Goal: Task Accomplishment & Management: Manage account settings

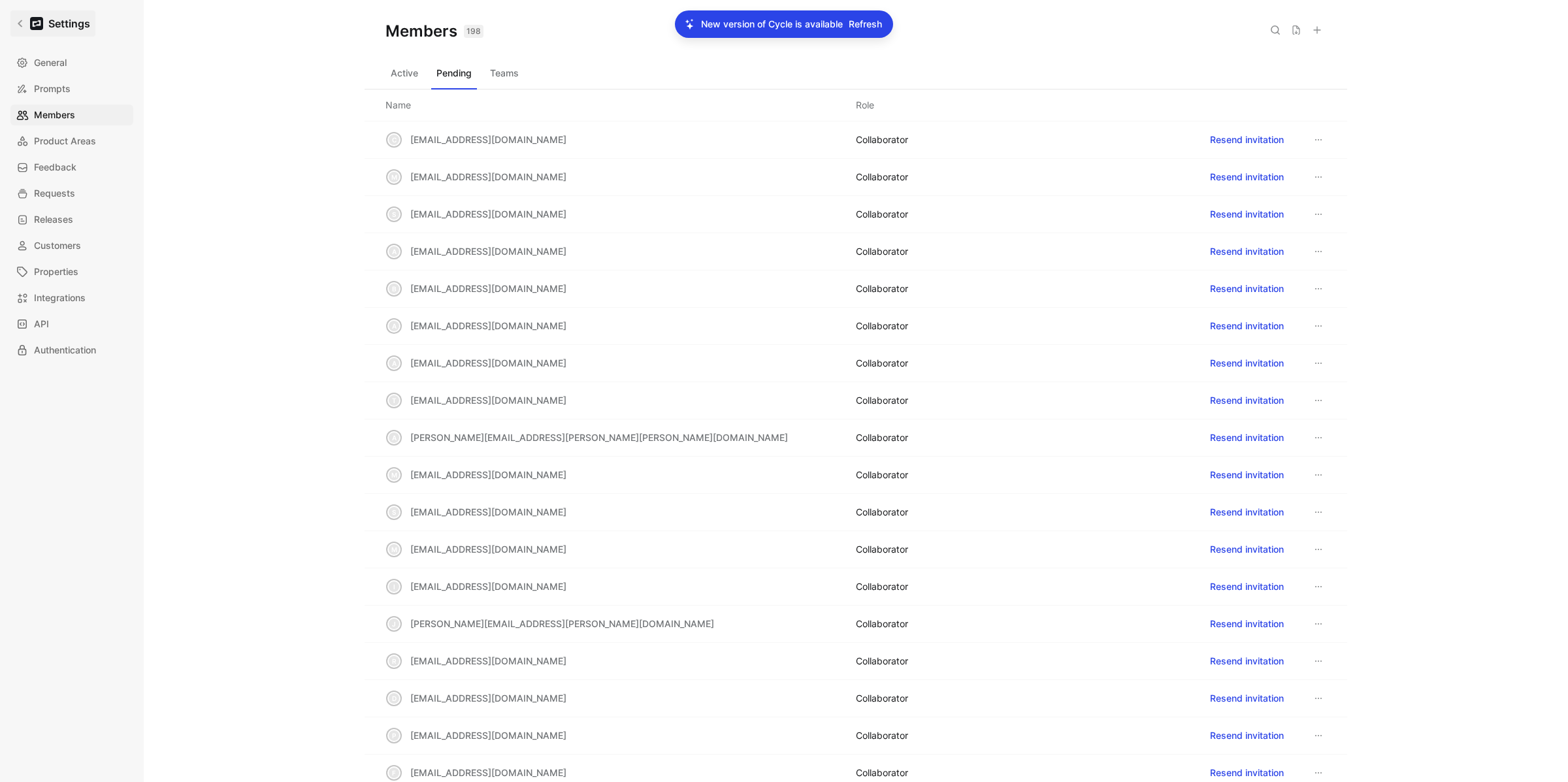
click at [25, 27] on link "Settings" at bounding box center [53, 23] width 85 height 26
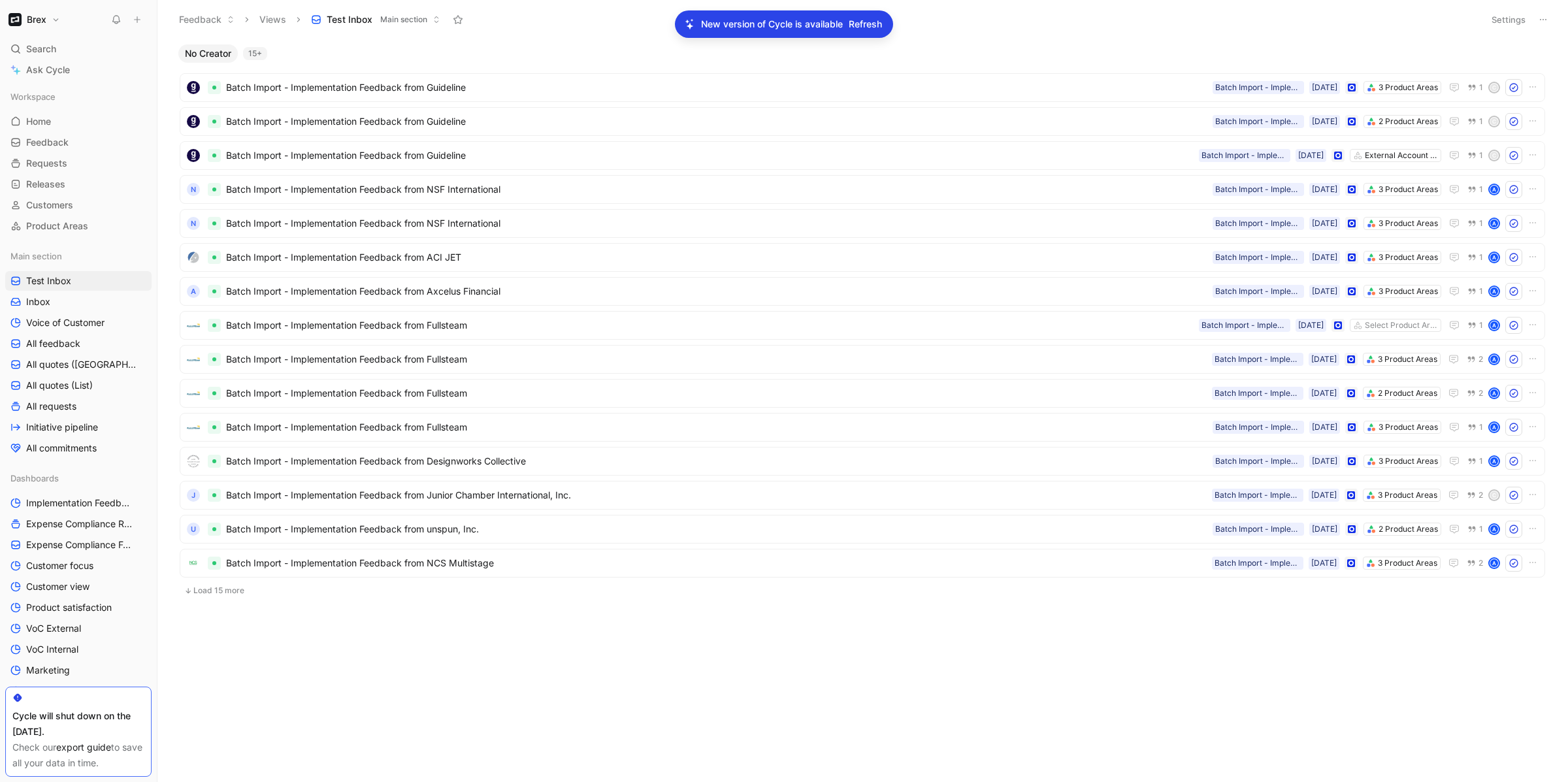
click at [1546, 11] on button at bounding box center [1542, 20] width 19 height 19
click at [871, 18] on span "Refresh" at bounding box center [866, 24] width 34 height 16
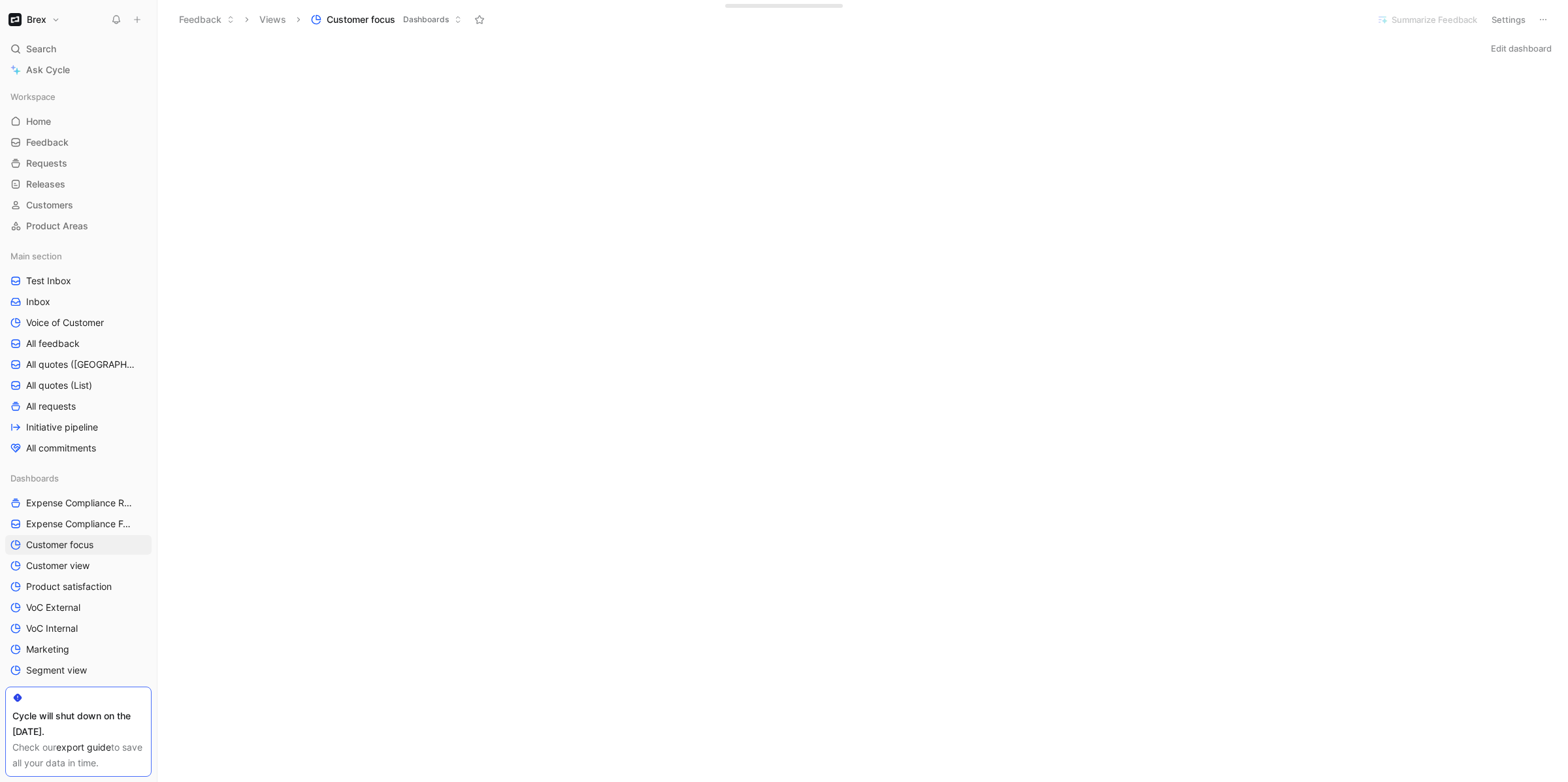
click at [1512, 23] on button "Settings" at bounding box center [1508, 20] width 45 height 19
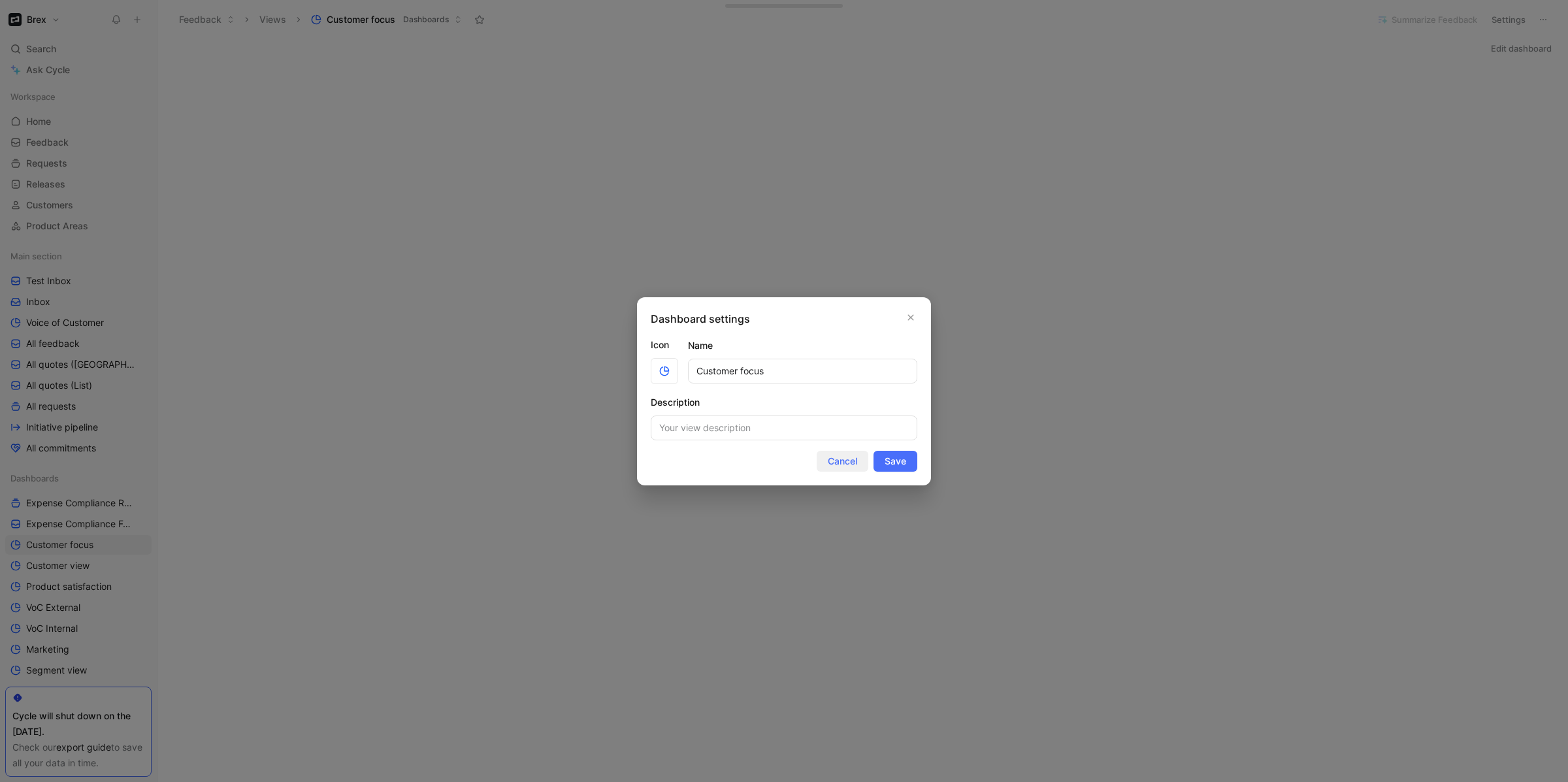
click at [847, 466] on span "Cancel" at bounding box center [842, 462] width 29 height 16
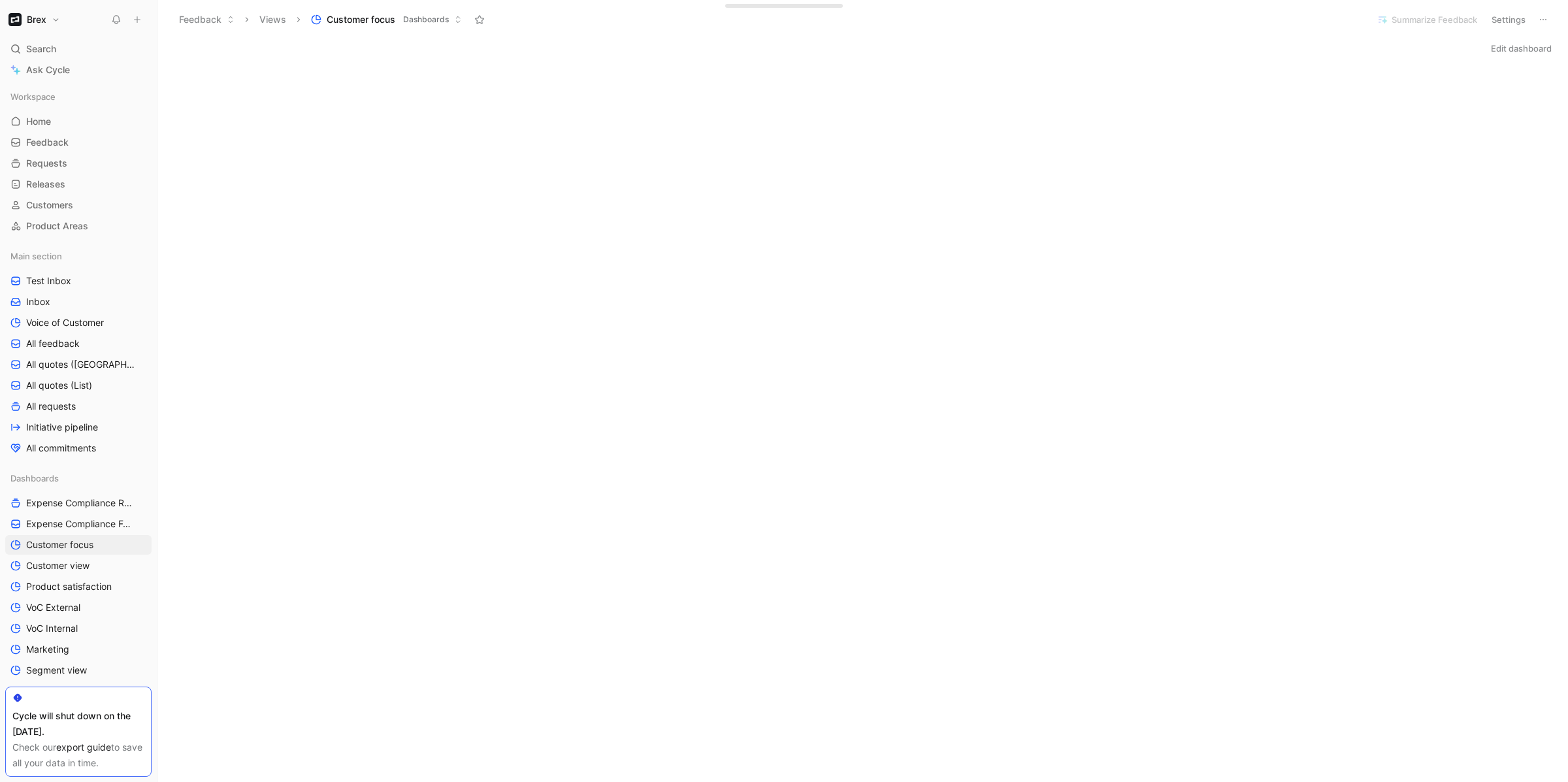
click at [1509, 42] on button "Edit dashboard" at bounding box center [1521, 48] width 73 height 19
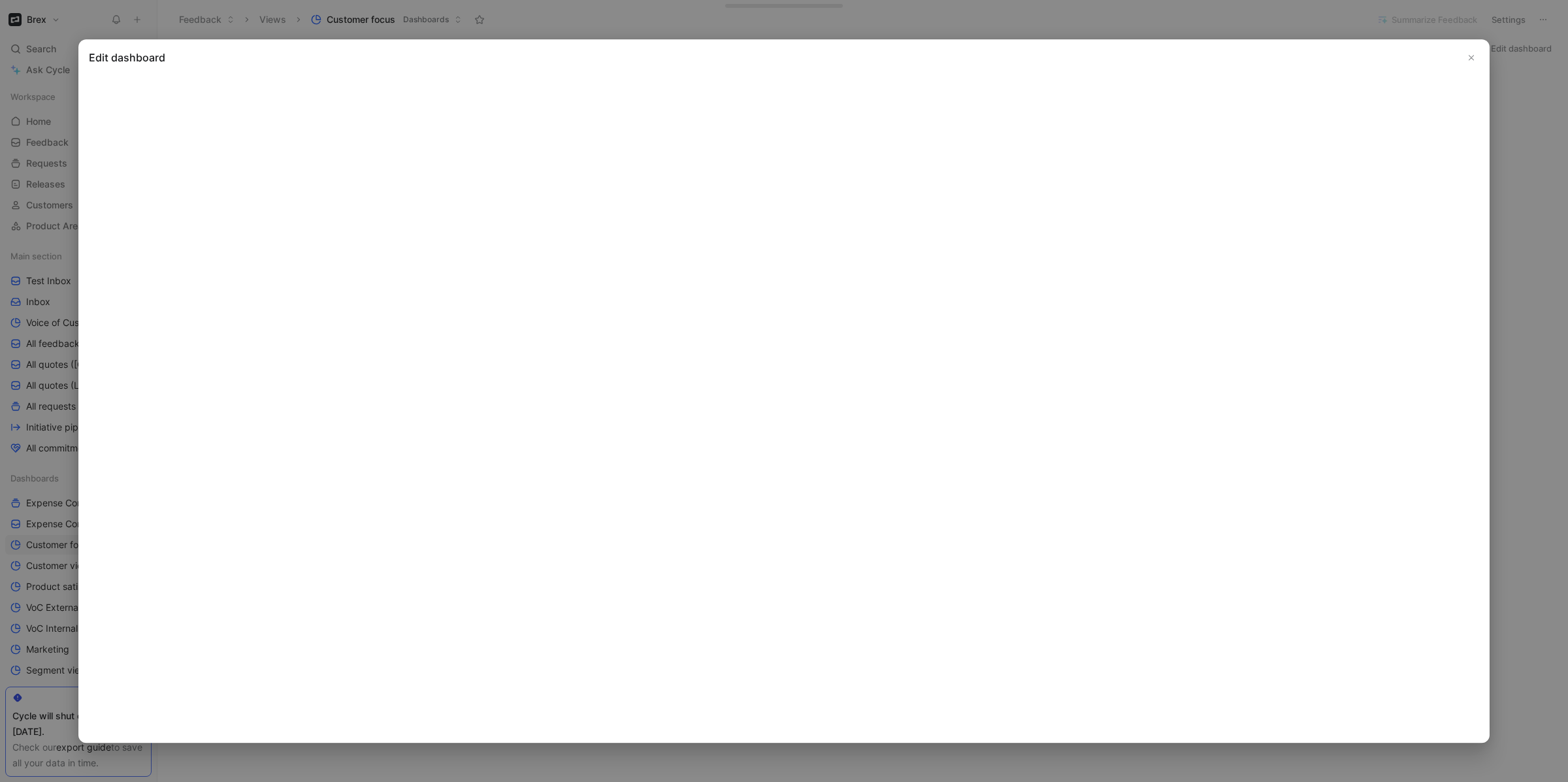
click at [1407, 58] on h2 "Edit dashboard" at bounding box center [783, 58] width 1390 height 16
click at [1471, 56] on icon "Close" at bounding box center [1471, 58] width 9 height 9
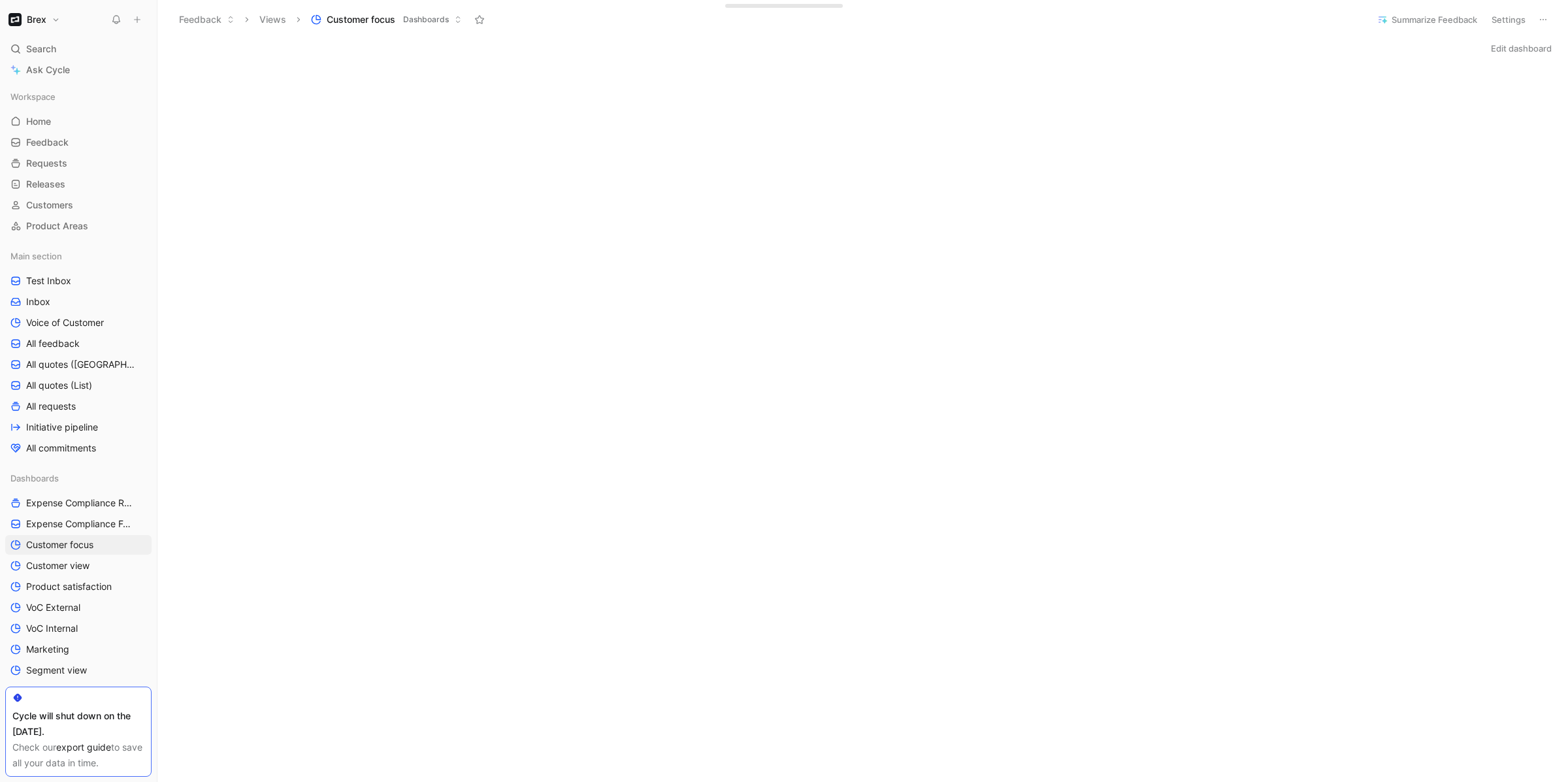
click at [1531, 45] on button "Edit dashboard" at bounding box center [1521, 48] width 73 height 19
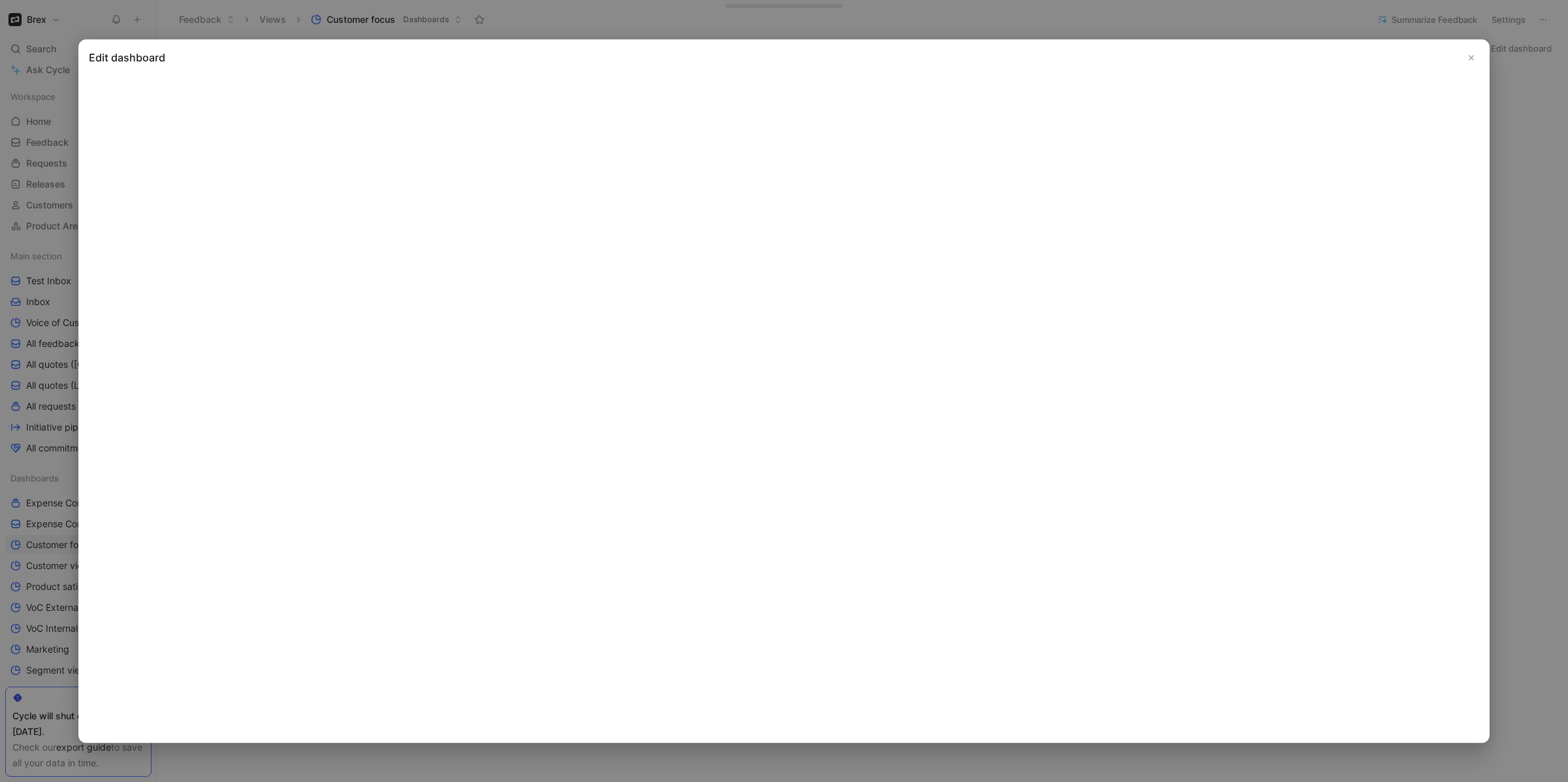
click at [1469, 57] on icon "Close" at bounding box center [1471, 58] width 9 height 9
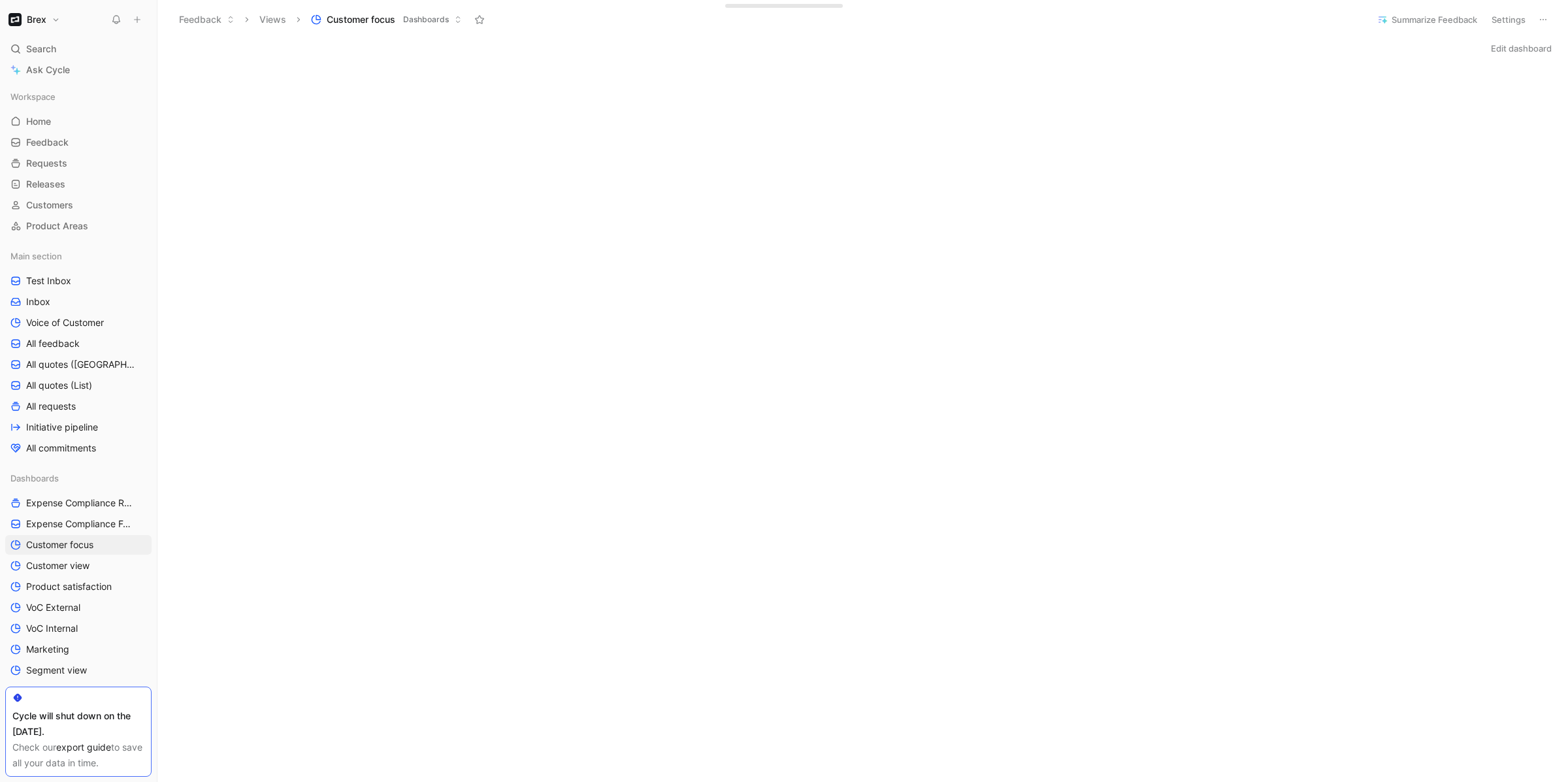
click at [1501, 14] on button "Settings" at bounding box center [1508, 20] width 45 height 19
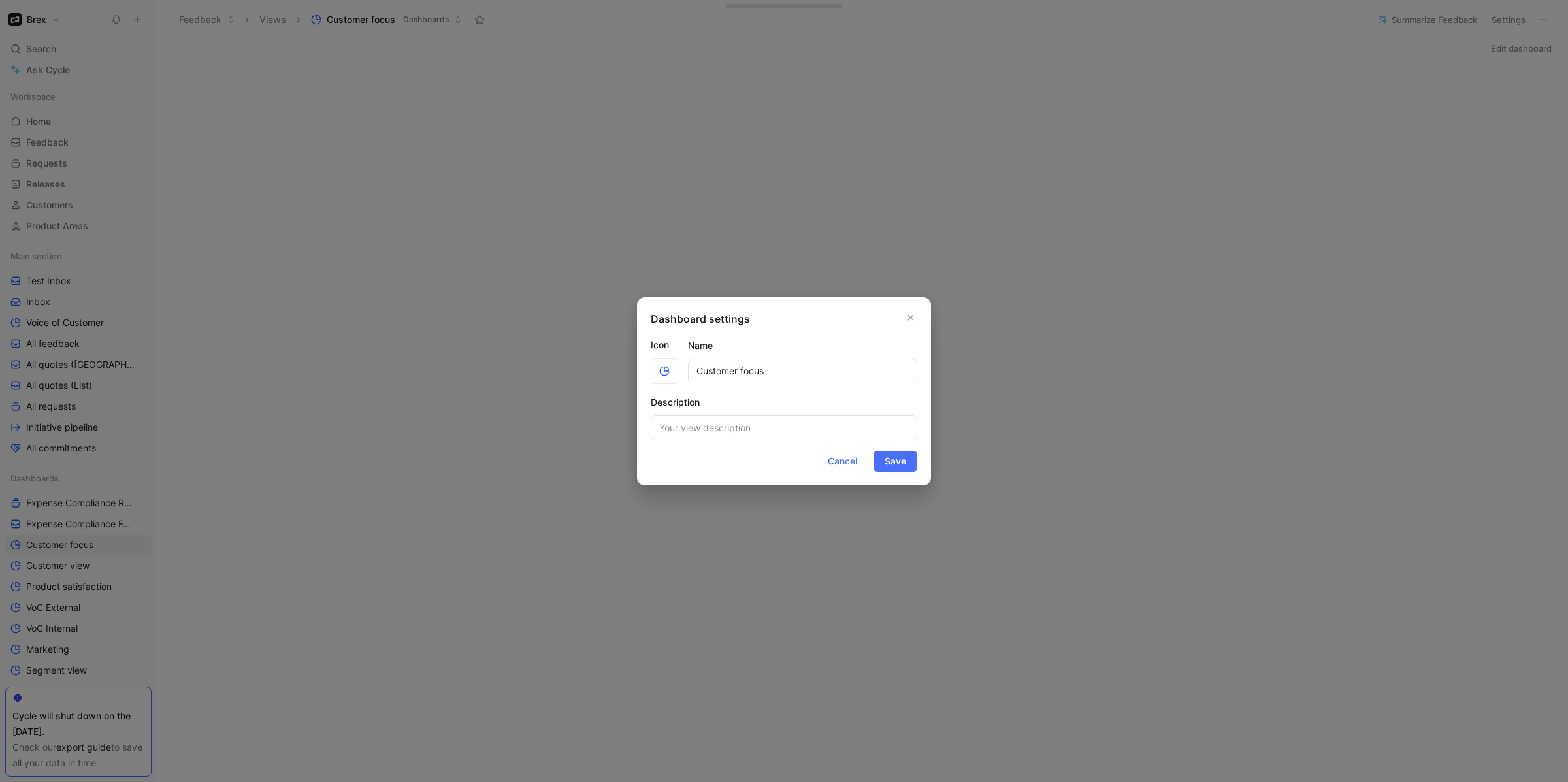
click at [1492, 312] on div at bounding box center [784, 391] width 1568 height 782
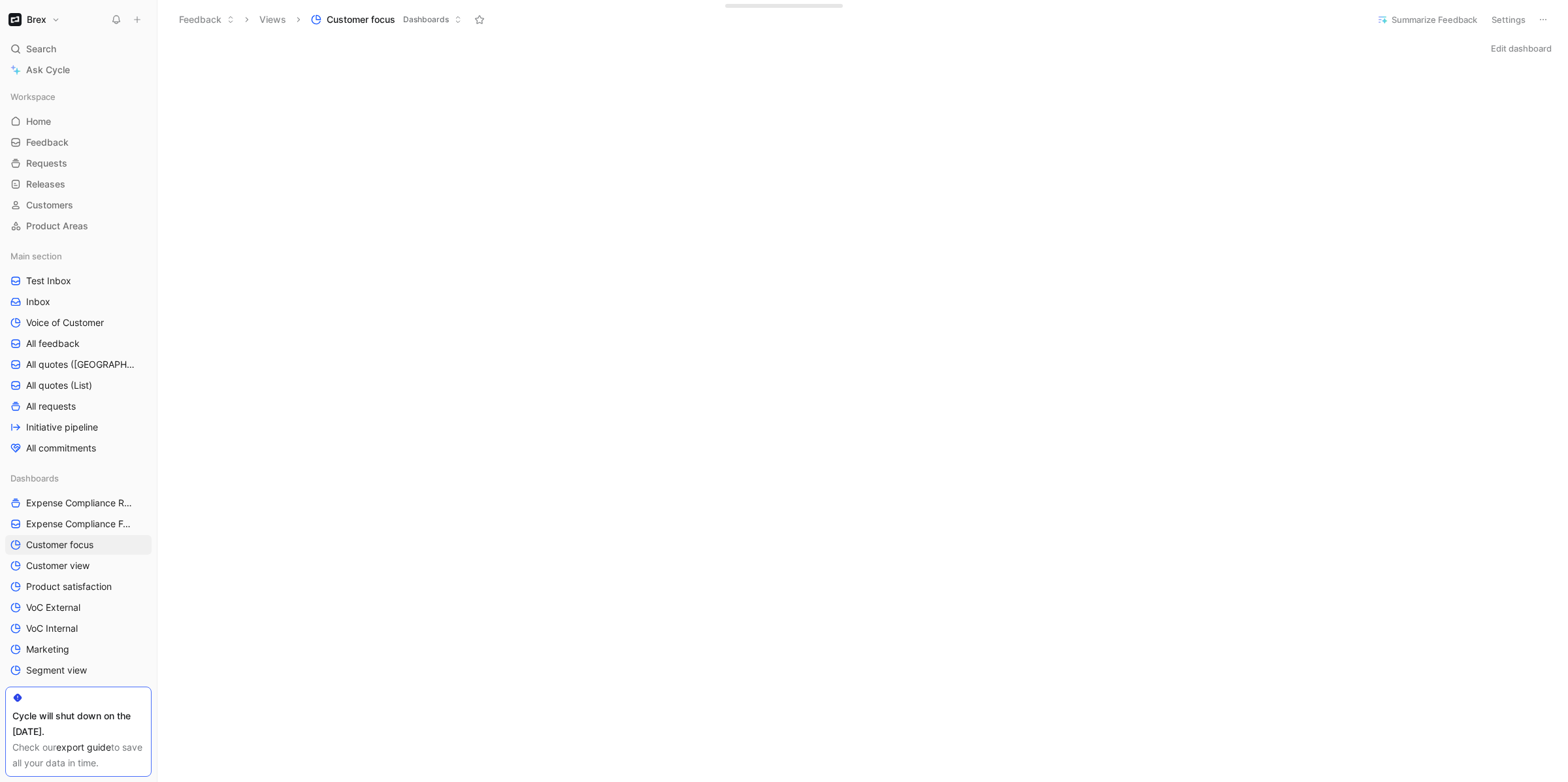
click at [1535, 45] on button "Edit dashboard" at bounding box center [1521, 48] width 73 height 19
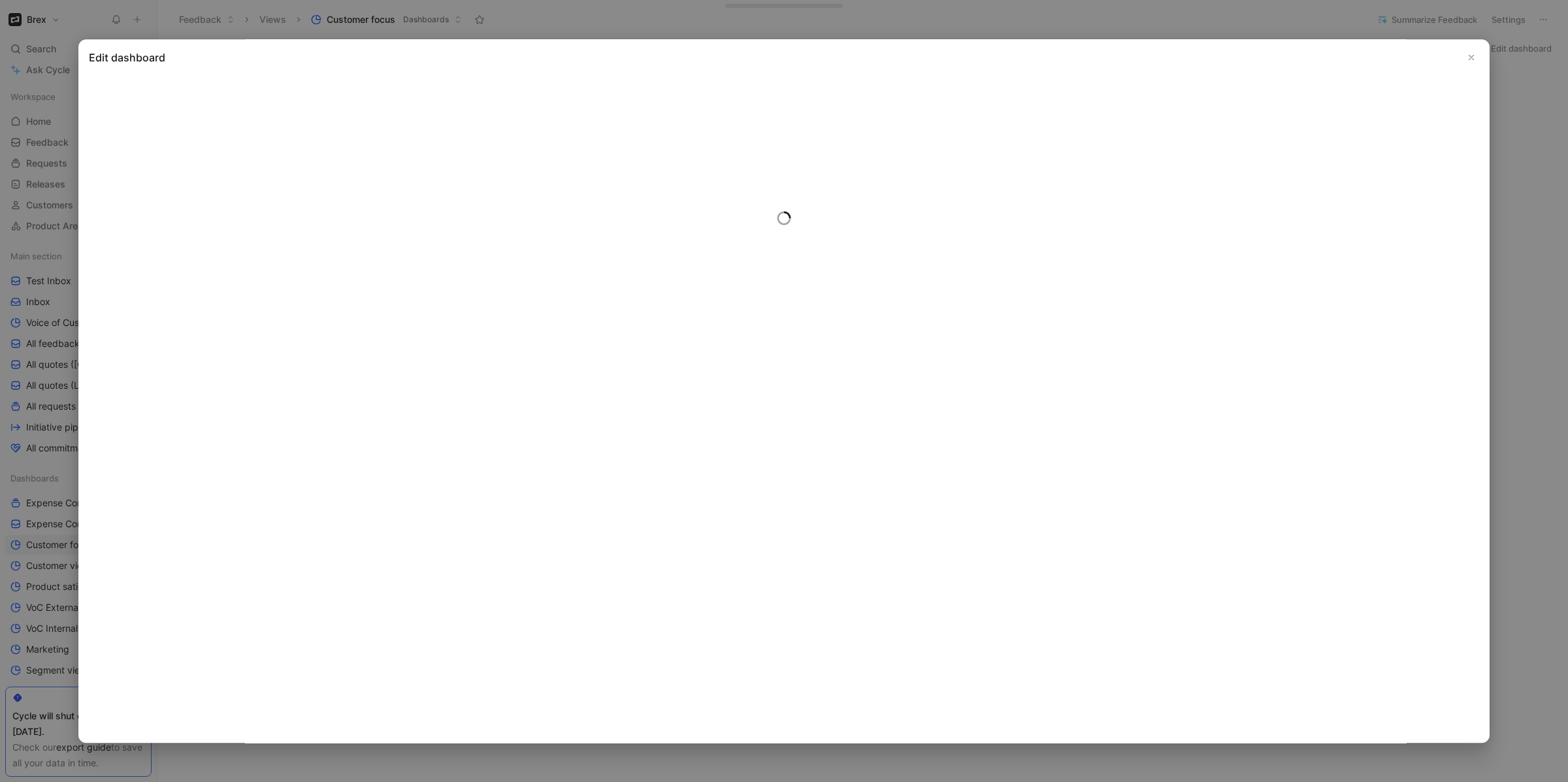
click at [1472, 56] on icon "Close" at bounding box center [1471, 58] width 9 height 9
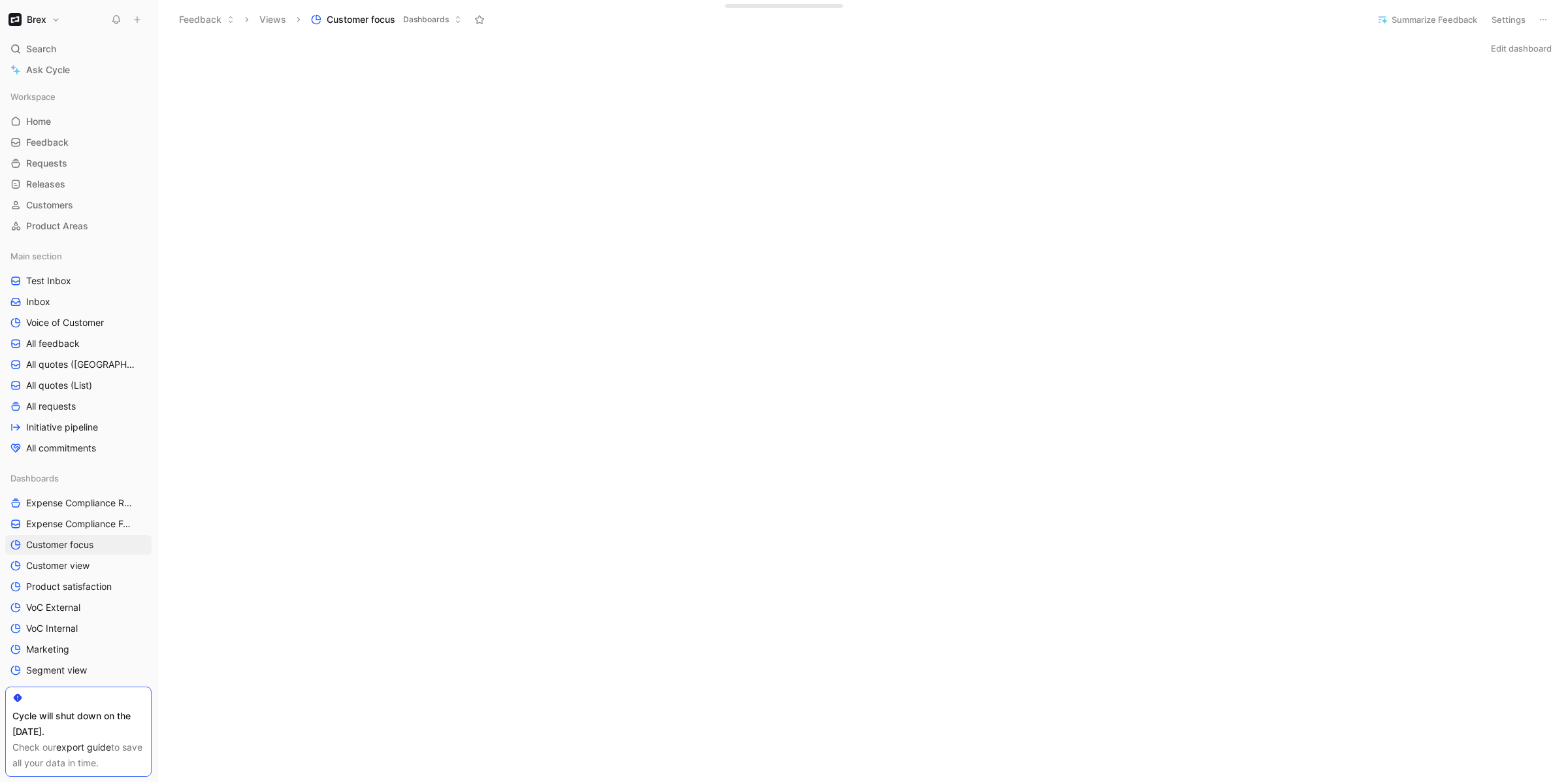
click at [1513, 12] on button "Settings" at bounding box center [1508, 20] width 45 height 19
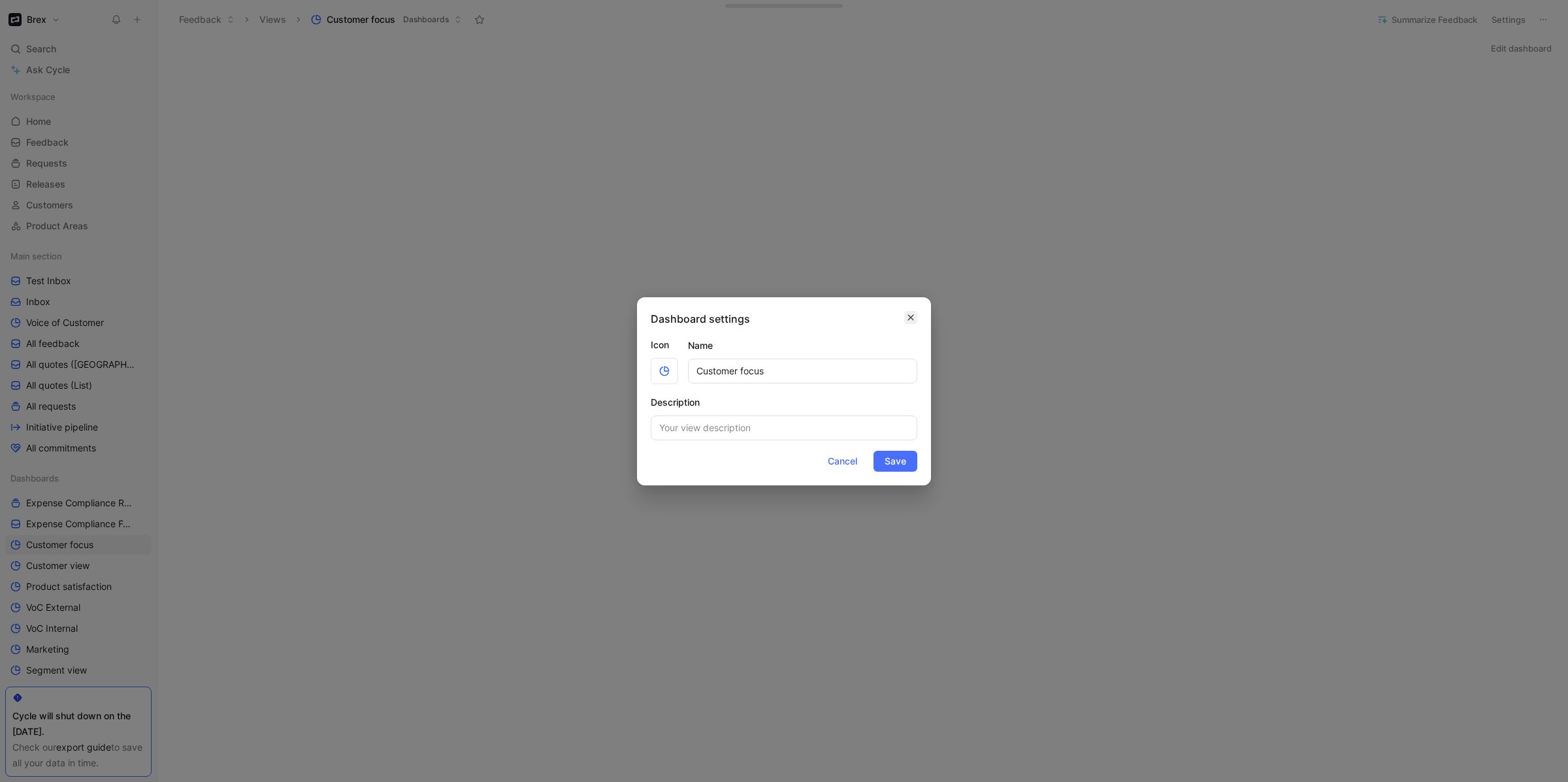
click at [904, 312] on button "button" at bounding box center [910, 317] width 13 height 13
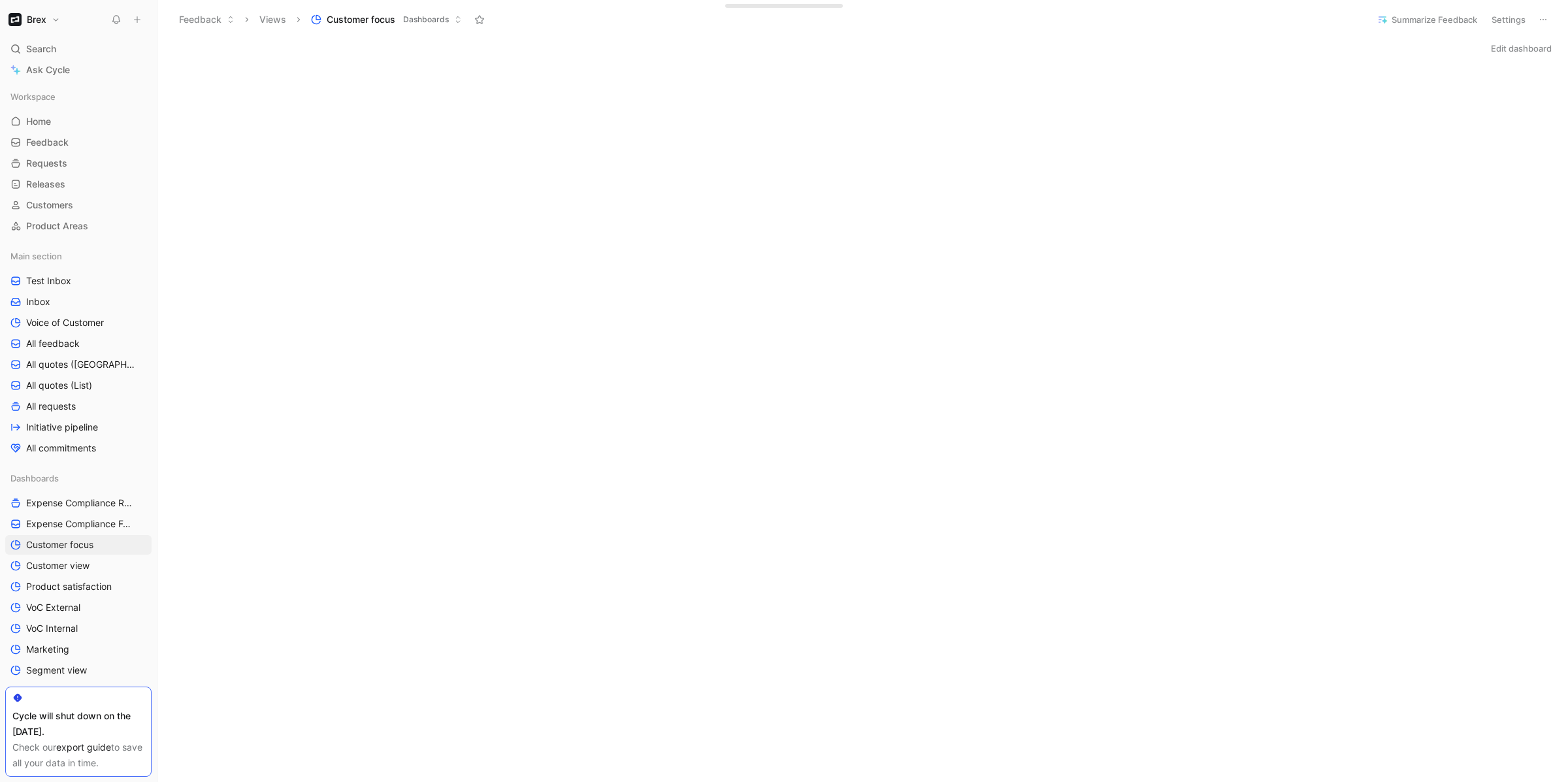
click at [1513, 54] on button "Edit dashboard" at bounding box center [1521, 48] width 73 height 19
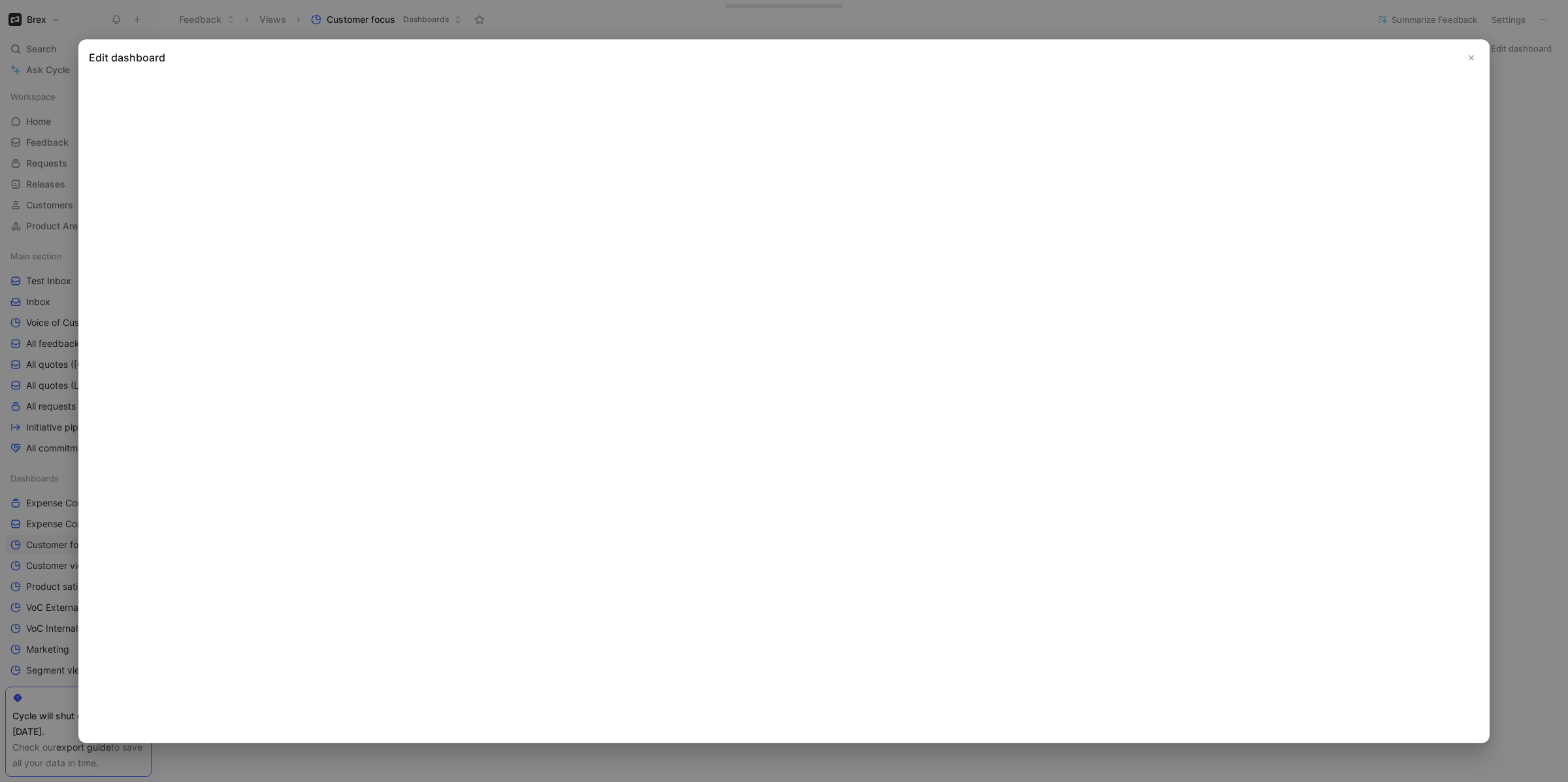
click at [1474, 56] on icon "Close" at bounding box center [1471, 58] width 9 height 9
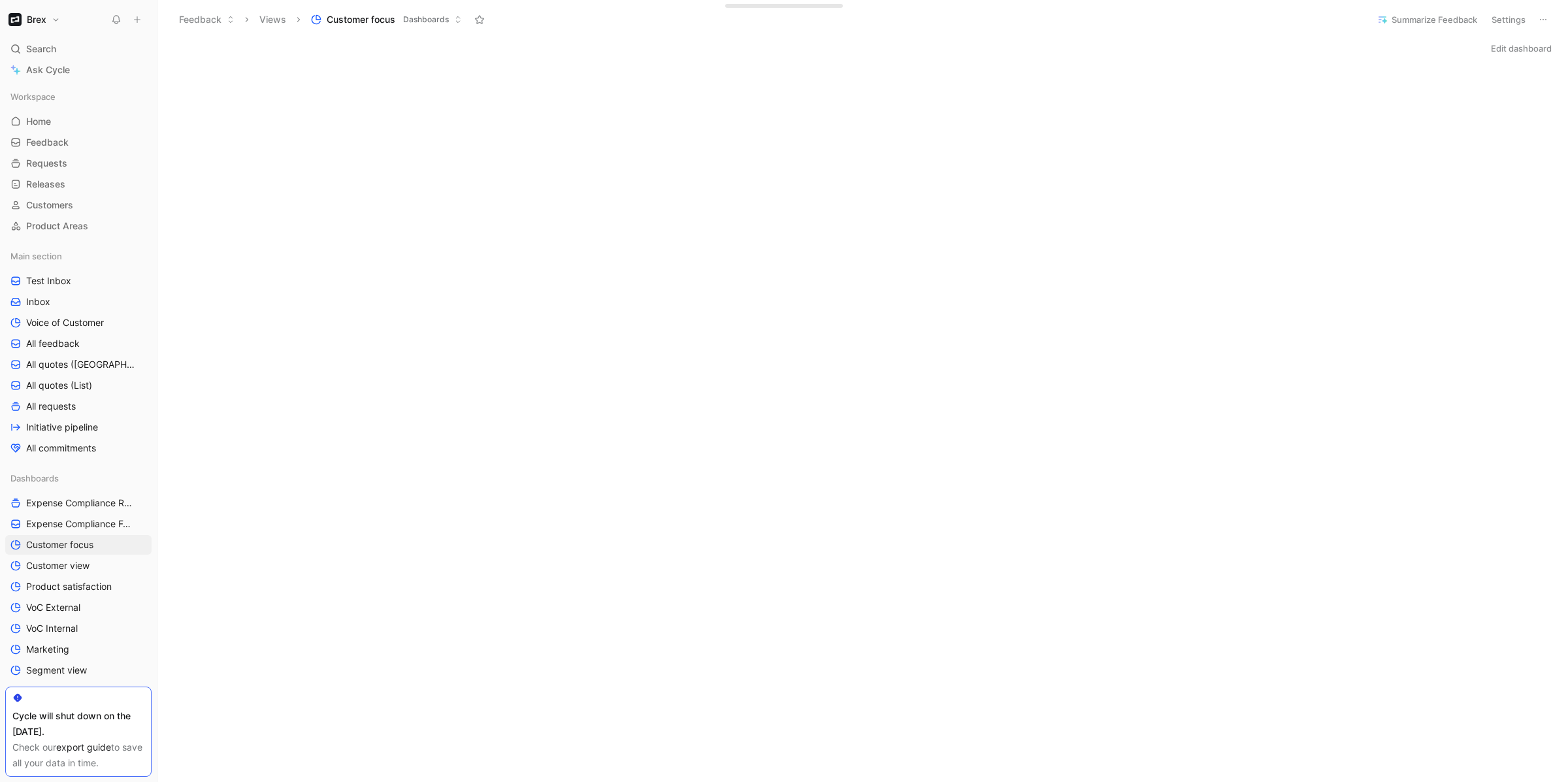
click at [1508, 18] on button "Settings" at bounding box center [1508, 20] width 45 height 19
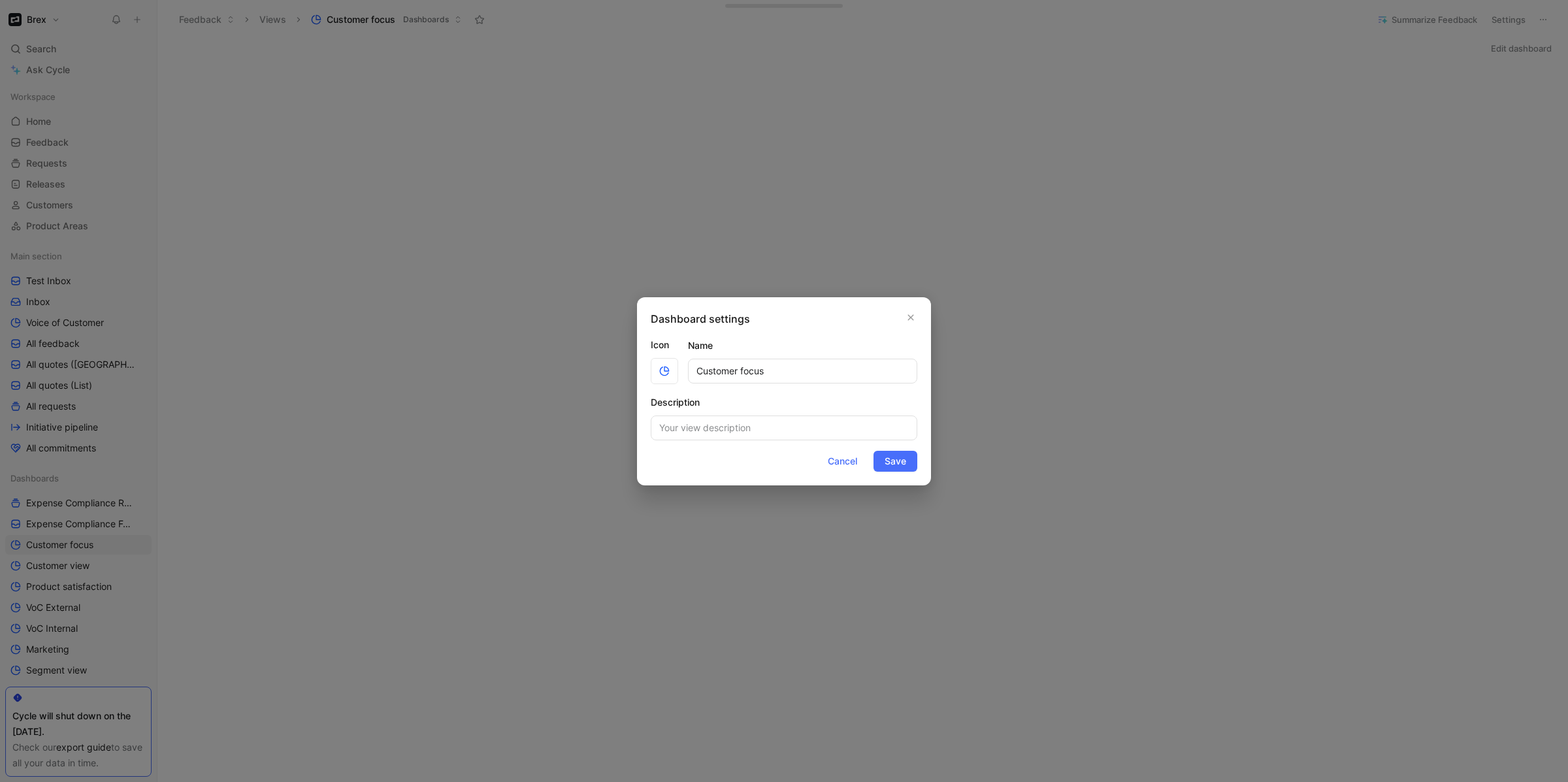
click at [899, 321] on div "Dashboard settings" at bounding box center [784, 319] width 266 height 16
click at [913, 320] on icon "button" at bounding box center [910, 318] width 8 height 11
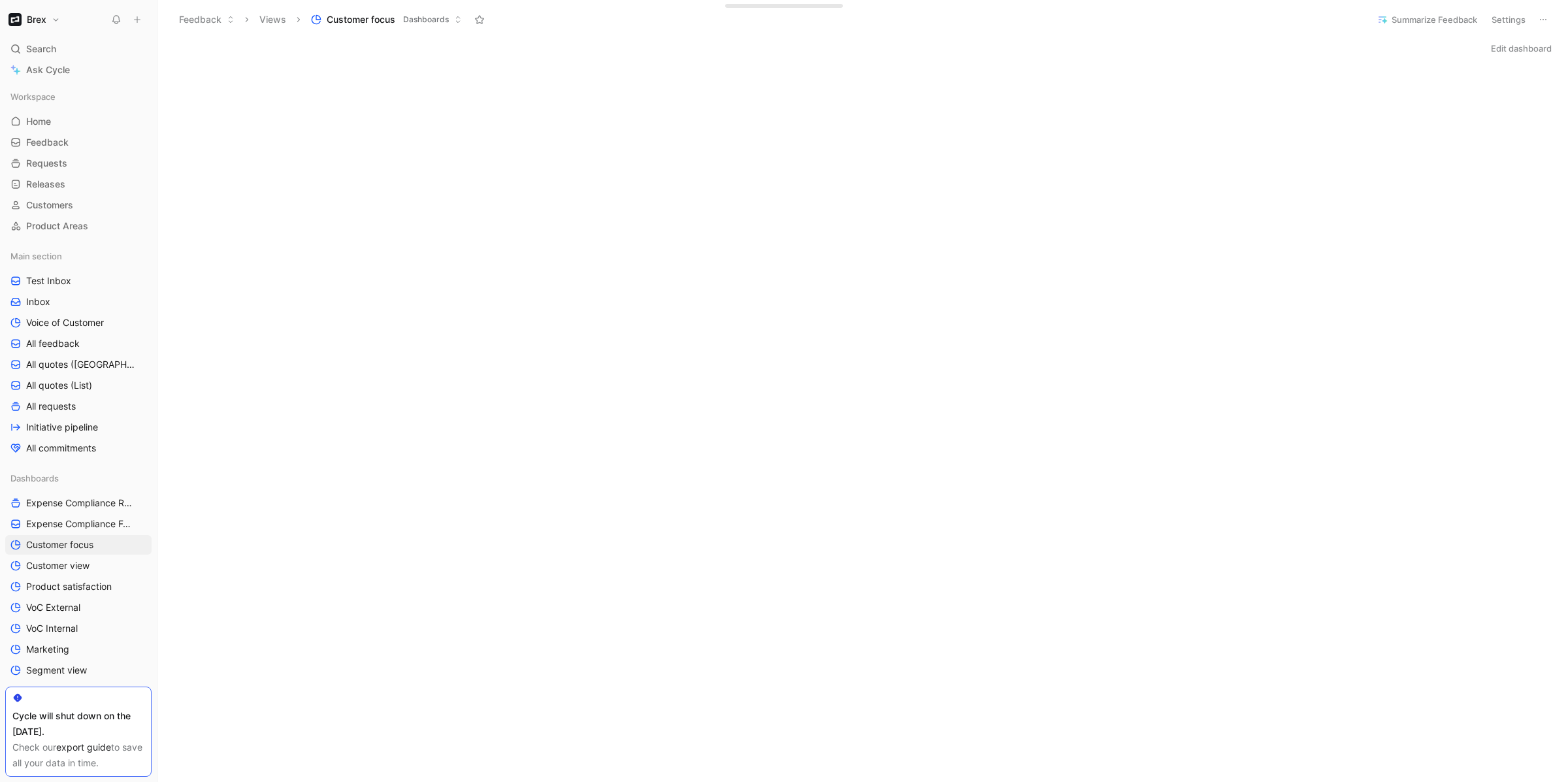
click at [1534, 49] on button "Edit dashboard" at bounding box center [1521, 48] width 73 height 19
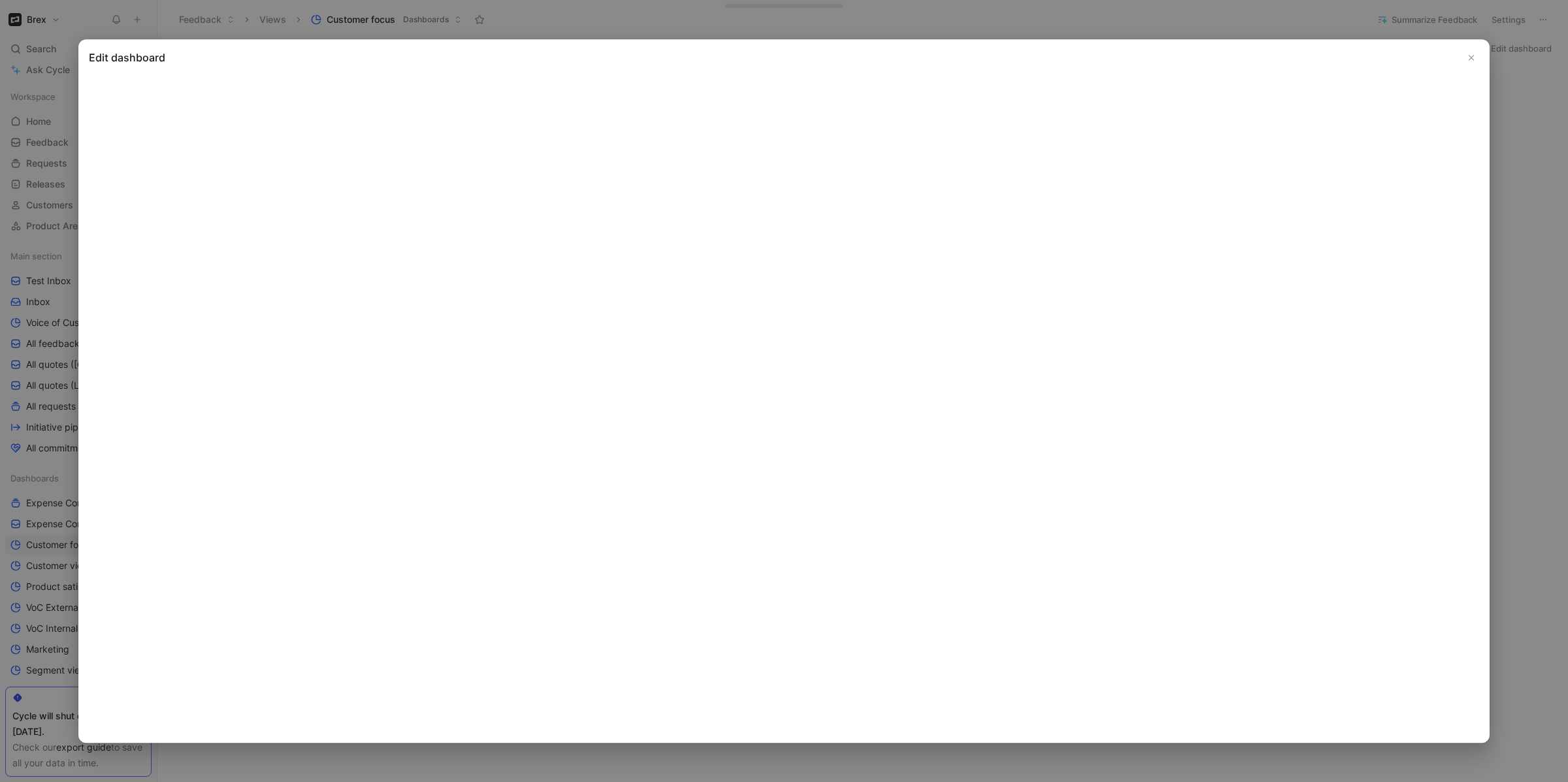
click at [1474, 56] on icon "Close" at bounding box center [1471, 58] width 9 height 9
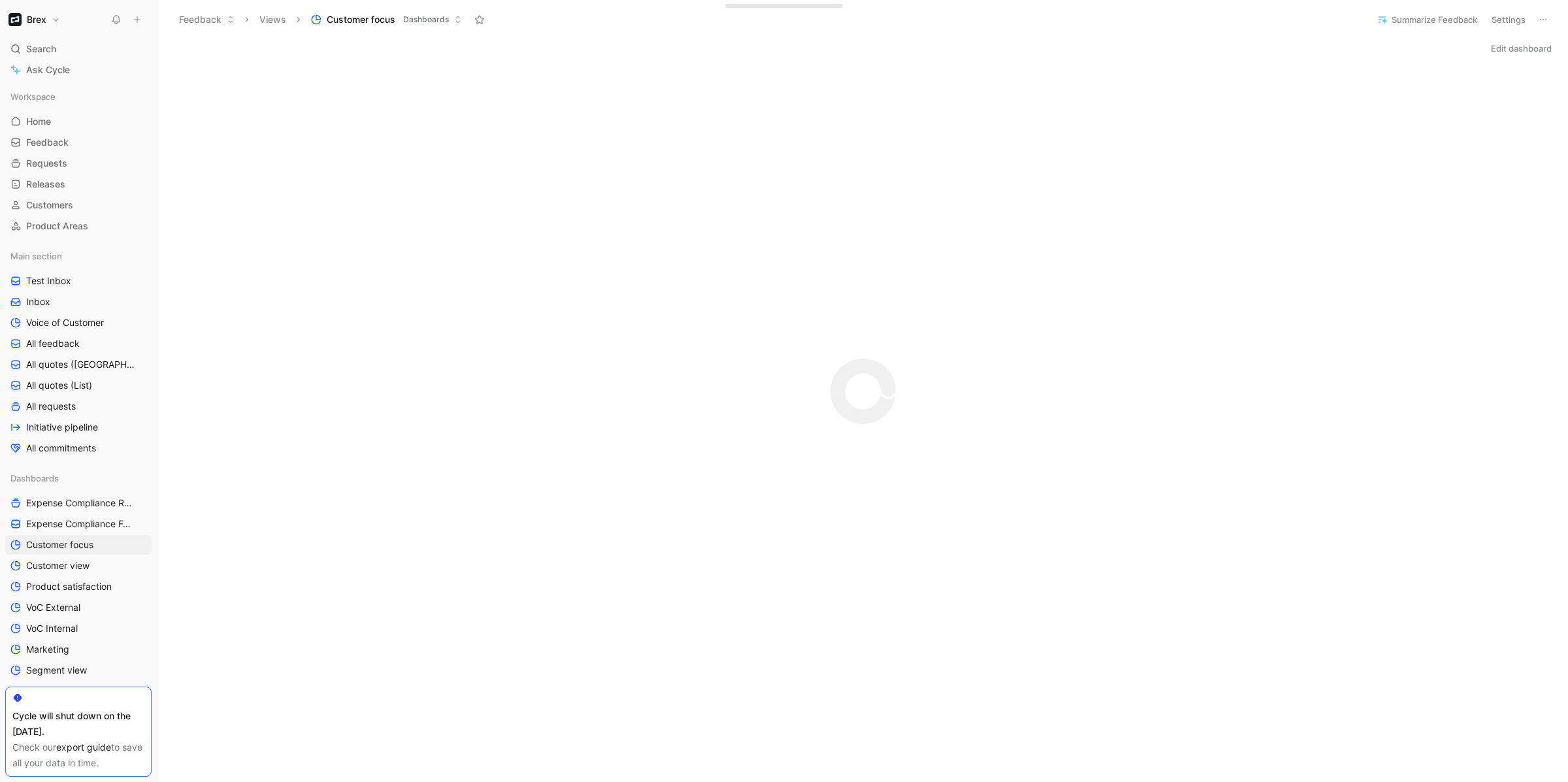
click at [1549, 16] on button at bounding box center [1542, 20] width 19 height 19
click at [1473, 48] on span "Duplicate" at bounding box center [1469, 46] width 41 height 12
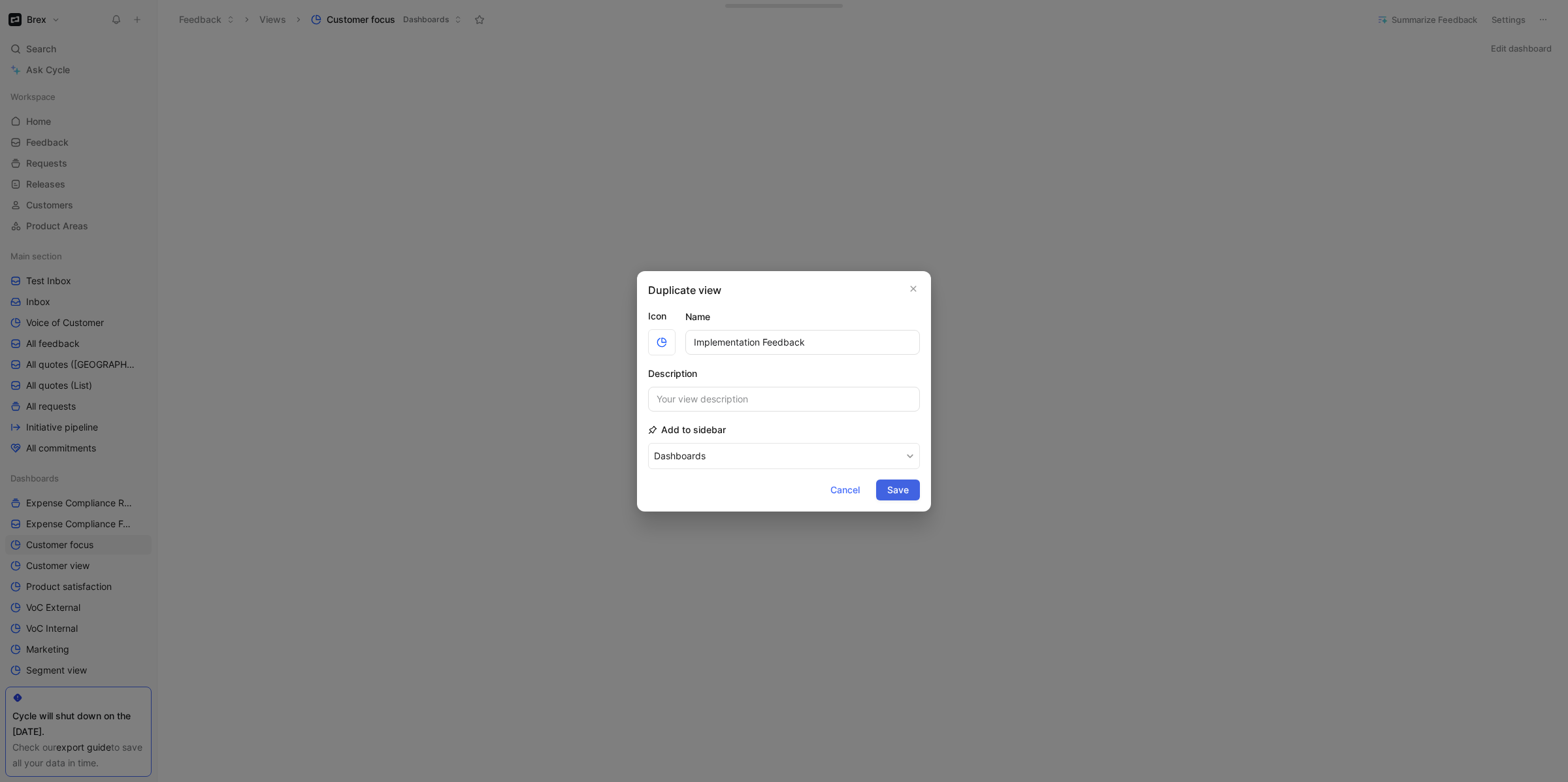
type input "Implementation Feedback"
click at [899, 494] on span "Save" at bounding box center [898, 490] width 21 height 16
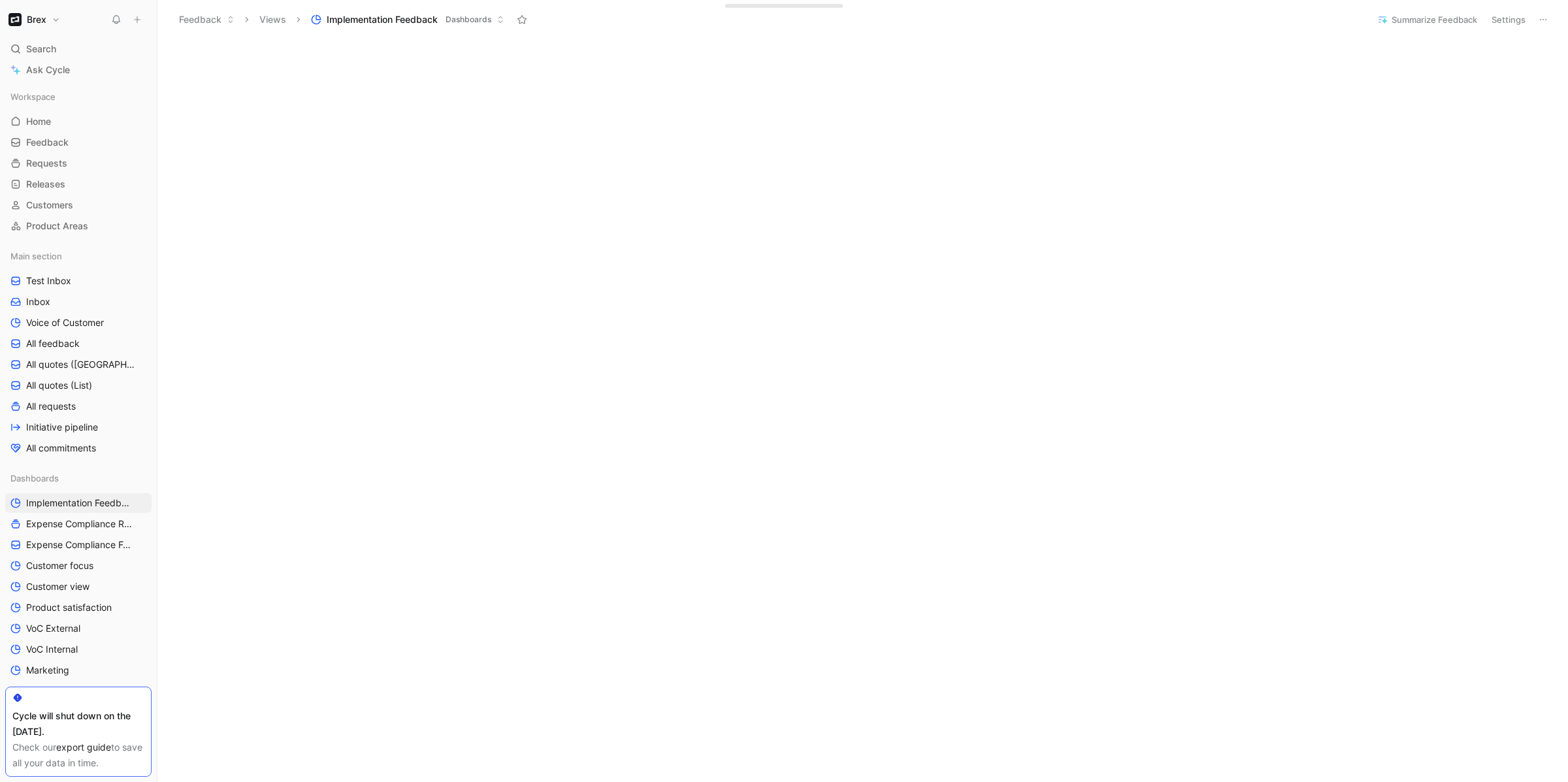
scroll to position [2172, 0]
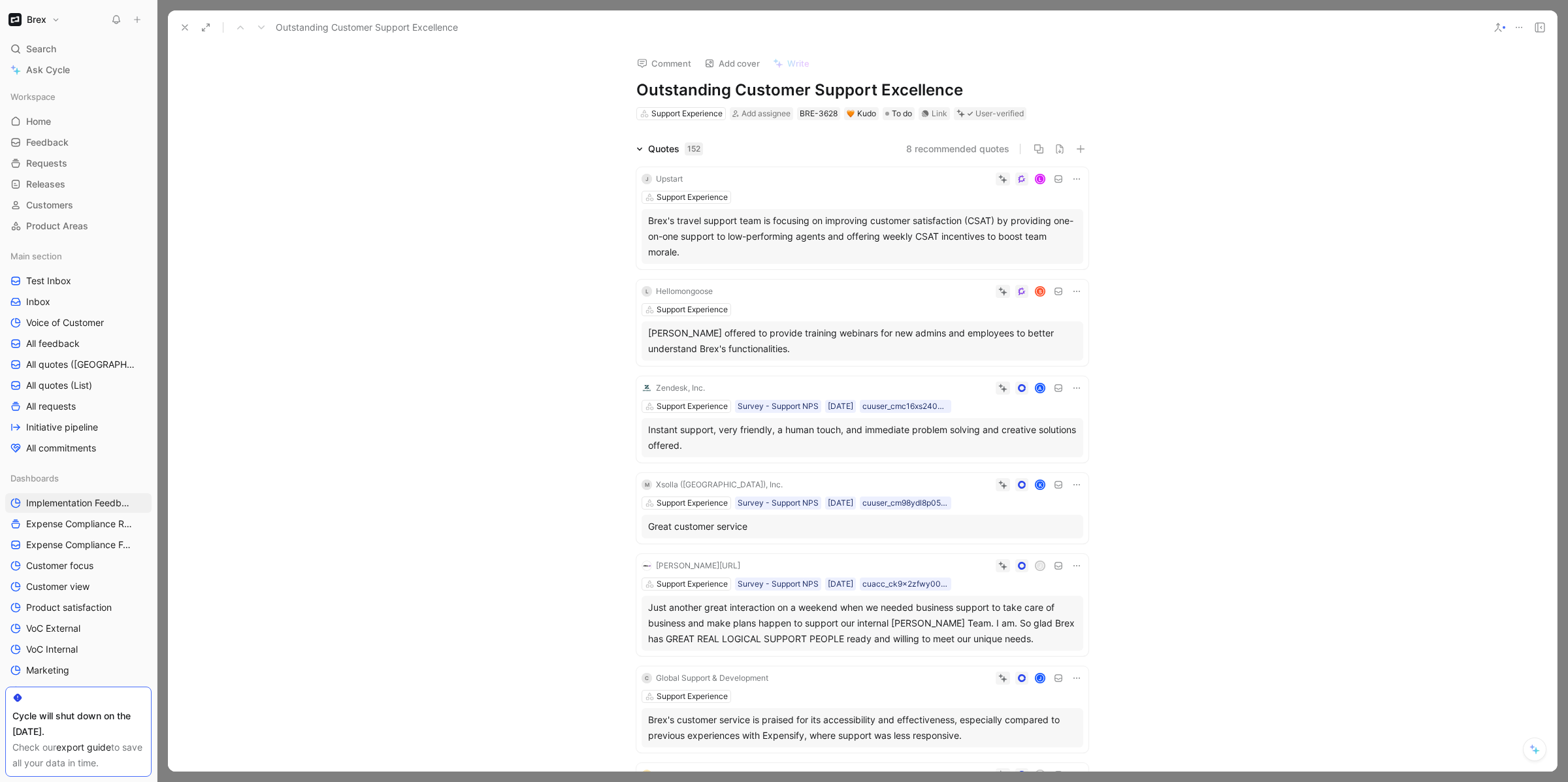
click at [641, 146] on icon at bounding box center [639, 148] width 6 height 6
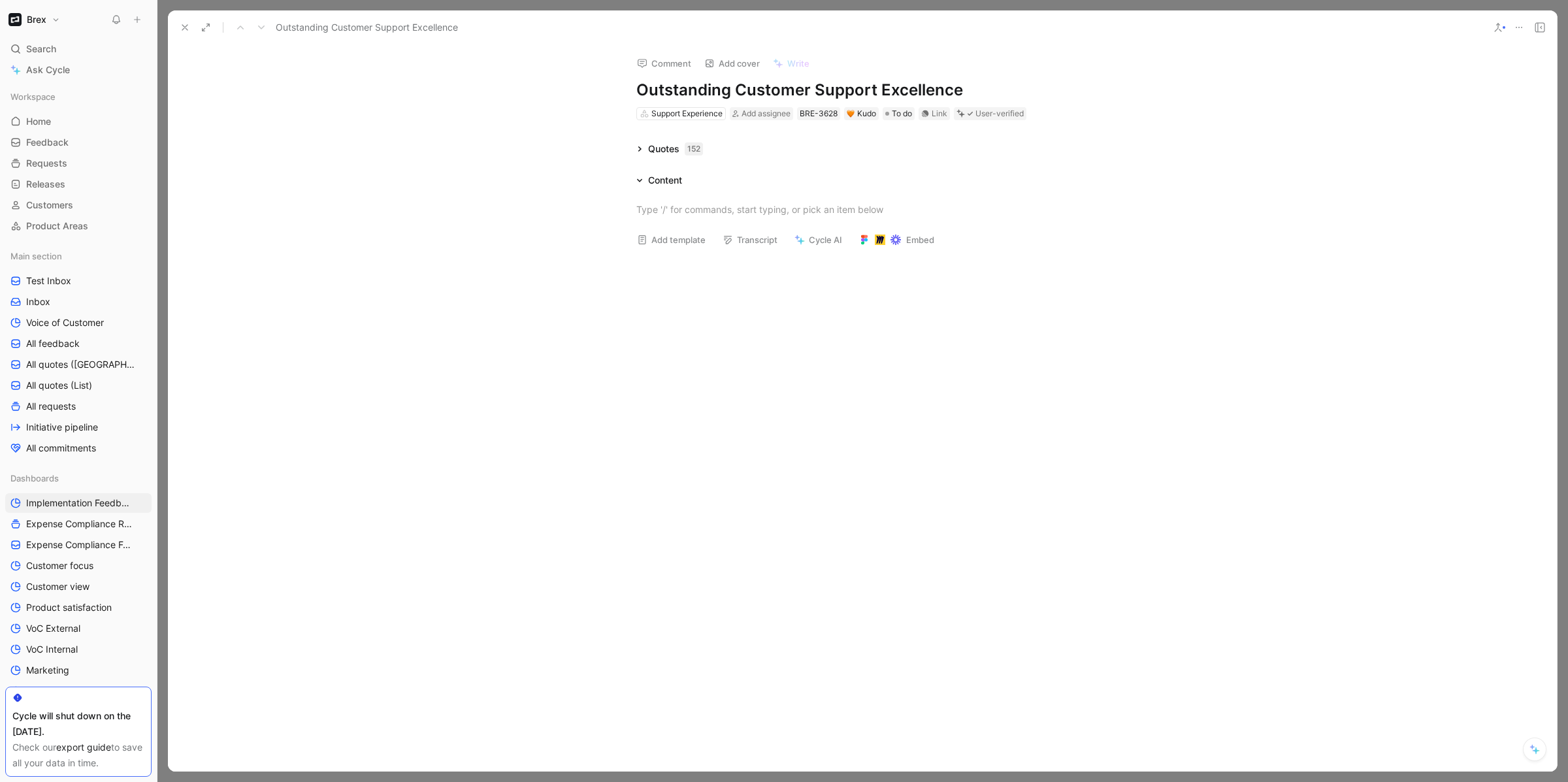
click at [641, 149] on icon at bounding box center [639, 148] width 6 height 6
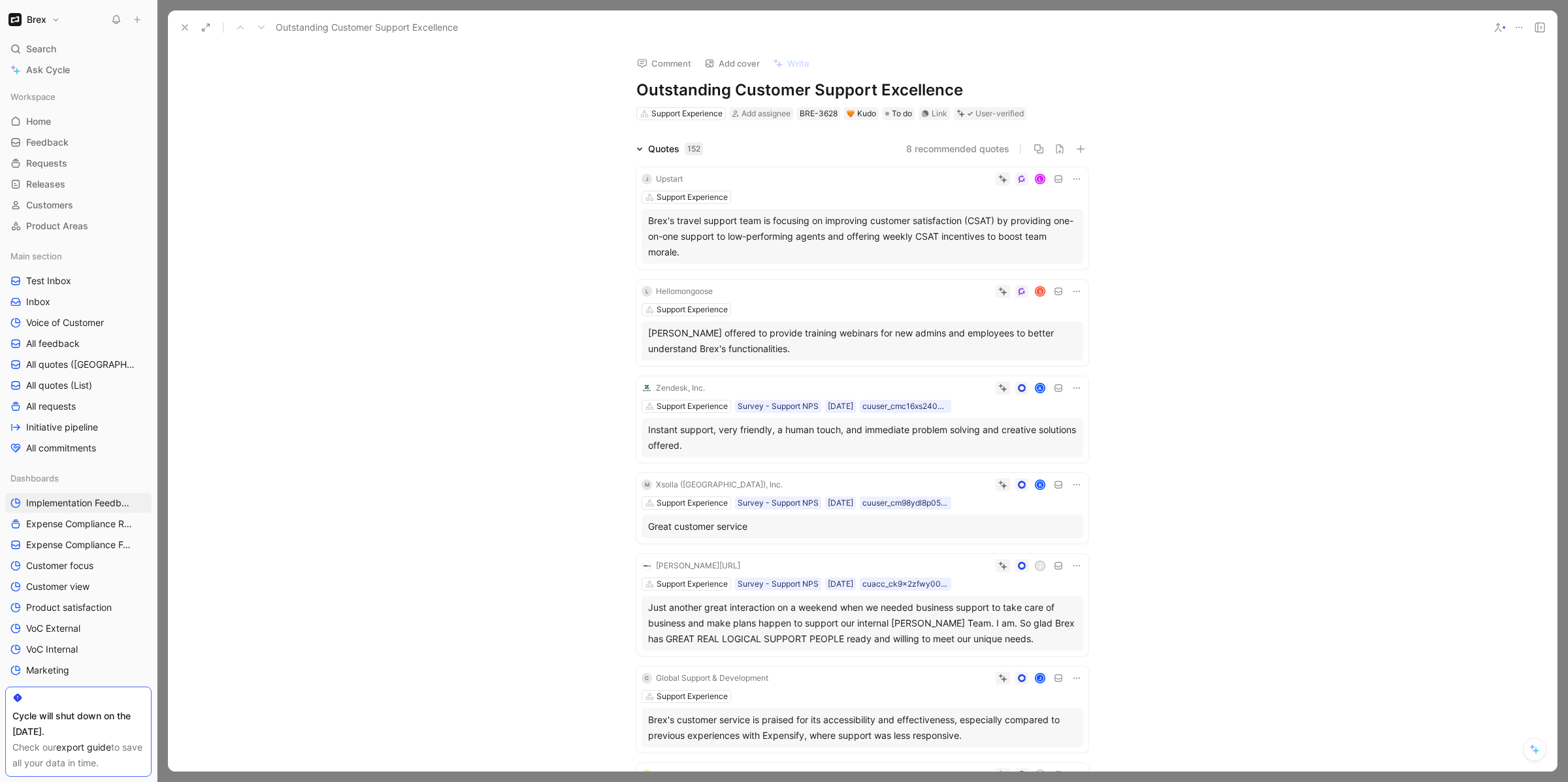
click at [1564, 78] on div at bounding box center [862, 391] width 1410 height 782
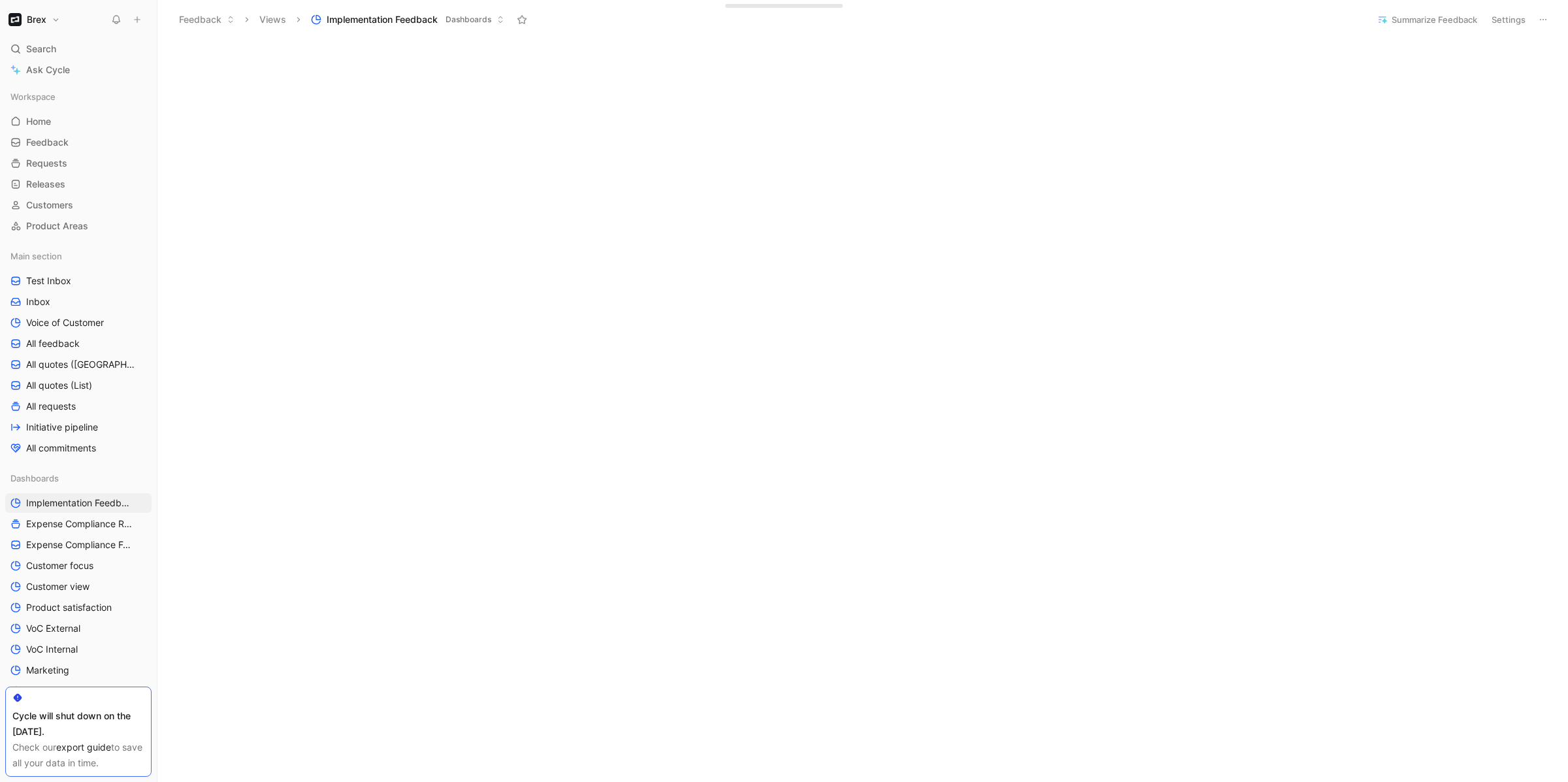
scroll to position [1170, 0]
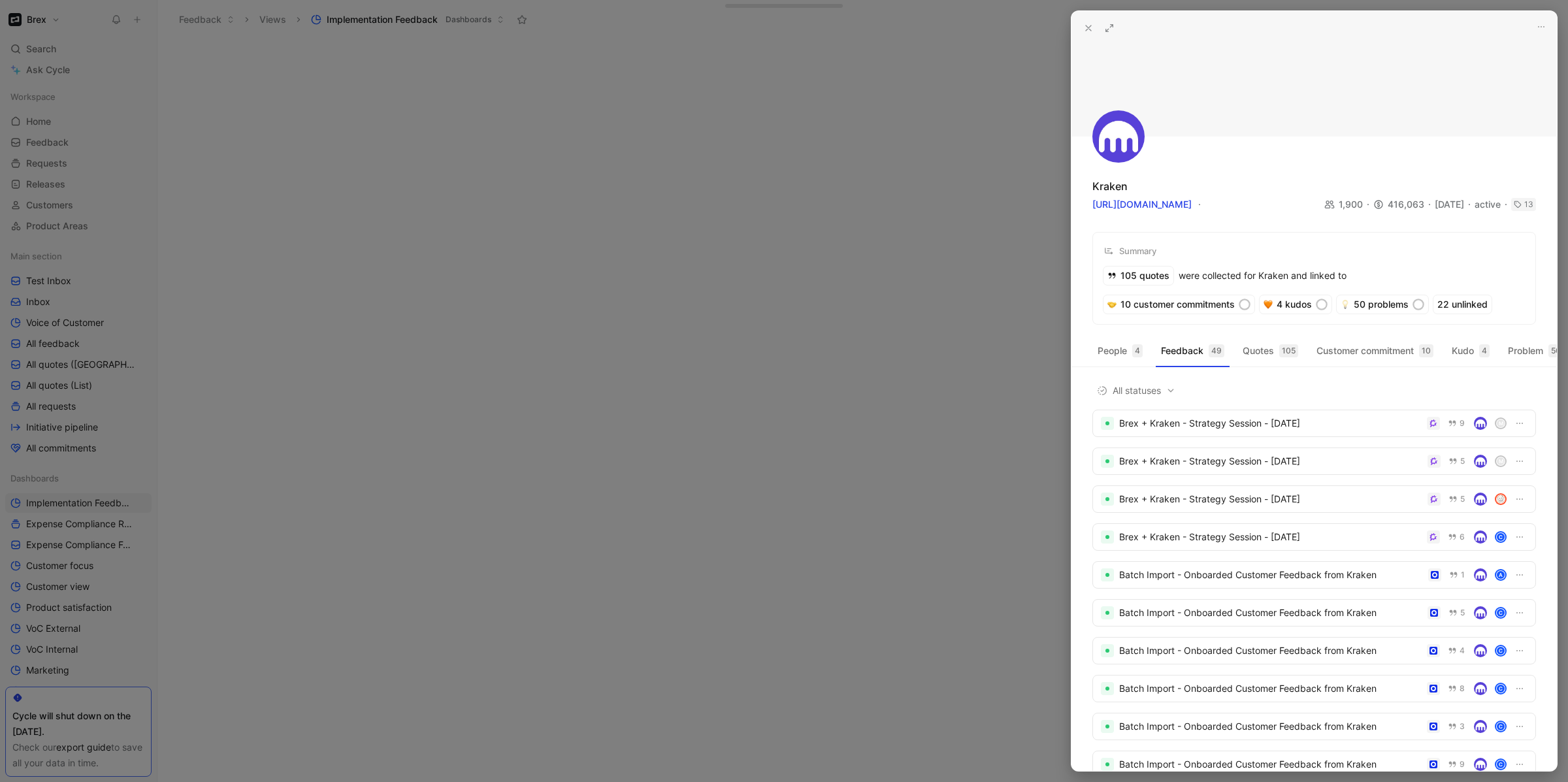
click at [864, 108] on div at bounding box center [784, 391] width 1568 height 782
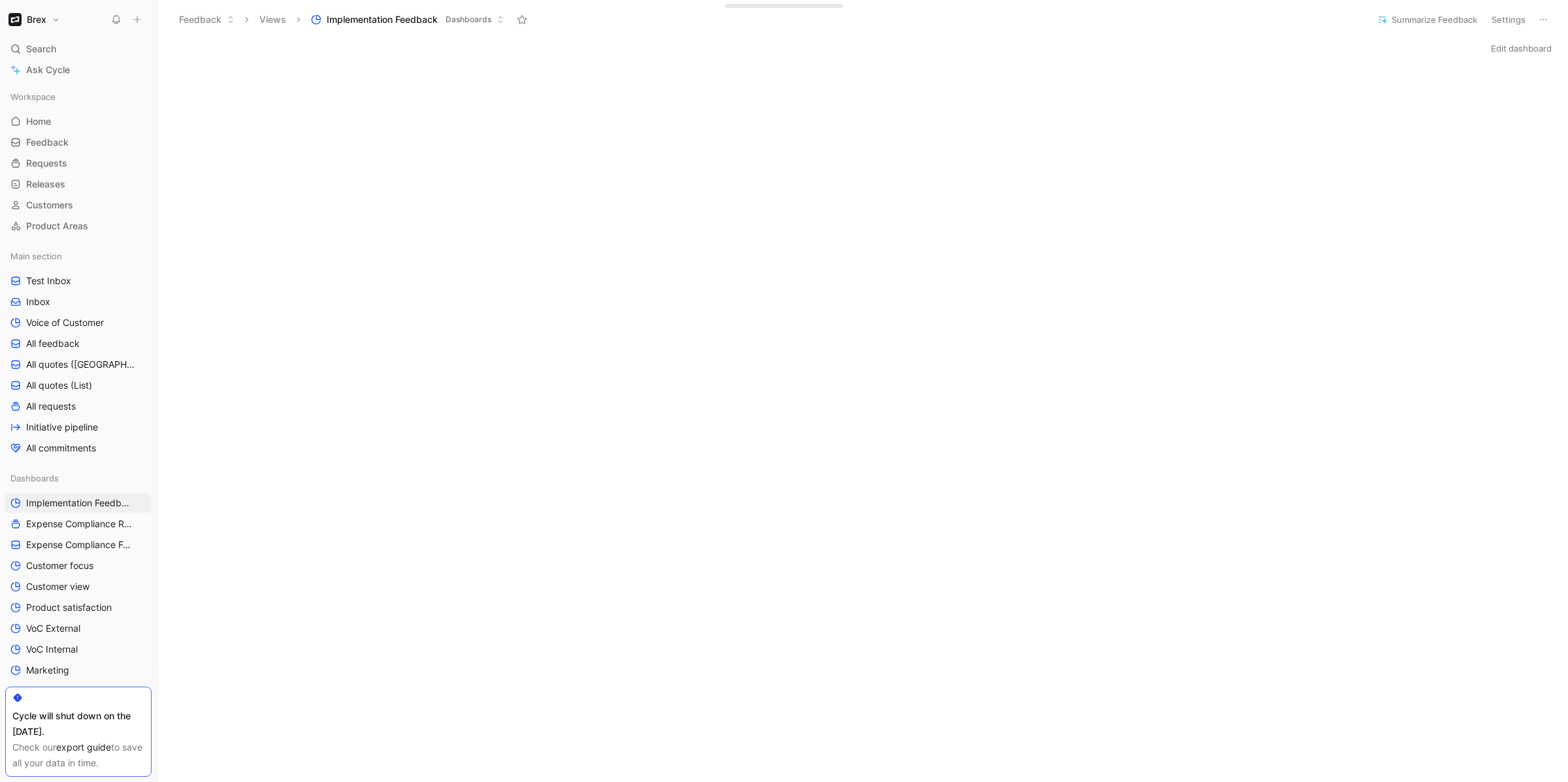
click at [1513, 43] on button "Edit dashboard" at bounding box center [1521, 48] width 73 height 19
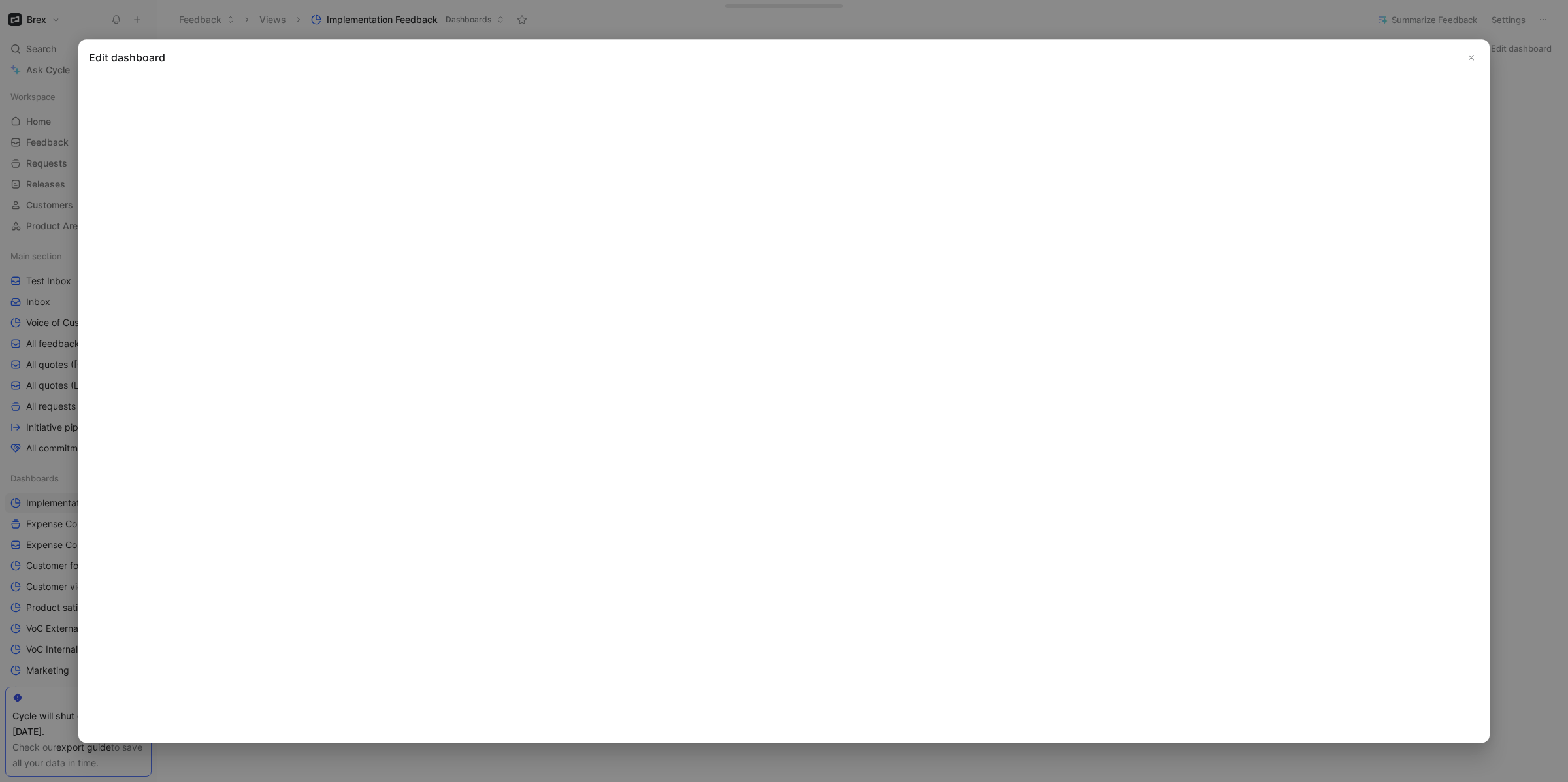
click at [1473, 54] on icon "Close" at bounding box center [1471, 58] width 9 height 9
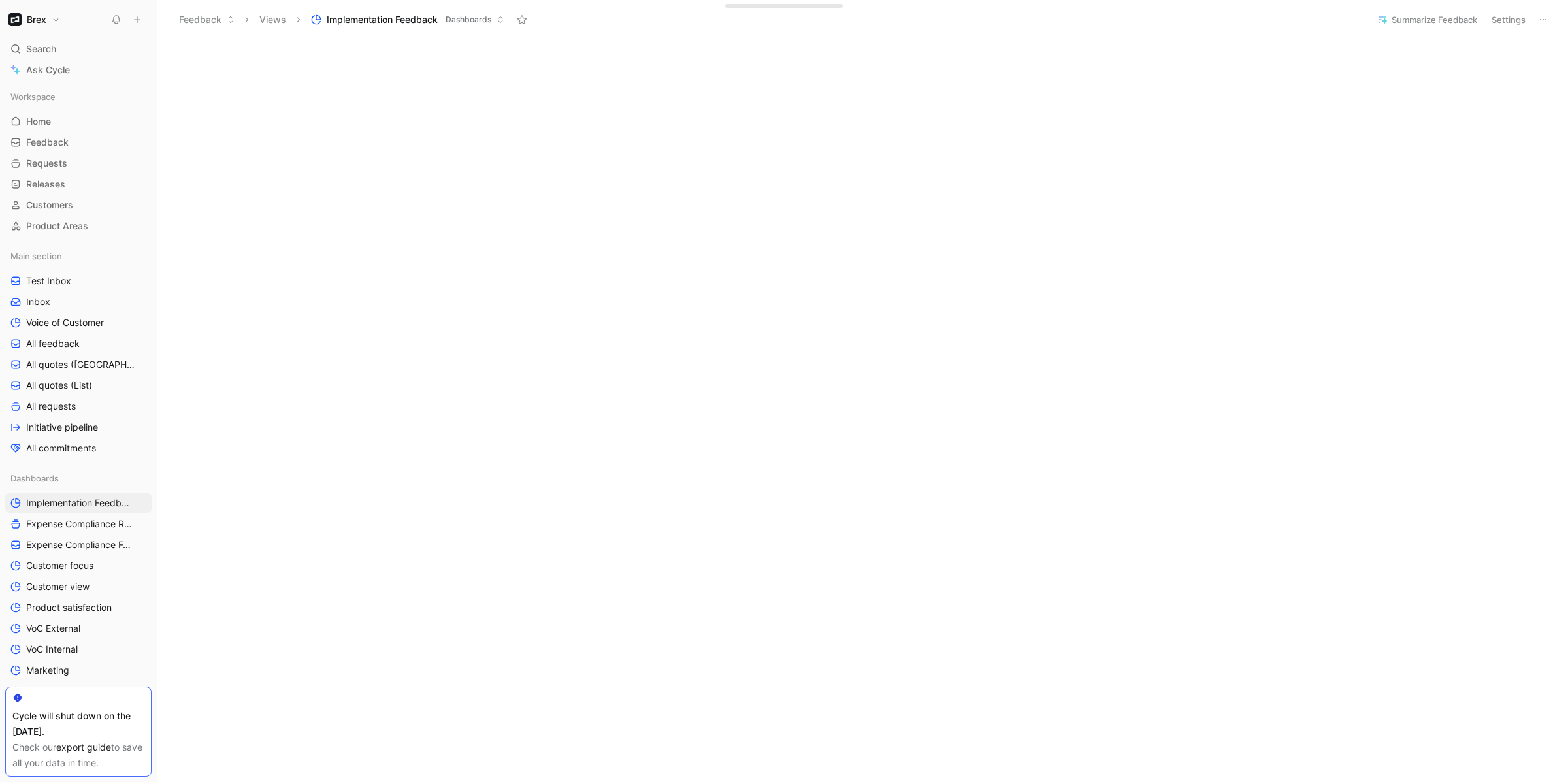
scroll to position [1161, 0]
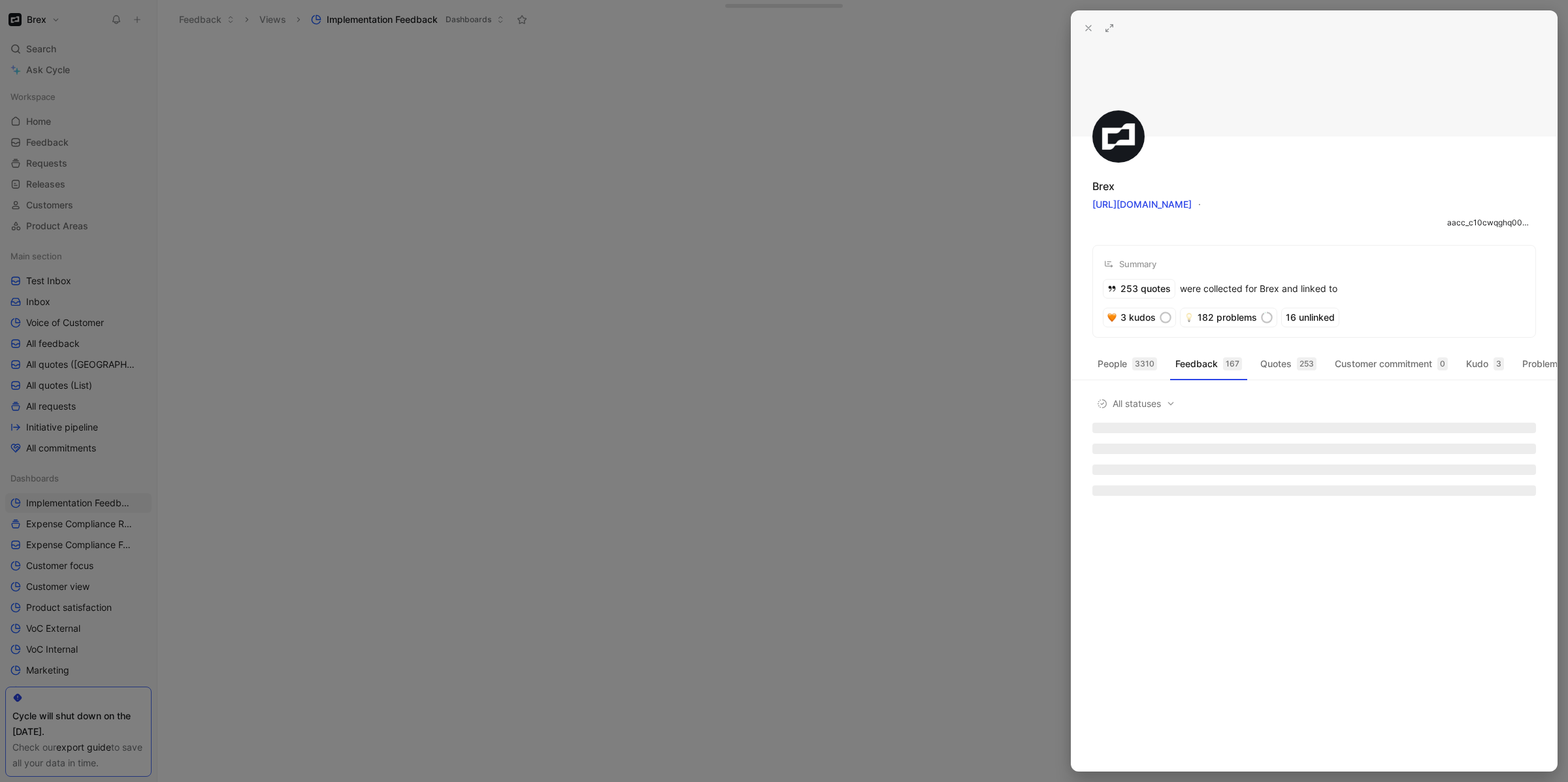
click at [892, 386] on div at bounding box center [784, 391] width 1568 height 782
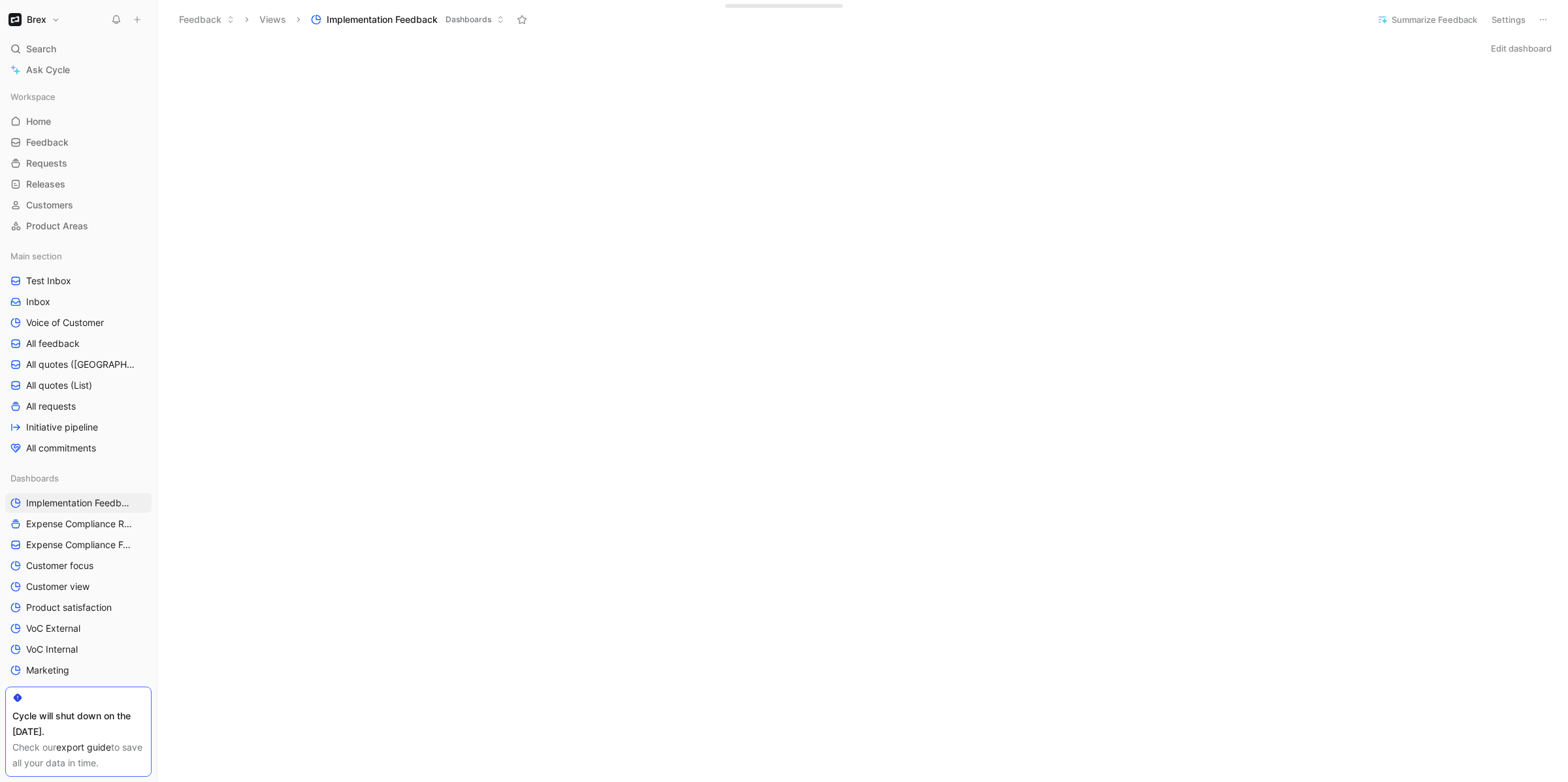
click at [1522, 44] on button "Edit dashboard" at bounding box center [1521, 48] width 73 height 19
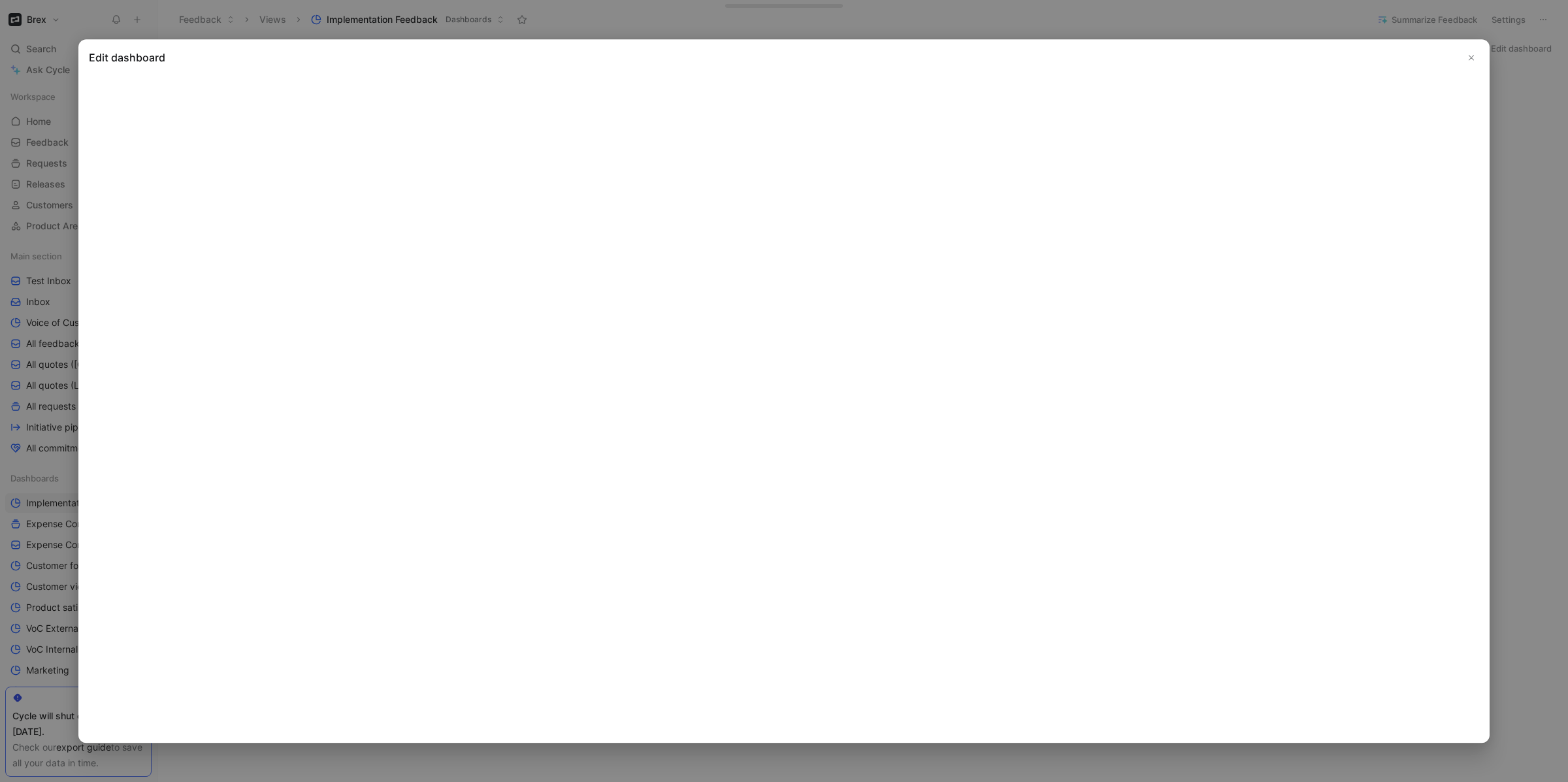
click at [1469, 59] on icon "Close" at bounding box center [1471, 58] width 9 height 9
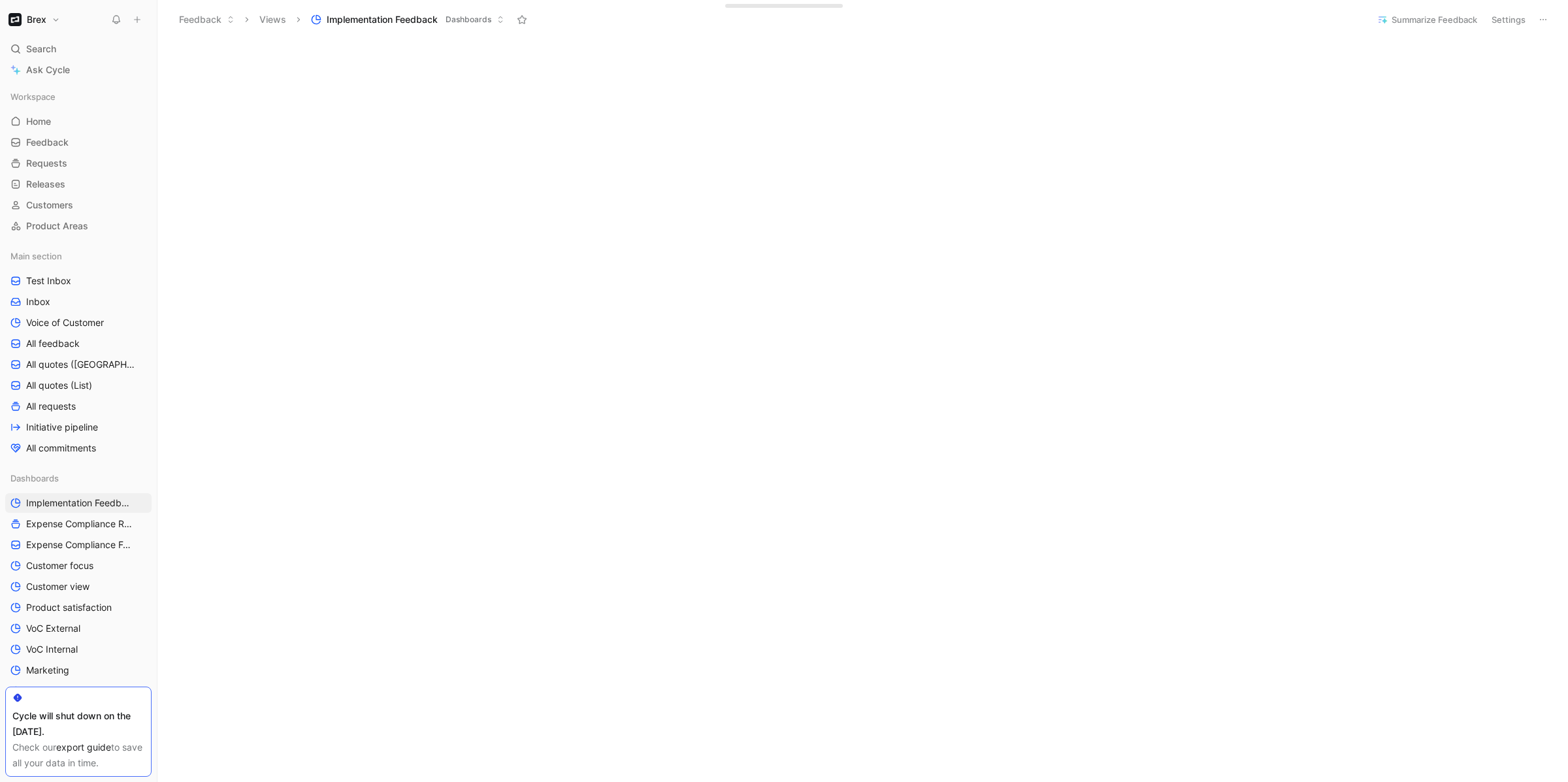
scroll to position [2305, 0]
click at [1509, 19] on button "Settings" at bounding box center [1508, 20] width 45 height 19
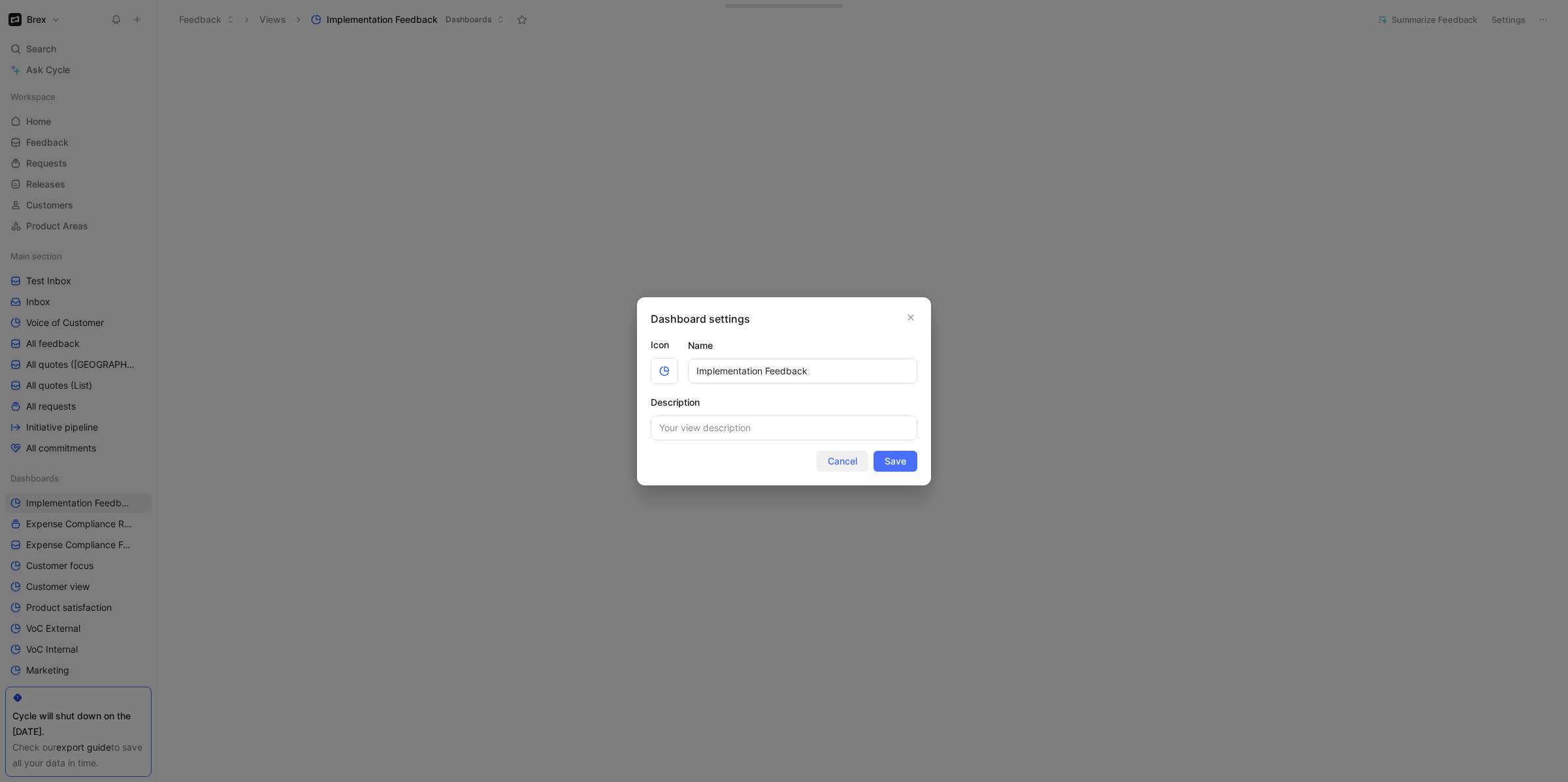
click at [836, 466] on span "Cancel" at bounding box center [842, 462] width 29 height 16
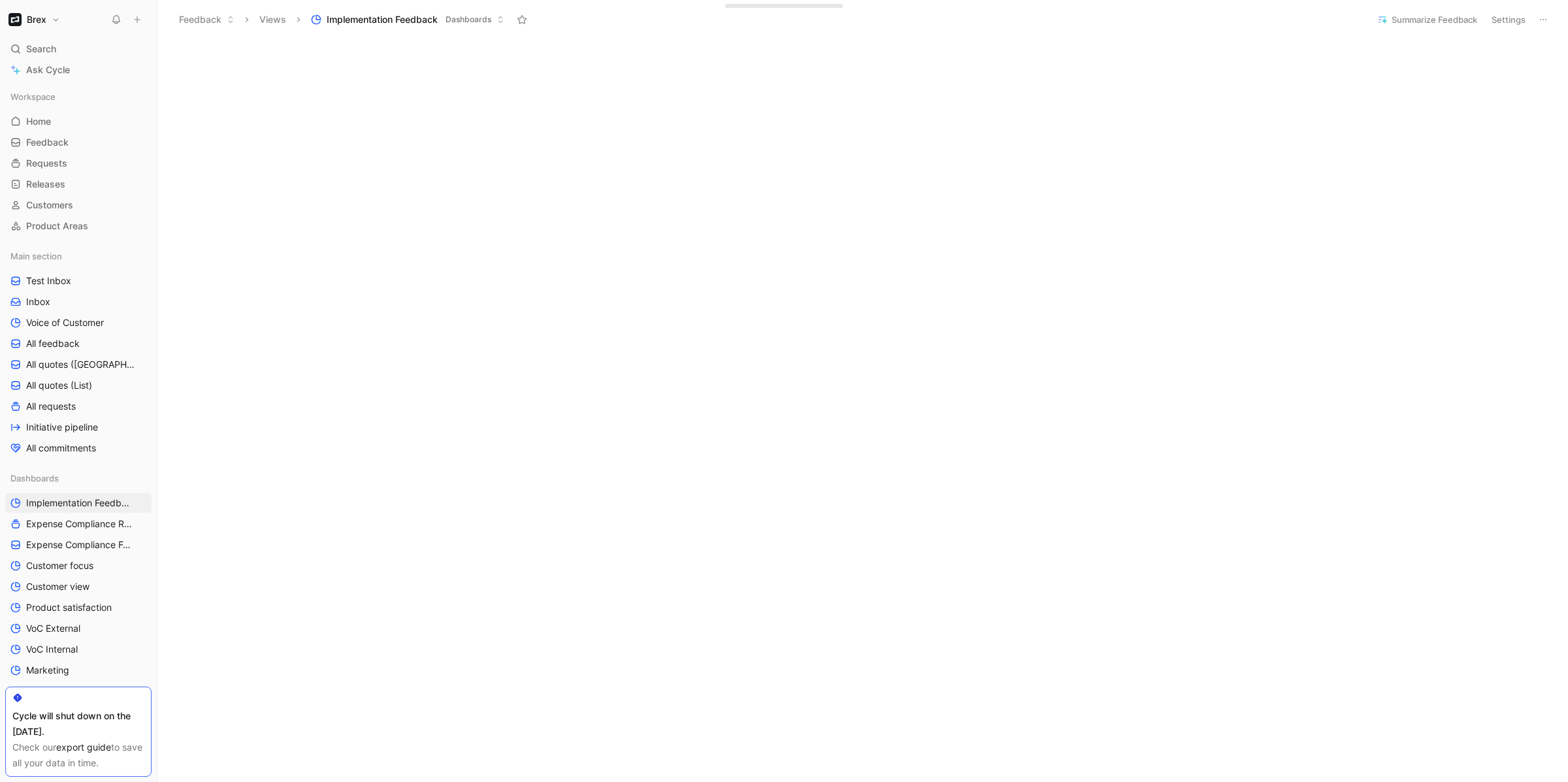
click at [1540, 19] on use at bounding box center [1542, 19] width 6 height 1
click at [1518, 24] on button "Settings" at bounding box center [1508, 20] width 45 height 19
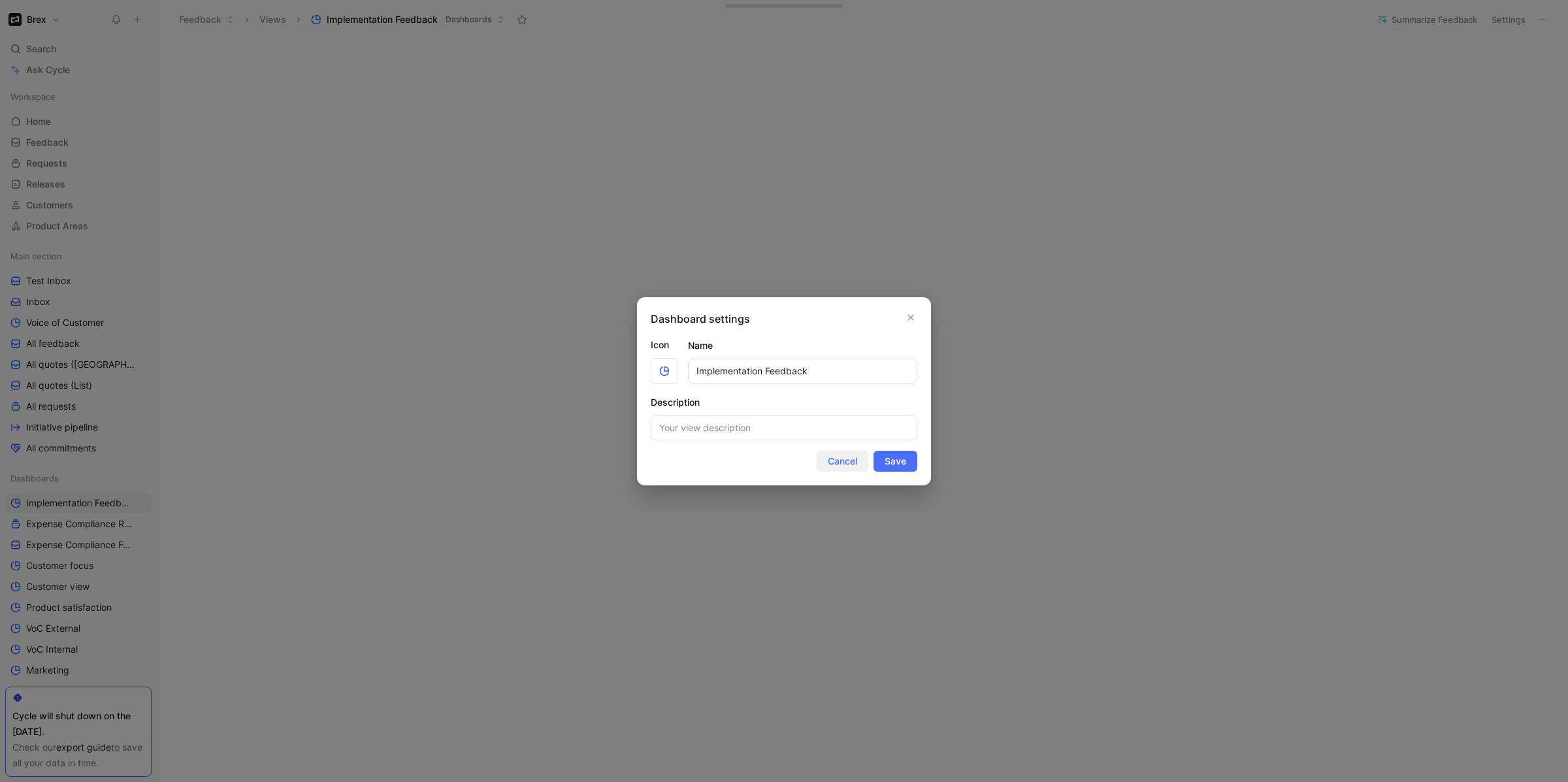
click at [834, 465] on span "Cancel" at bounding box center [842, 462] width 29 height 16
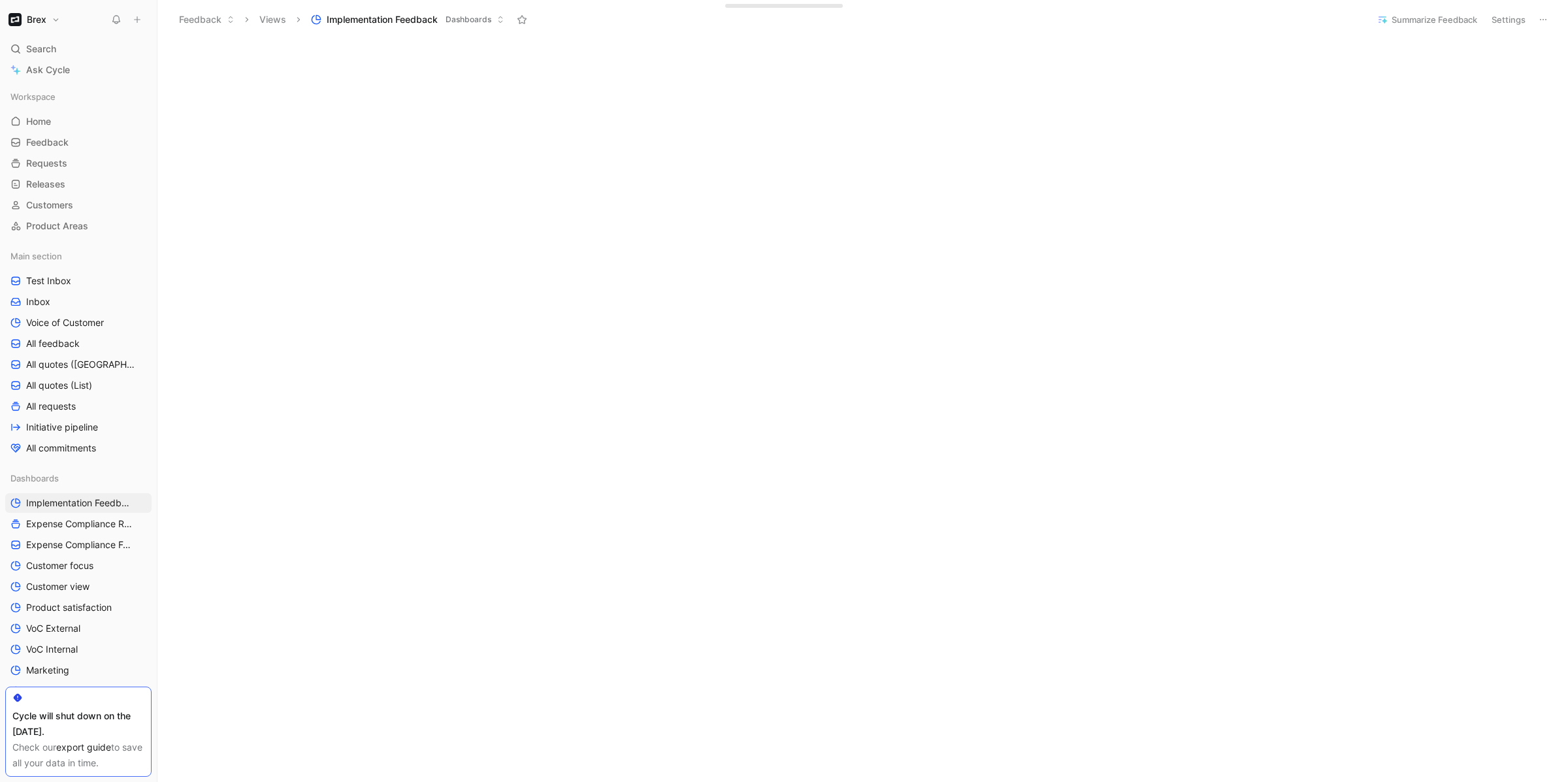
scroll to position [0, 0]
click at [1540, 33] on header "Feedback Views Implementation Feedback Dashboards Summarize Feedback Settings" at bounding box center [862, 20] width 1410 height 39
click at [1540, 43] on button "Edit dashboard" at bounding box center [1521, 48] width 73 height 19
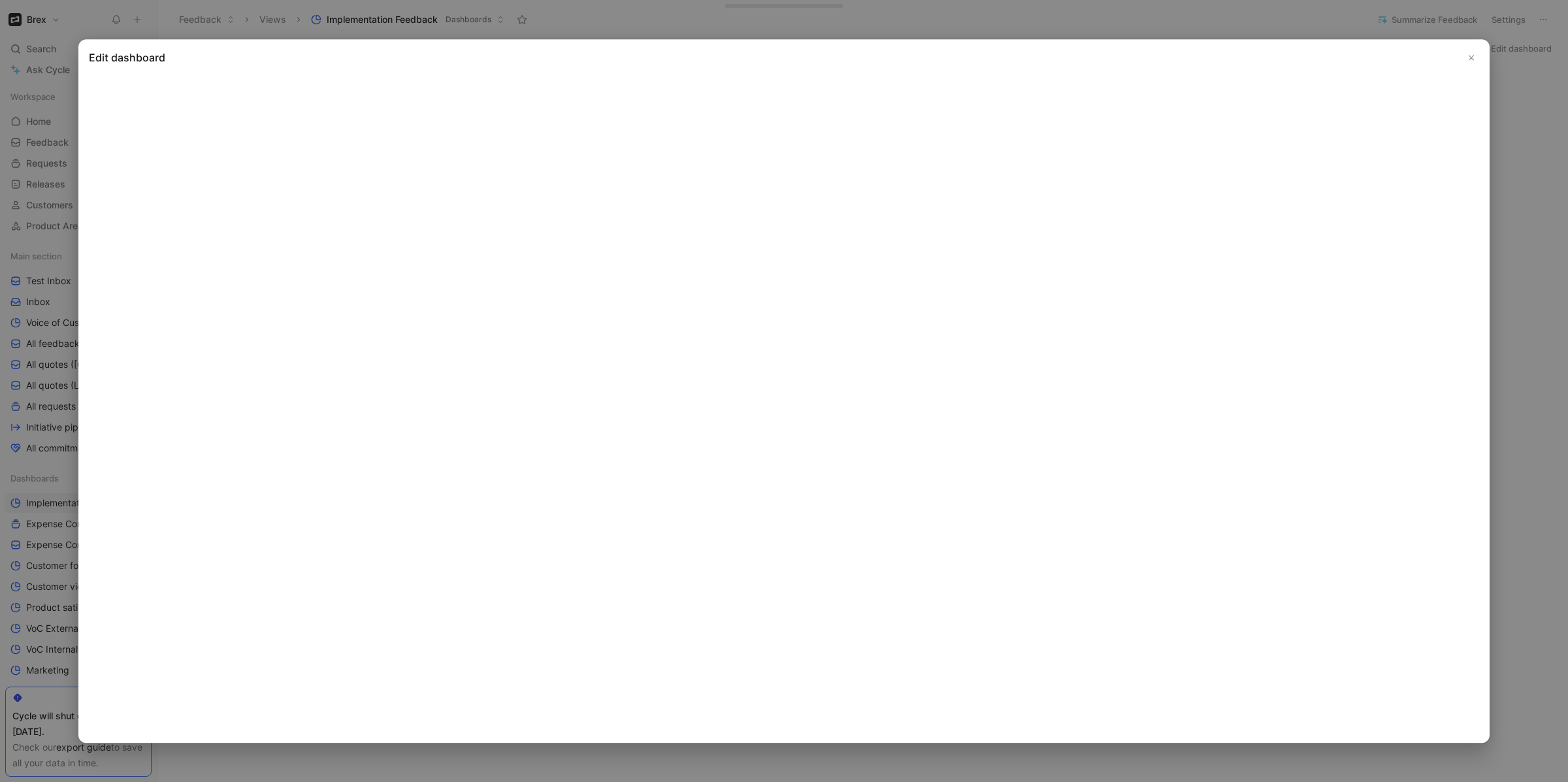
click at [1468, 60] on icon "Close" at bounding box center [1471, 58] width 9 height 9
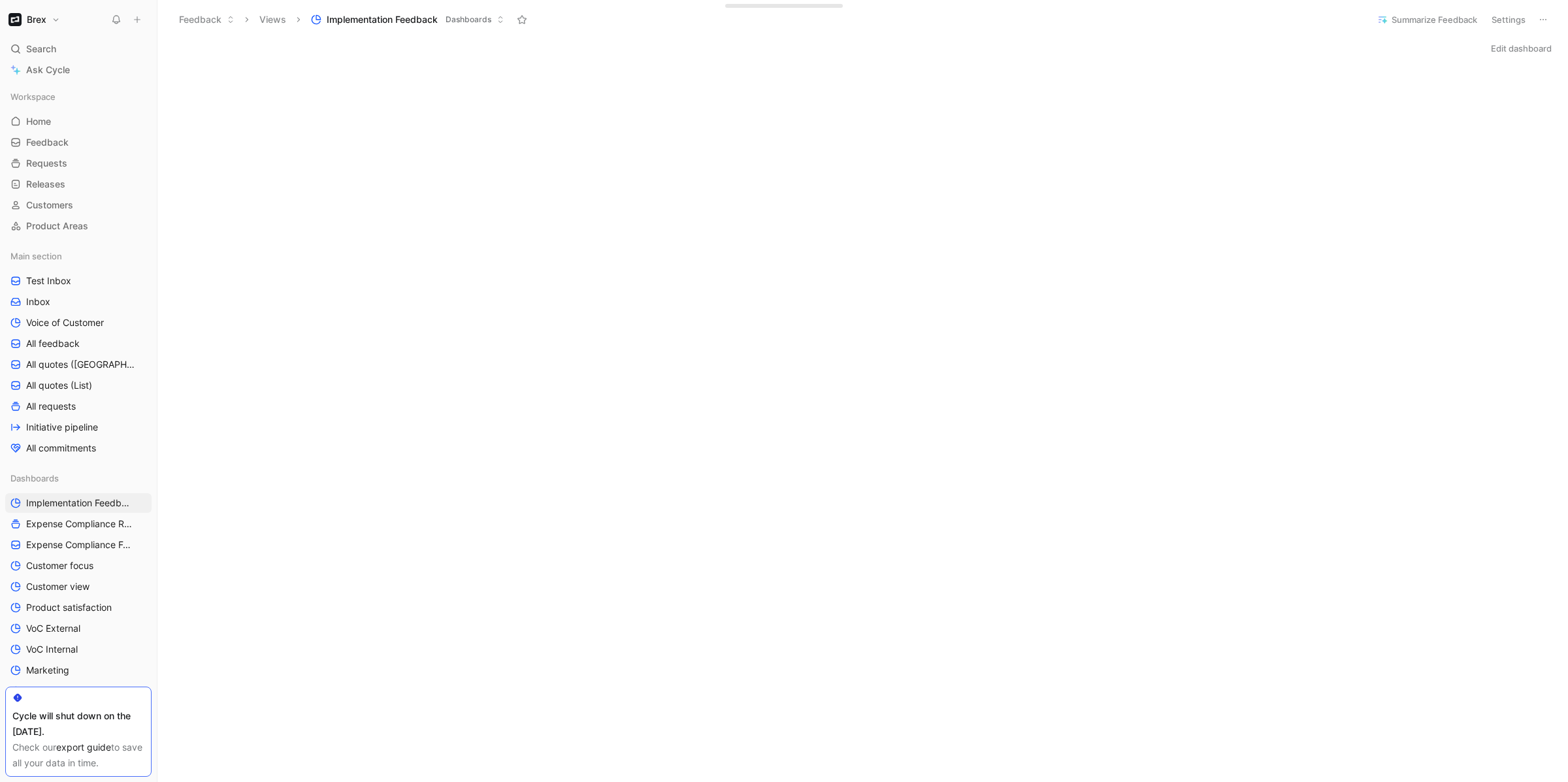
click at [1513, 48] on button "Edit dashboard" at bounding box center [1521, 48] width 73 height 19
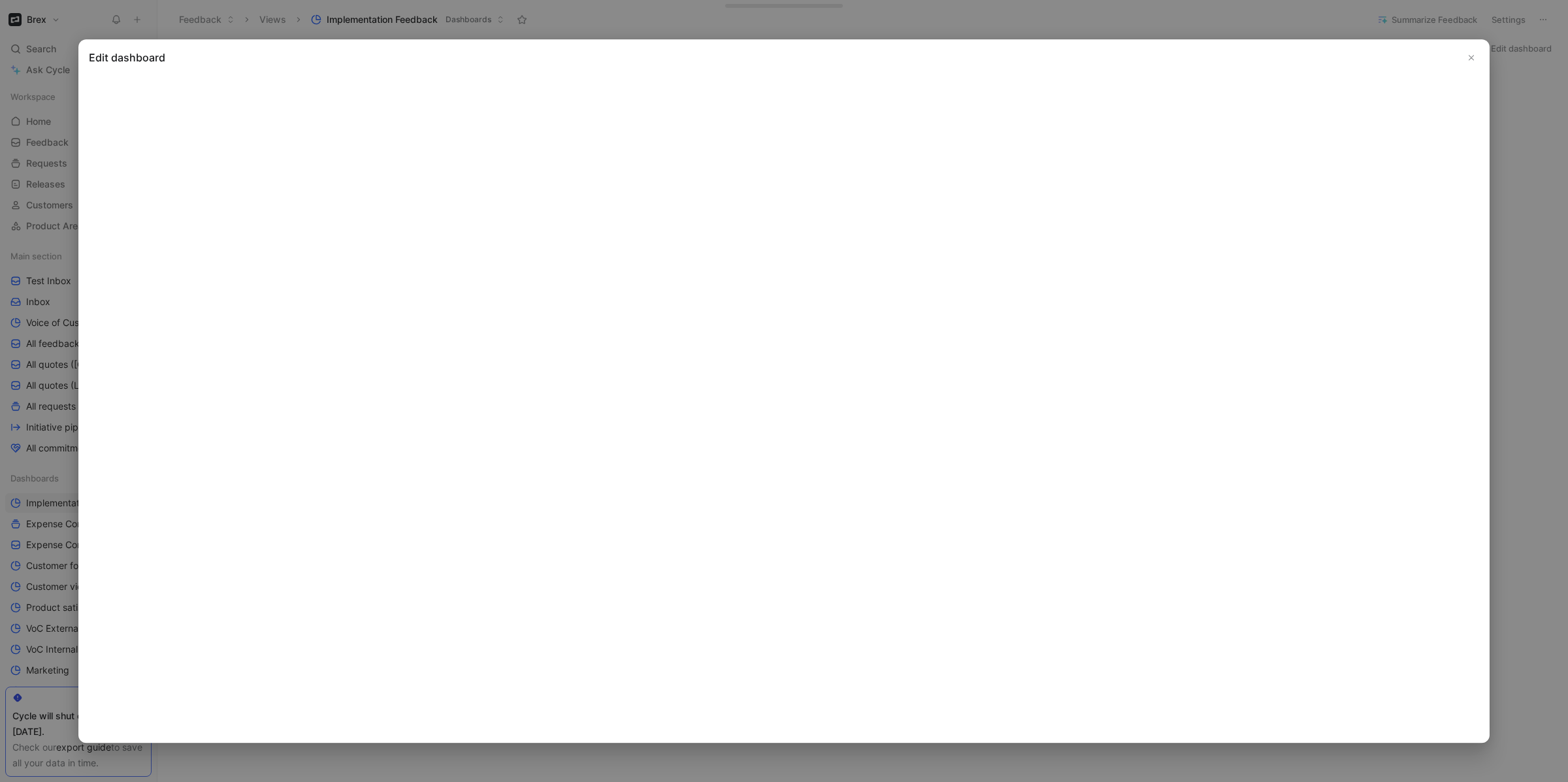
click at [1469, 54] on icon "Close" at bounding box center [1471, 58] width 9 height 9
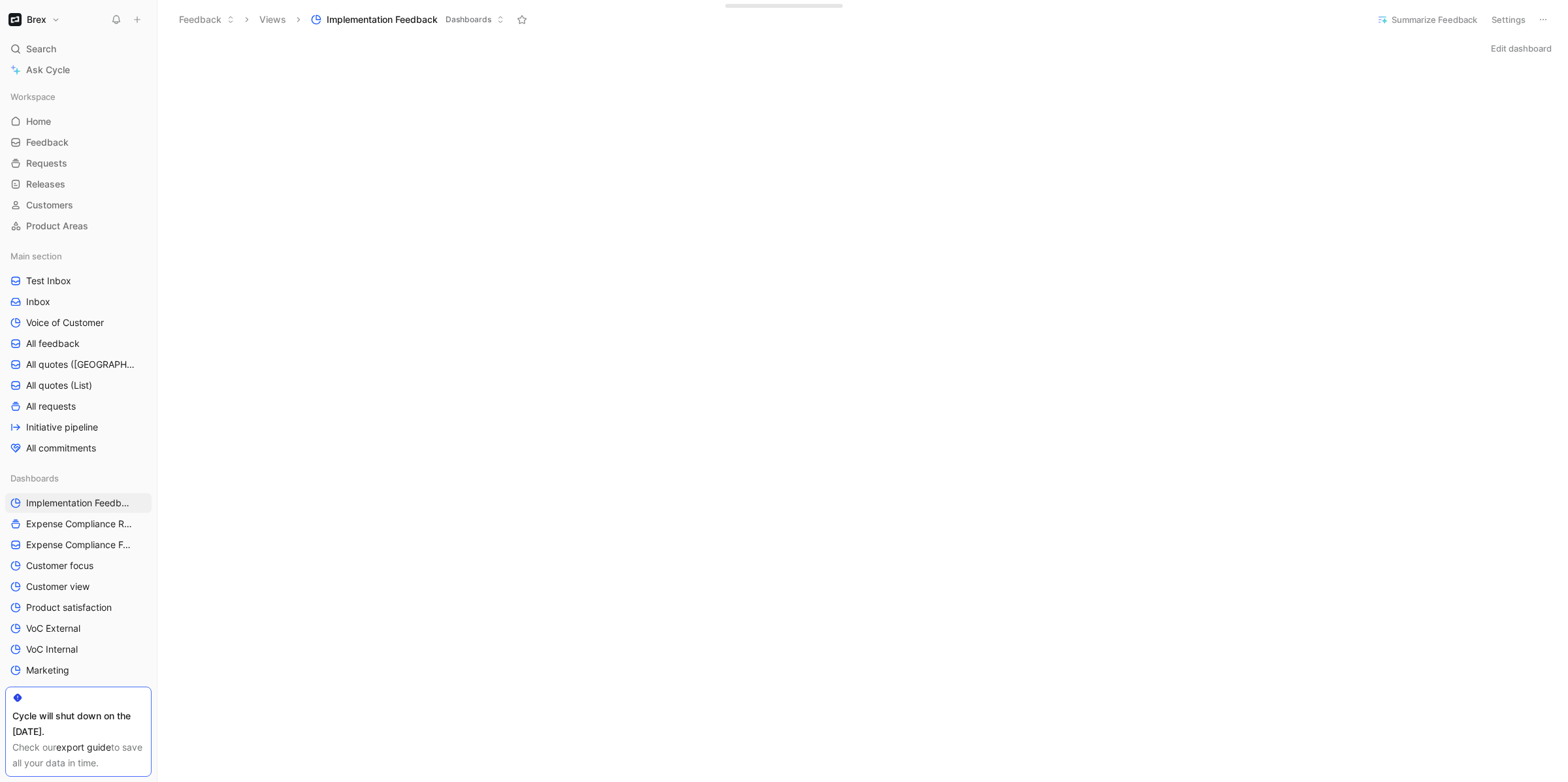
scroll to position [1, 0]
click at [1509, 44] on button "Edit dashboard" at bounding box center [1521, 47] width 73 height 19
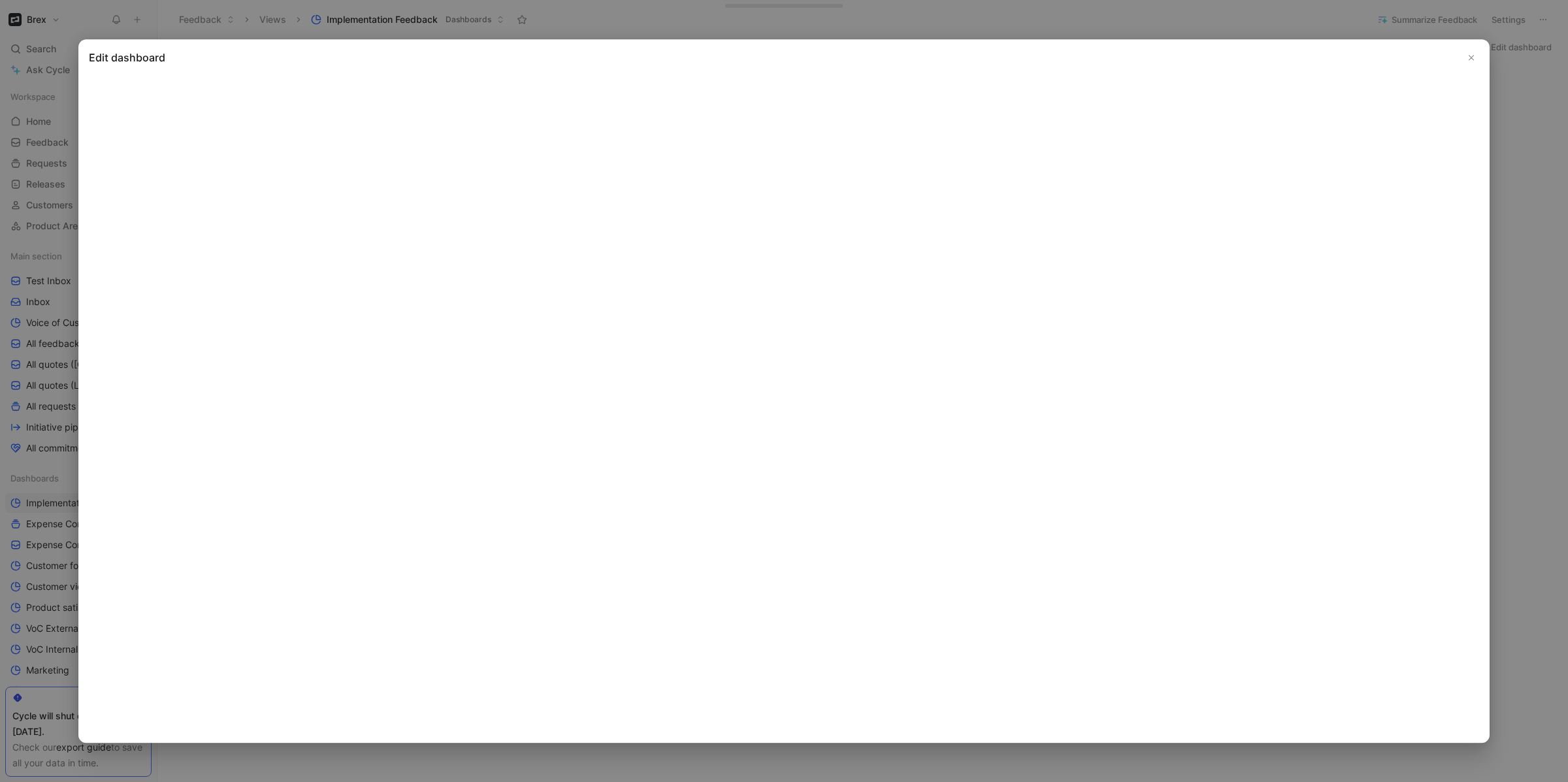
click at [1476, 51] on button "Close" at bounding box center [1471, 58] width 16 height 16
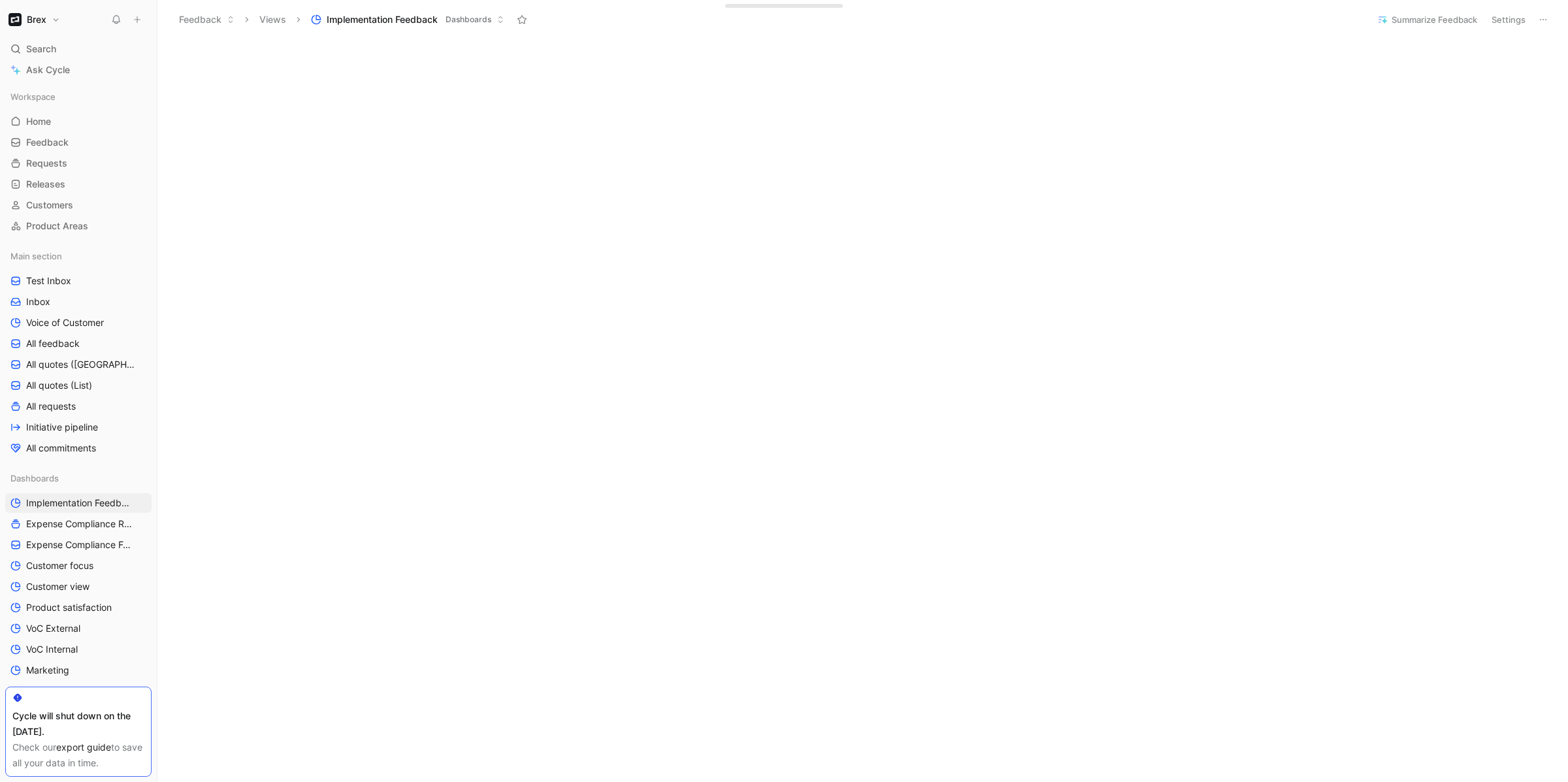
scroll to position [2391, 0]
click at [1493, 24] on button "Settings" at bounding box center [1508, 20] width 45 height 19
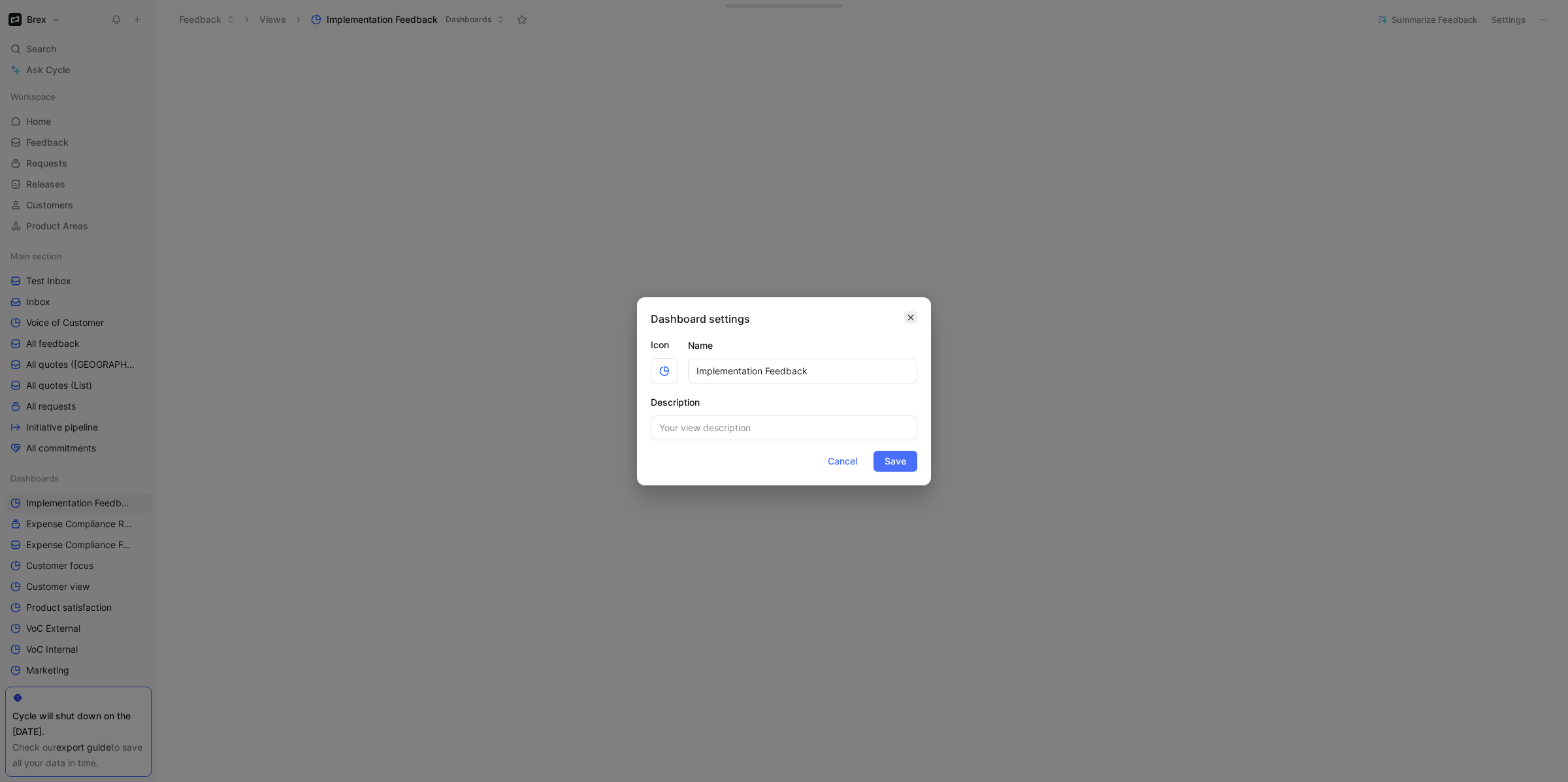
click at [906, 316] on button "button" at bounding box center [910, 317] width 13 height 13
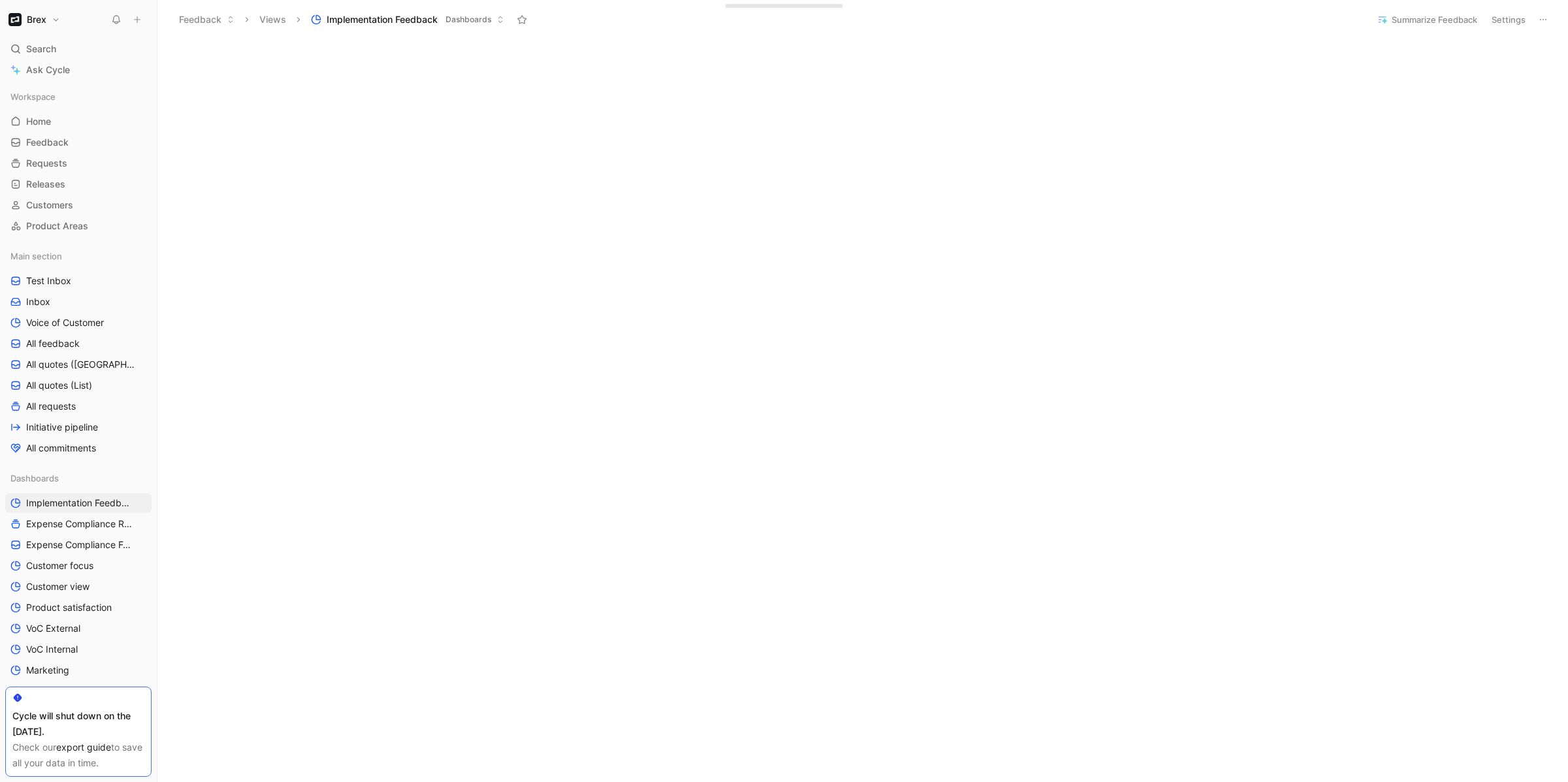
click at [1543, 19] on icon at bounding box center [1543, 20] width 11 height 11
click at [1534, 20] on button at bounding box center [1542, 20] width 19 height 19
click at [1522, 22] on button "Settings" at bounding box center [1508, 20] width 45 height 19
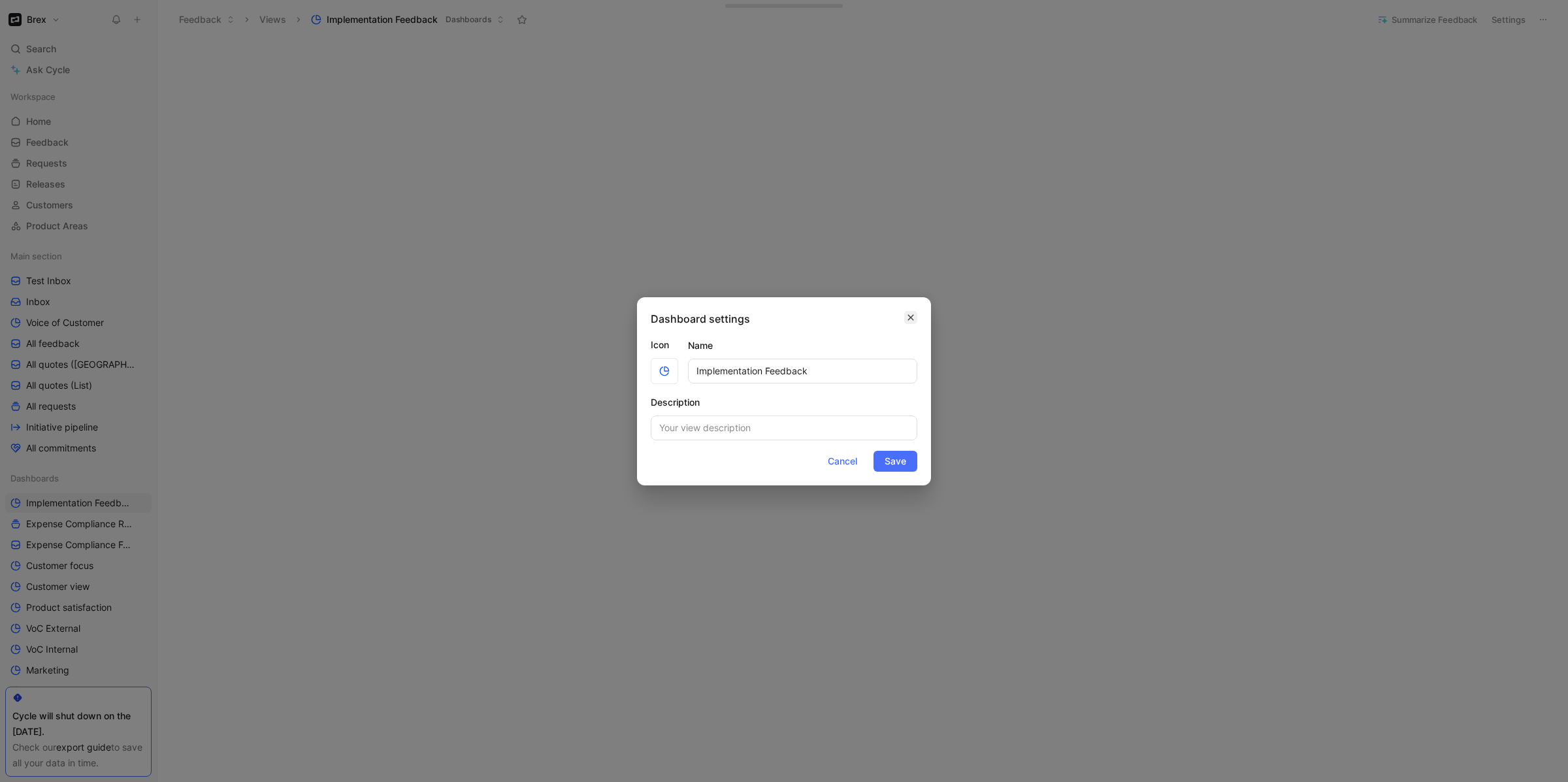
click at [911, 312] on icon "button" at bounding box center [910, 318] width 8 height 11
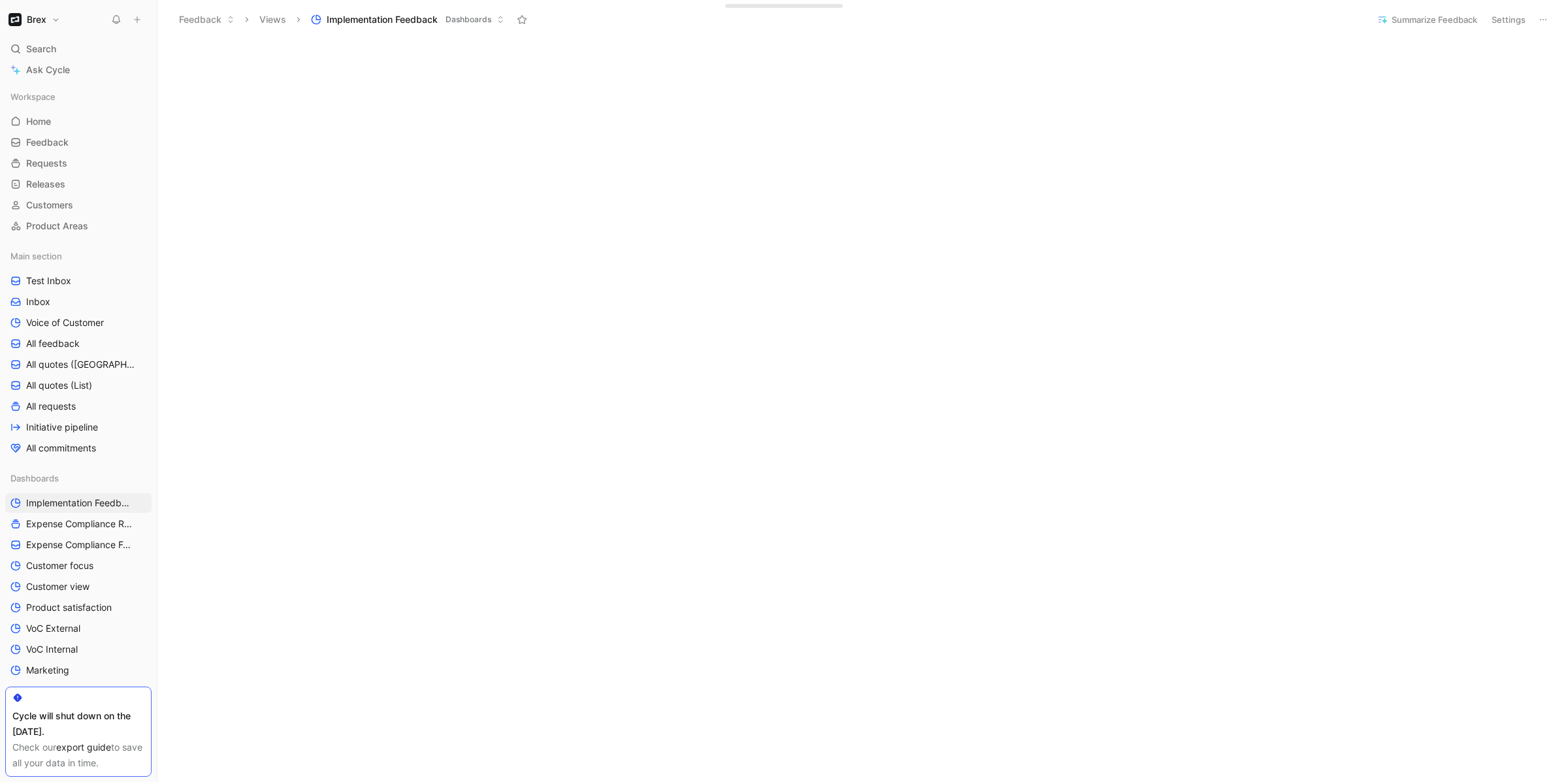
click at [1543, 26] on button at bounding box center [1542, 20] width 19 height 19
click at [1501, 19] on button "Settings" at bounding box center [1508, 20] width 45 height 19
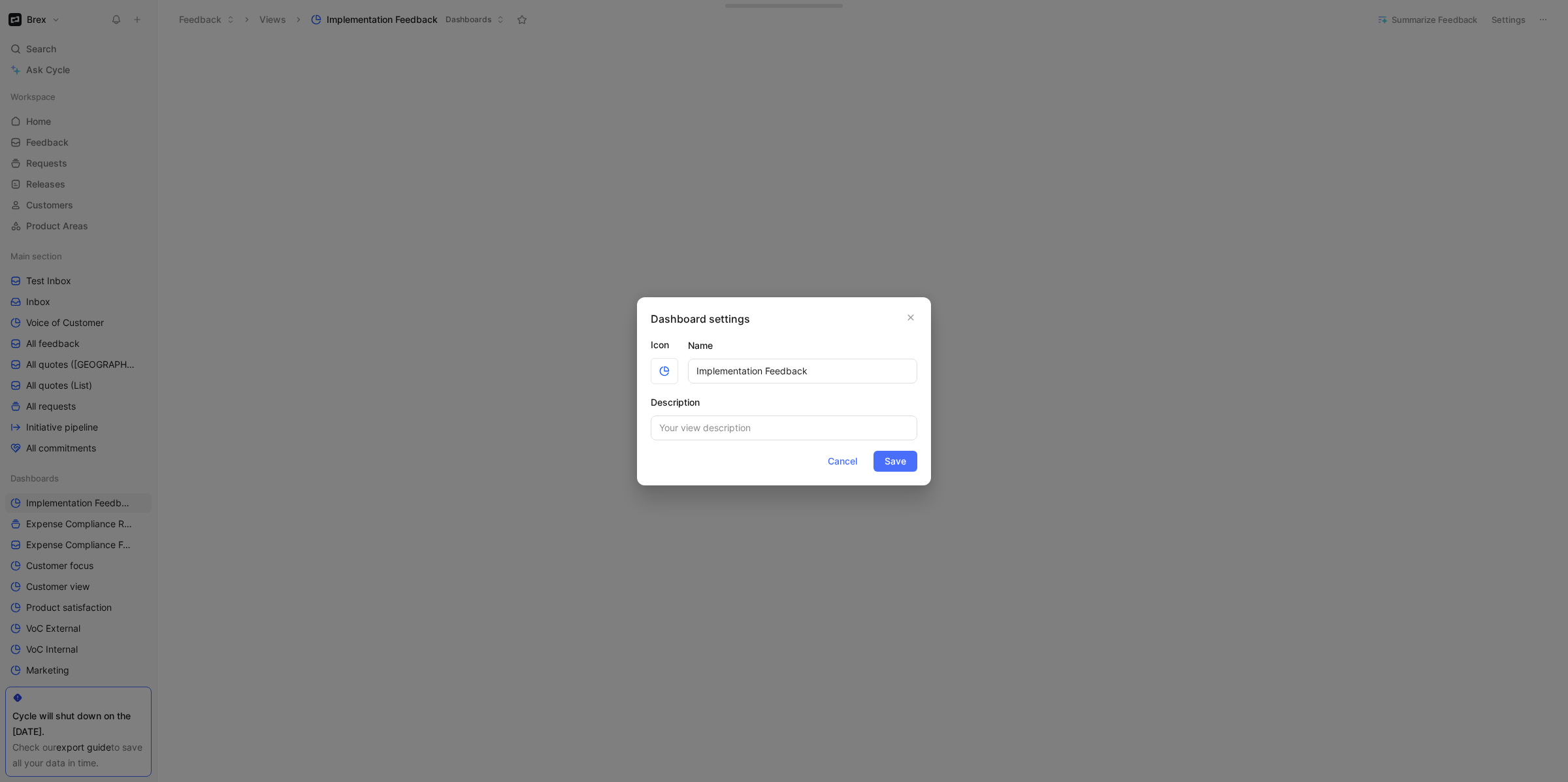
click at [1411, 130] on div at bounding box center [784, 391] width 1568 height 782
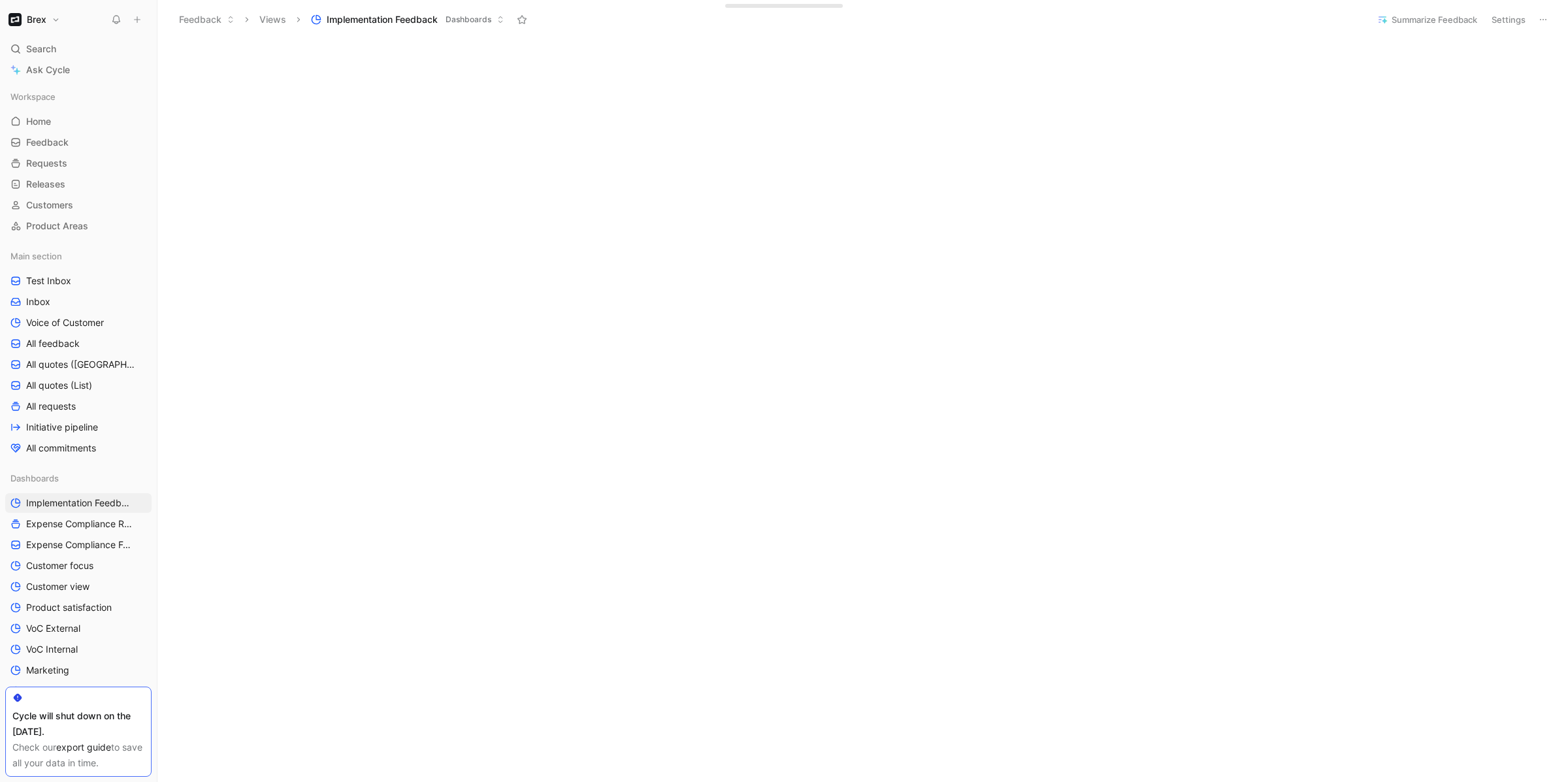
scroll to position [0, 0]
click at [1520, 44] on button "Edit dashboard" at bounding box center [1521, 48] width 73 height 19
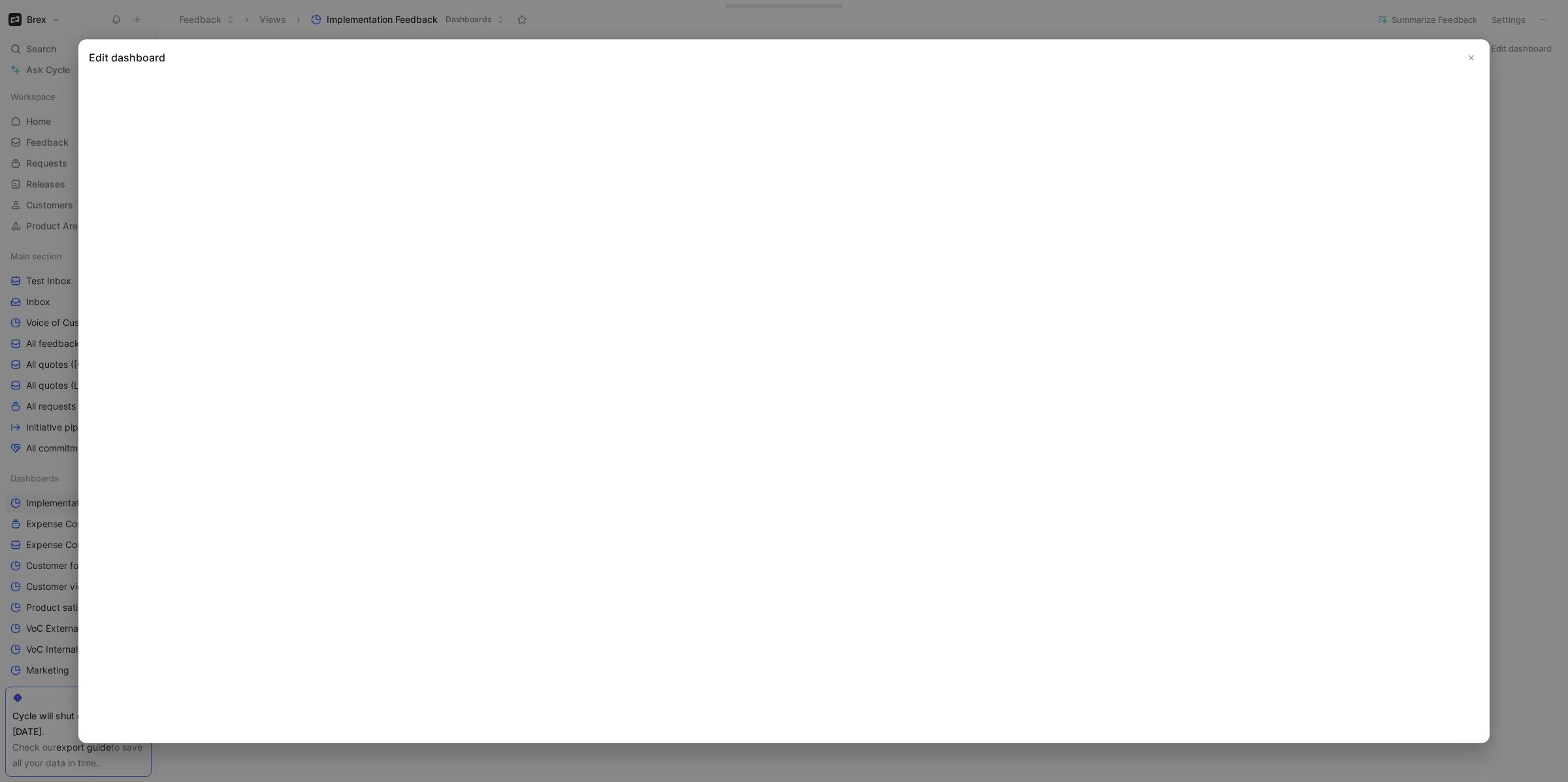
click at [1467, 60] on icon "Close" at bounding box center [1471, 58] width 9 height 9
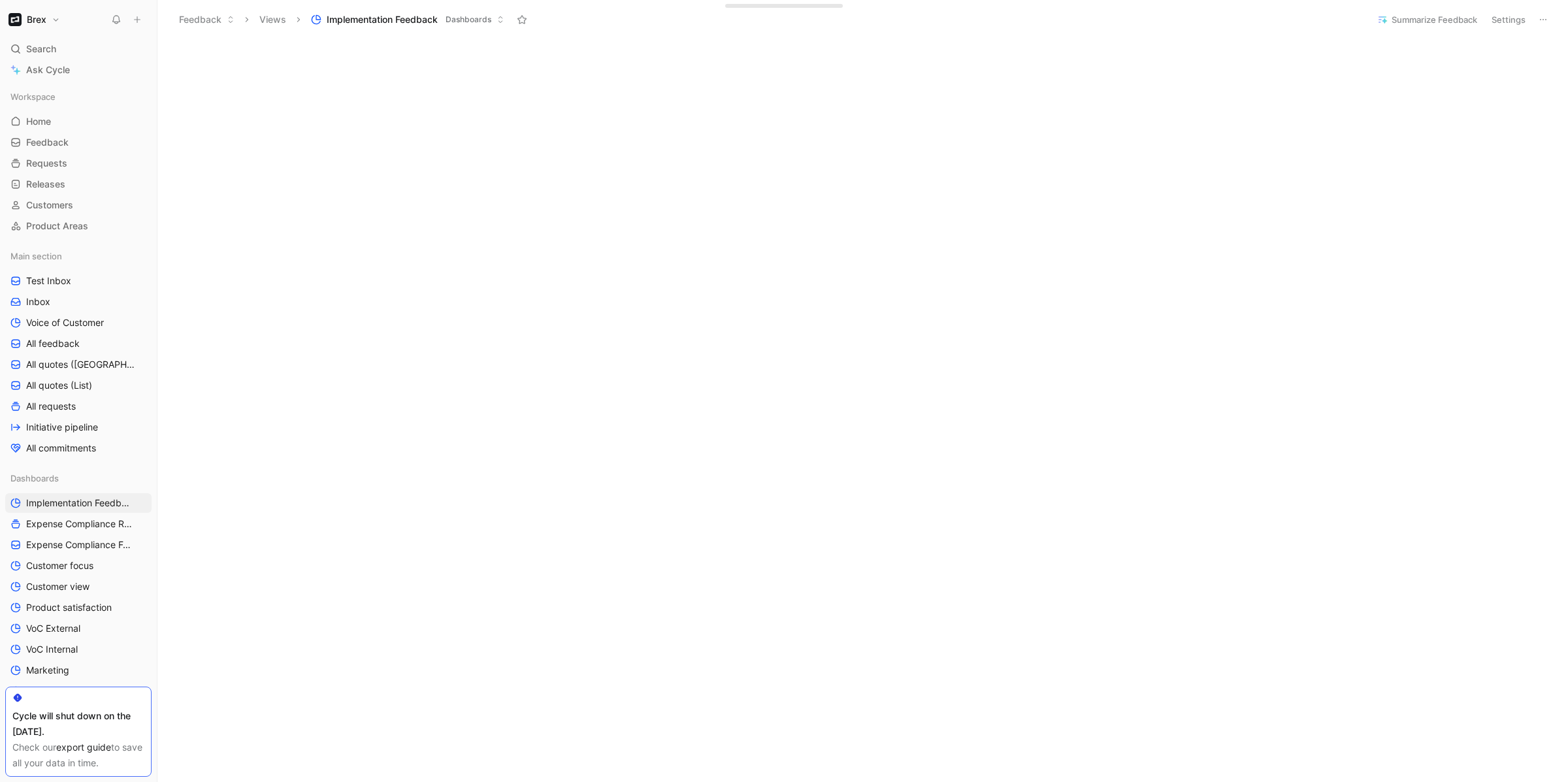
scroll to position [2395, 0]
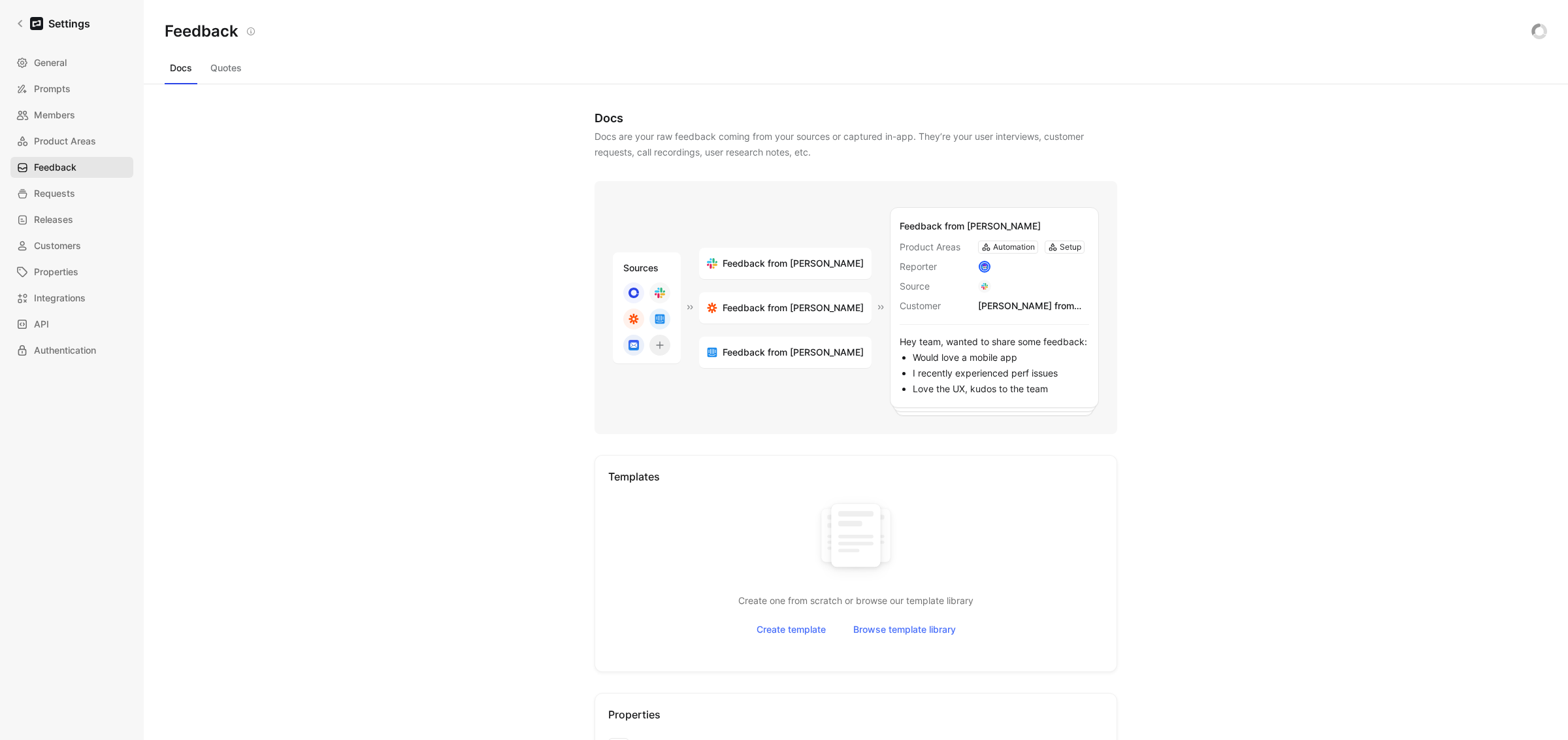
click at [59, 159] on span "Feedback" at bounding box center [55, 167] width 43 height 16
click at [63, 170] on span "Feedback" at bounding box center [55, 167] width 43 height 16
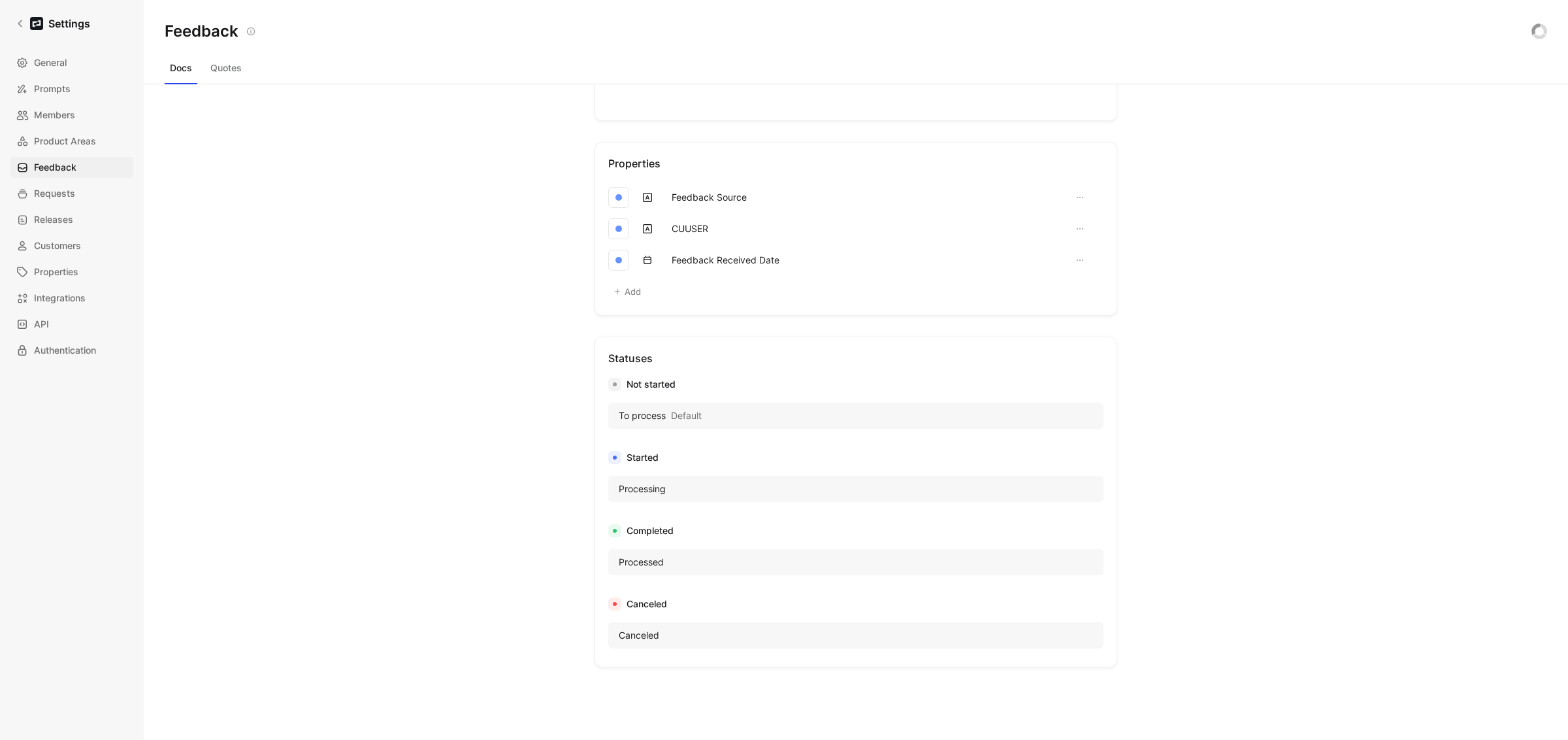
scroll to position [550, 0]
click at [732, 201] on button "Feedback Source" at bounding box center [709, 198] width 87 height 21
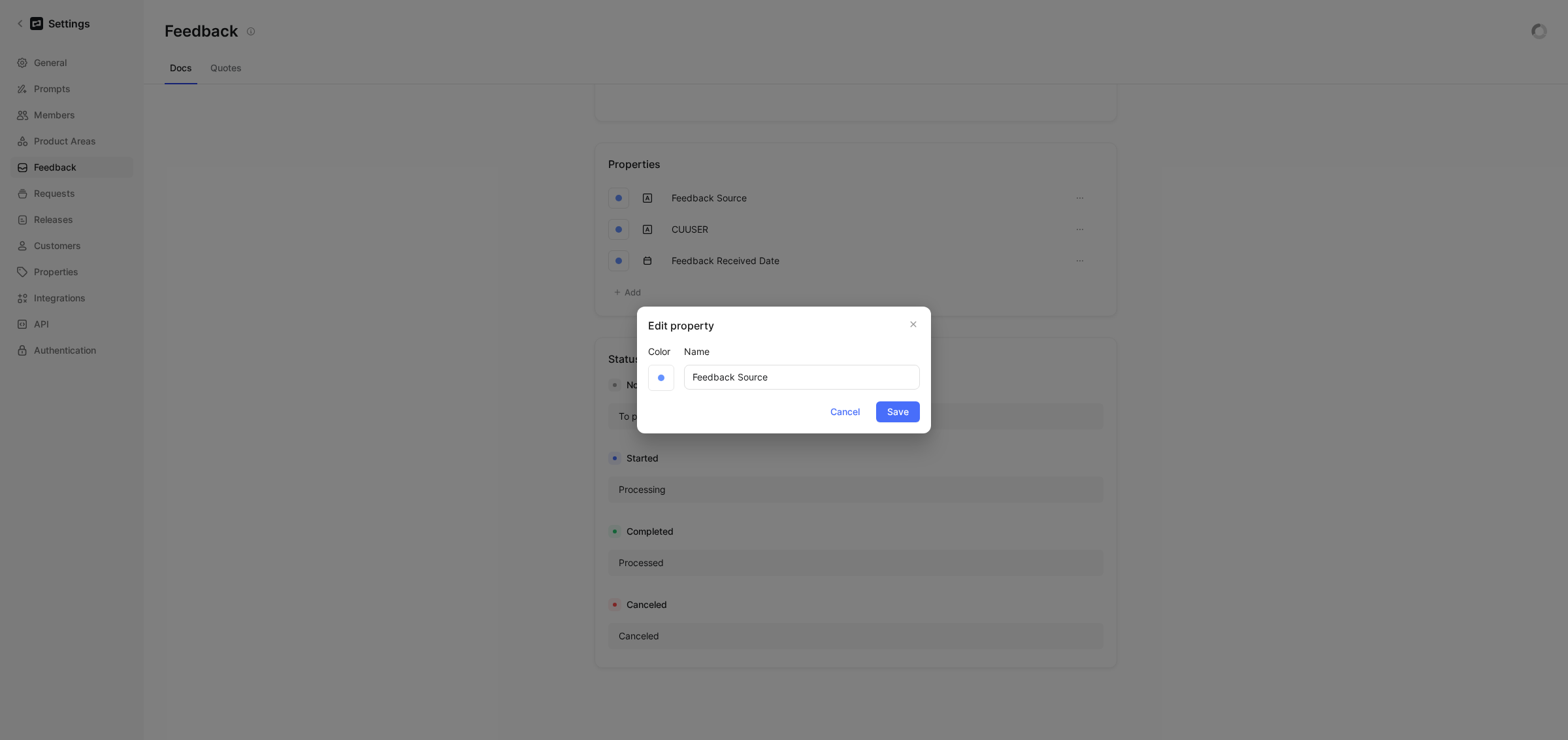
click at [927, 325] on div "Edit property Color Name Feedback Source Cancel Save" at bounding box center [783, 370] width 294 height 127
click at [919, 325] on div "Edit property Color Name Feedback Source Cancel Save" at bounding box center [783, 370] width 294 height 127
click at [911, 319] on icon "button" at bounding box center [913, 324] width 8 height 11
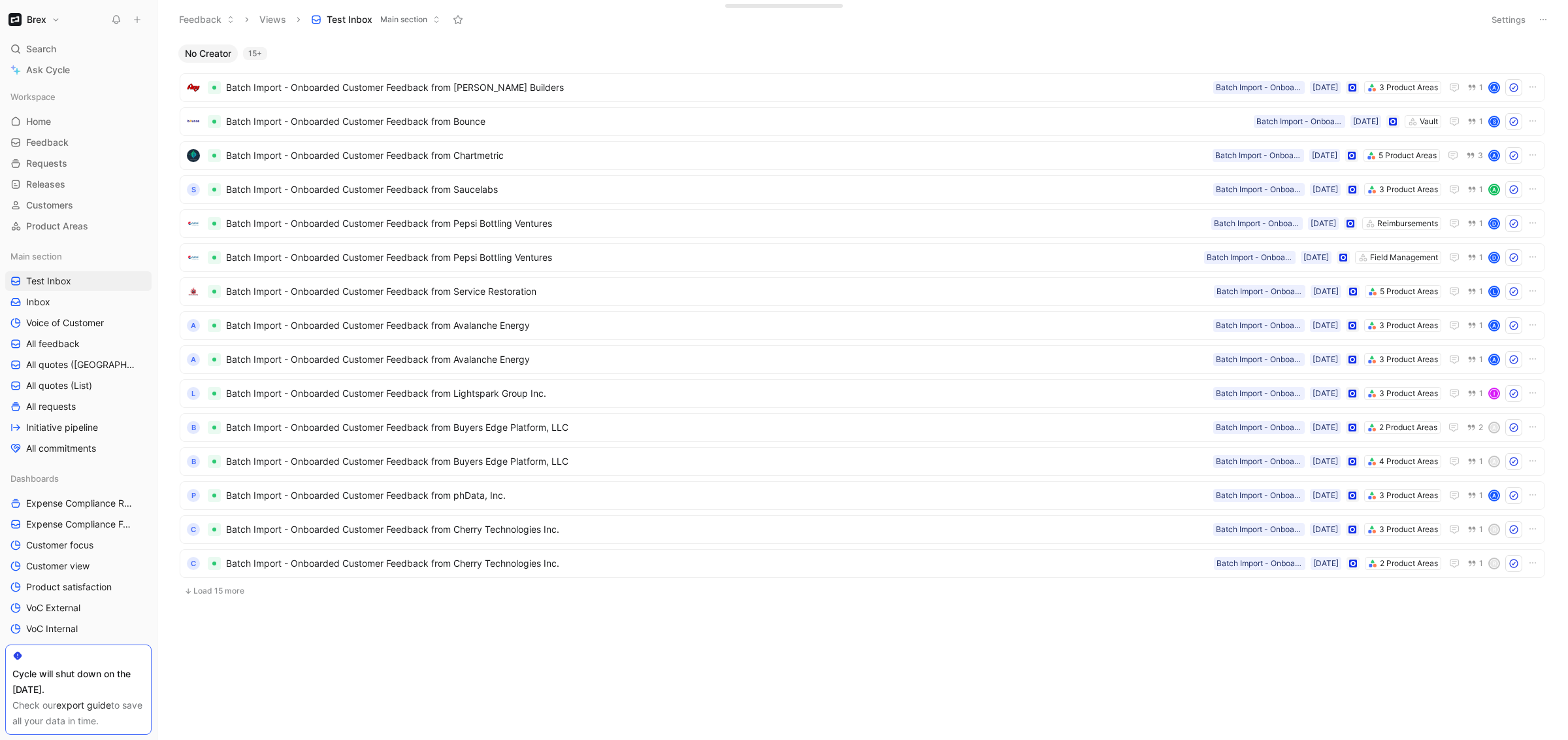
click at [1517, 21] on button "Settings" at bounding box center [1508, 20] width 45 height 19
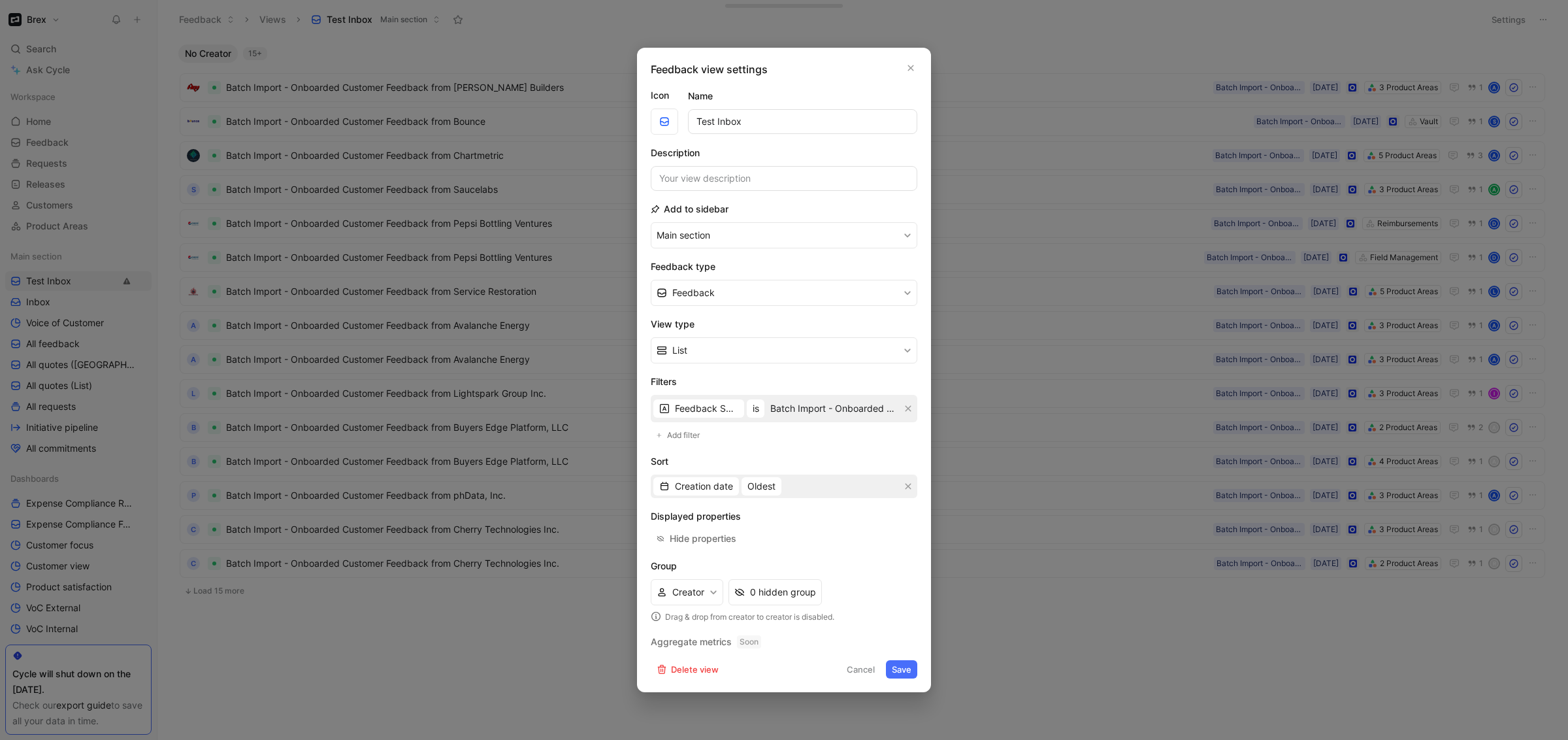
click at [910, 56] on div "Feedback view settings Icon Name Test Inbox Description Add to sidebar Main sec…" at bounding box center [783, 370] width 294 height 644
click at [915, 65] on button "button" at bounding box center [910, 68] width 13 height 13
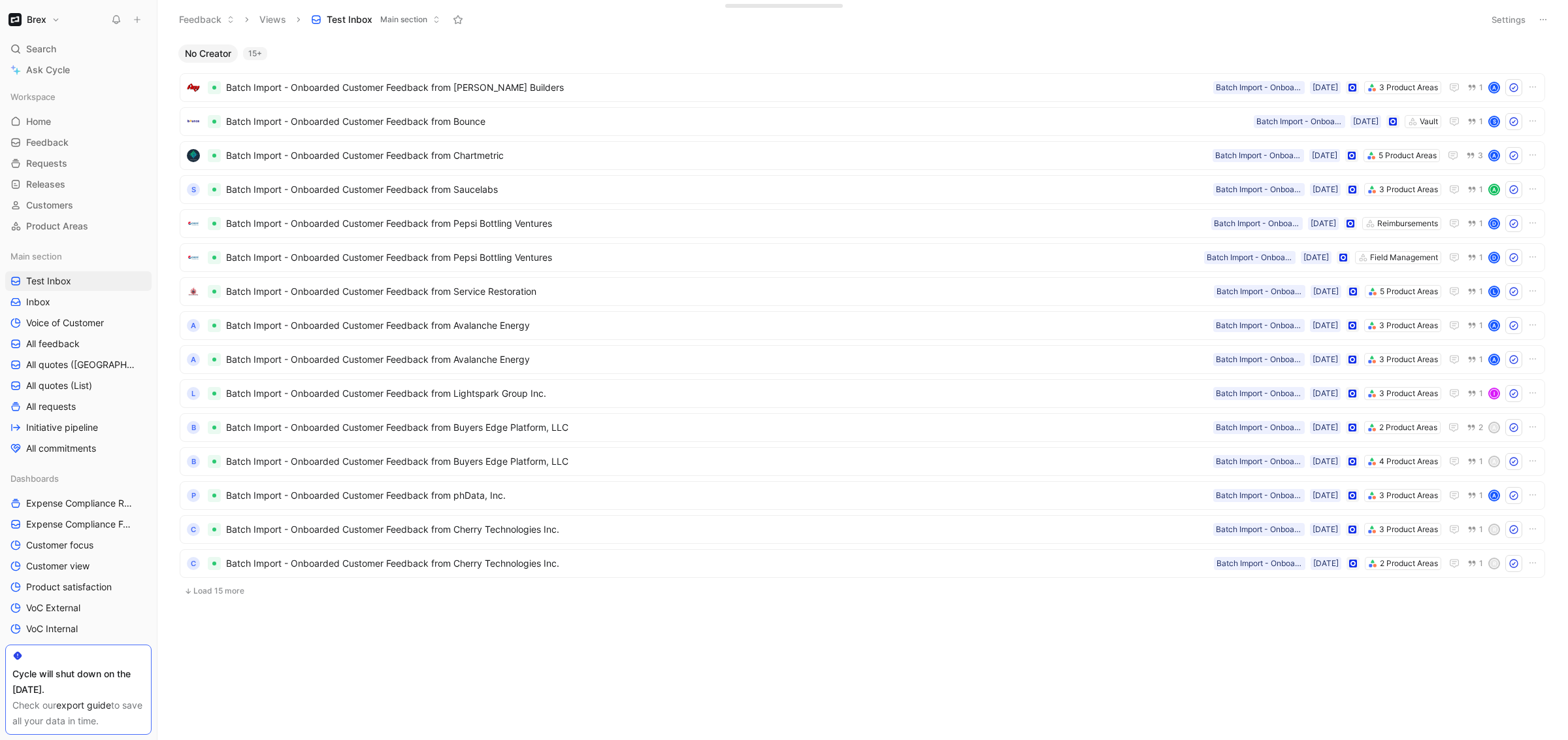
click at [218, 580] on ul "Batch Import - Onboarded Customer Feedback from Holtz Builders 3 Product Areas …" at bounding box center [861, 338] width 1365 height 530
click at [221, 590] on button "Load 15 more" at bounding box center [861, 591] width 1365 height 16
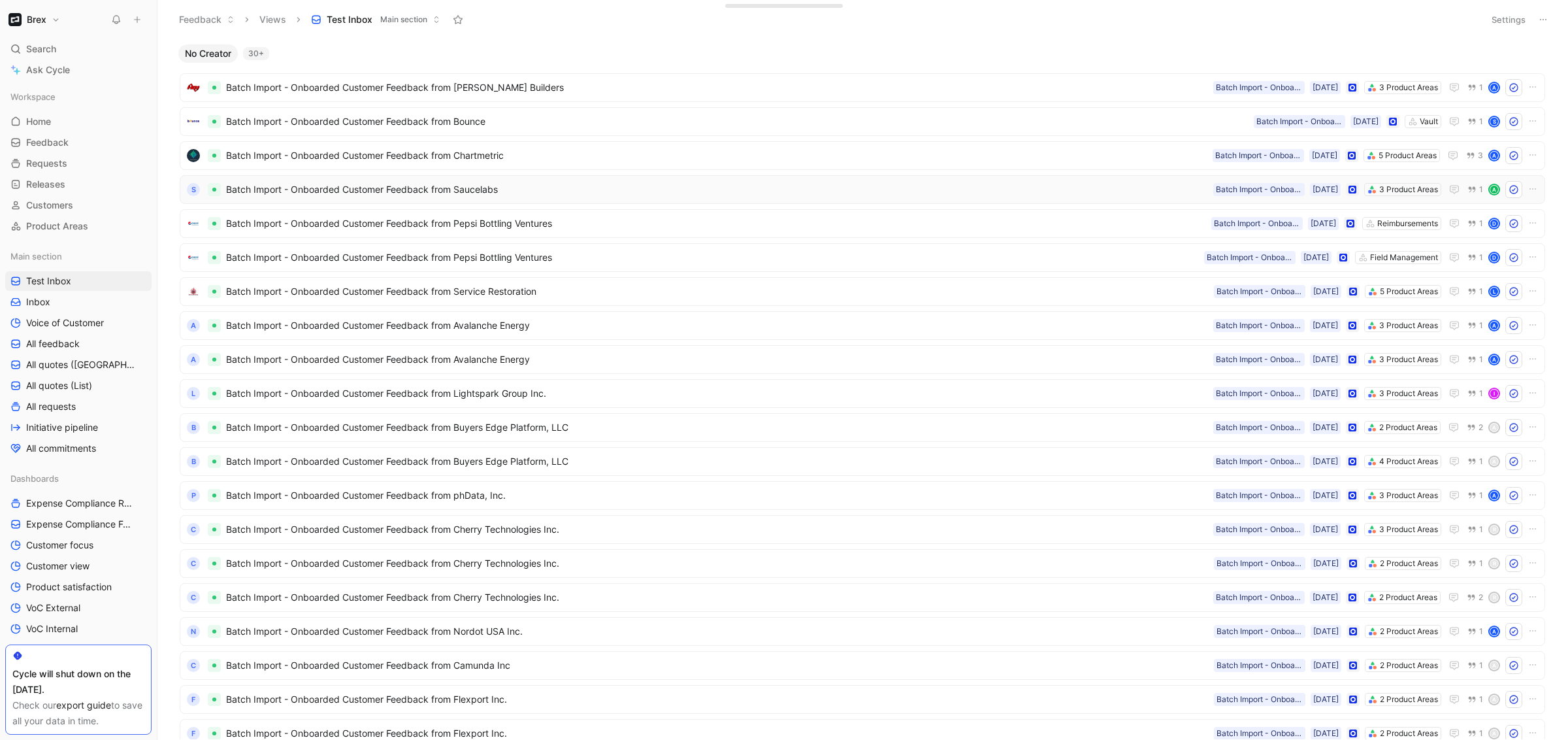
scroll to position [844, 0]
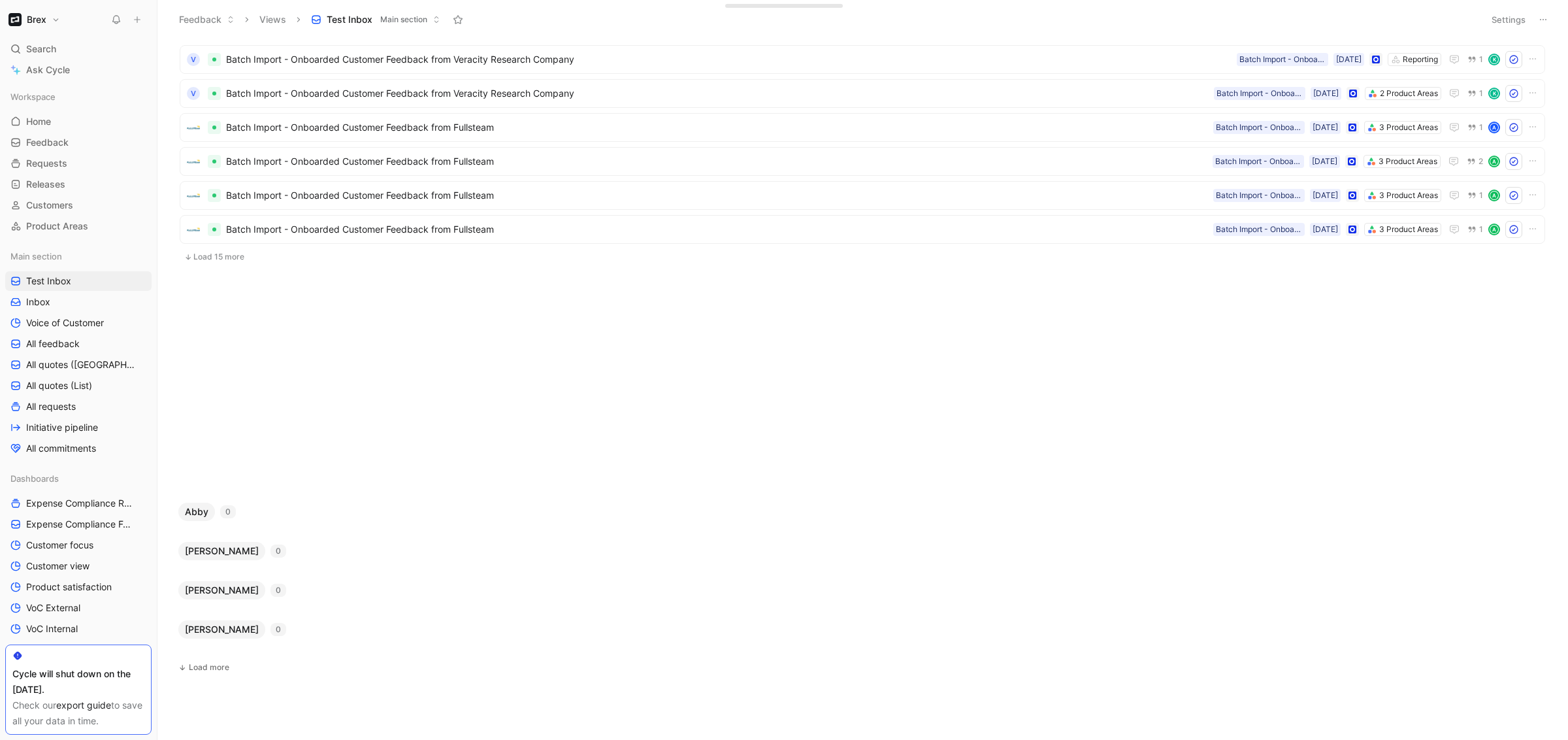
click at [220, 253] on button "Load 15 more" at bounding box center [861, 257] width 1365 height 16
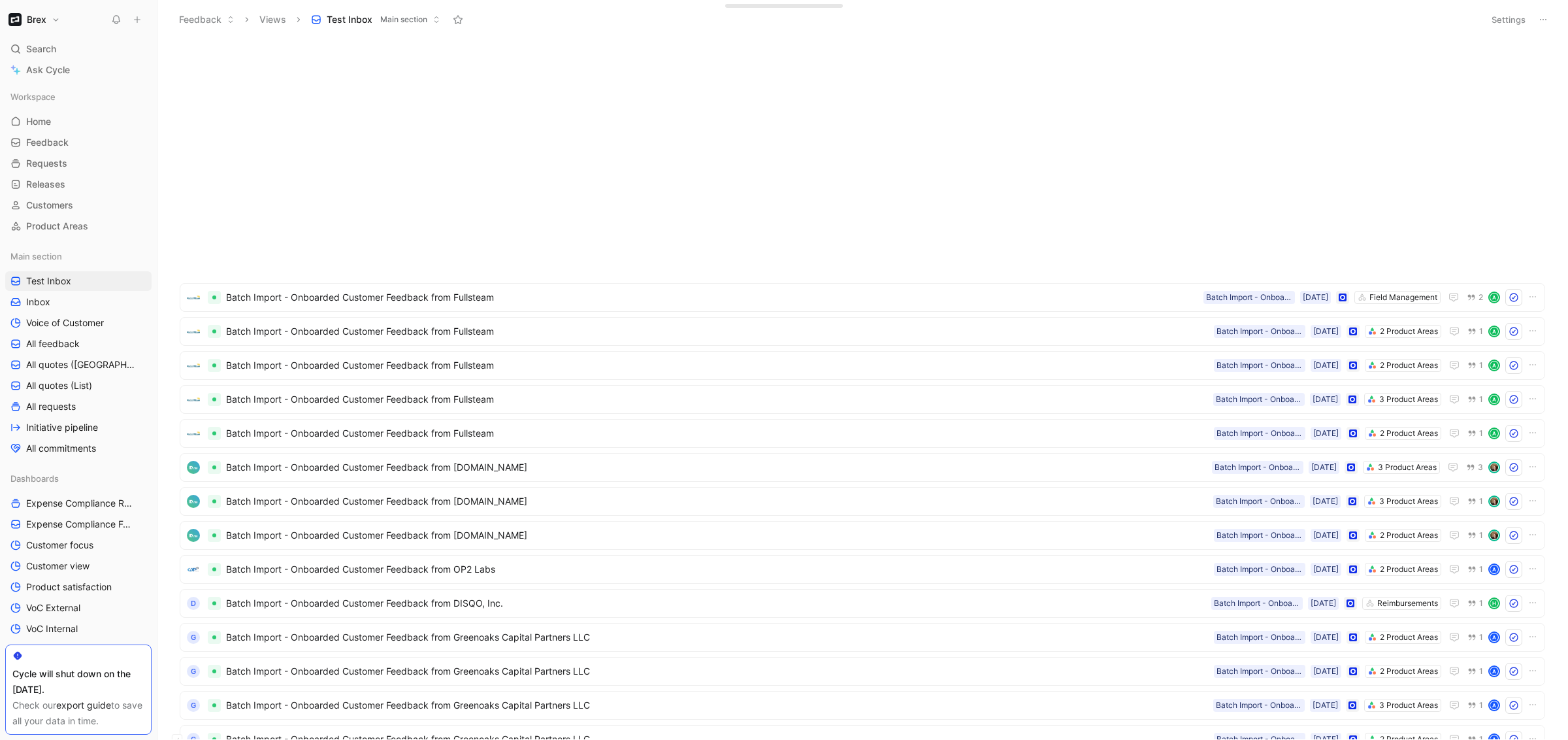
scroll to position [1354, 0]
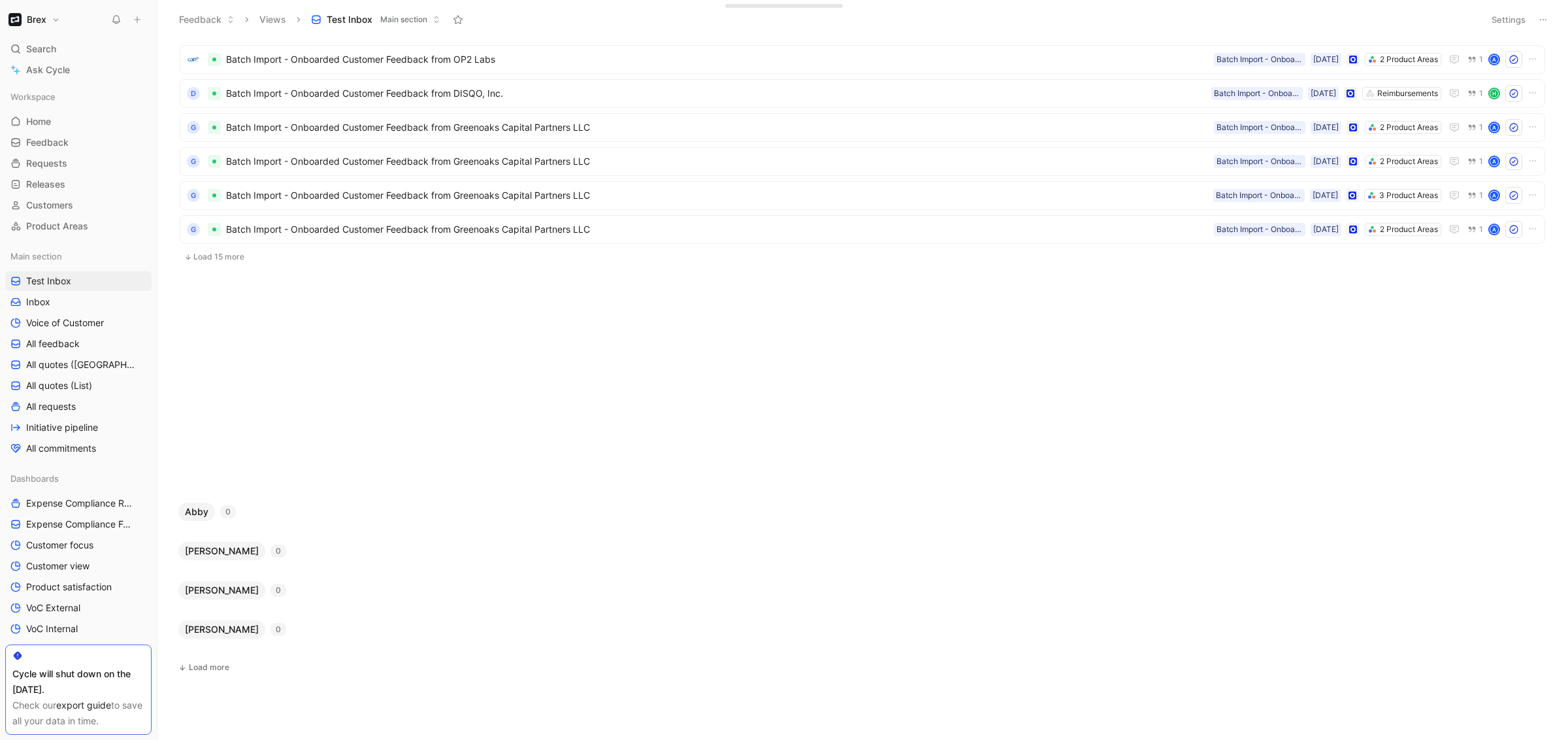
click at [194, 263] on button "Load 15 more" at bounding box center [861, 257] width 1365 height 16
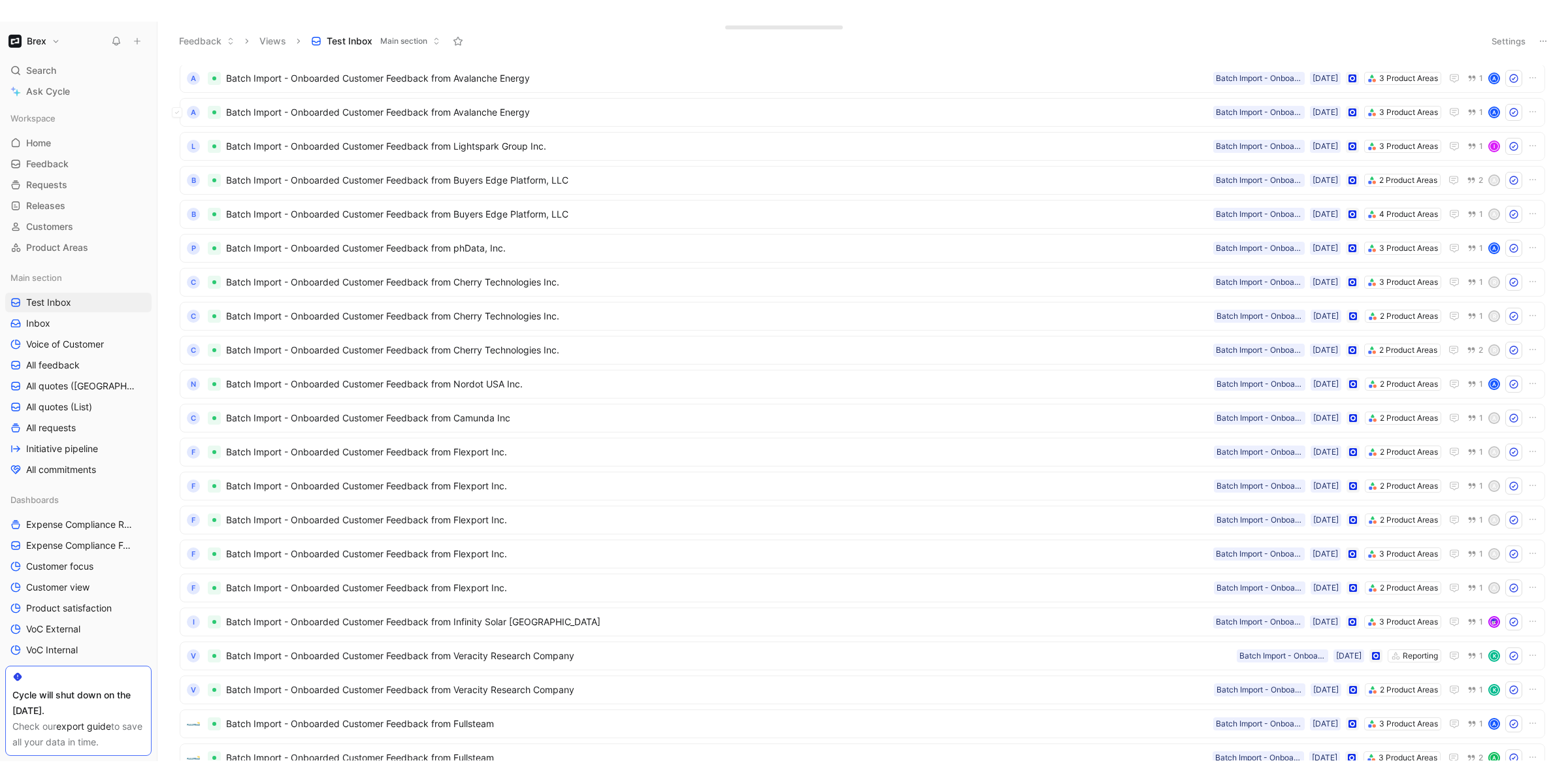
scroll to position [0, 0]
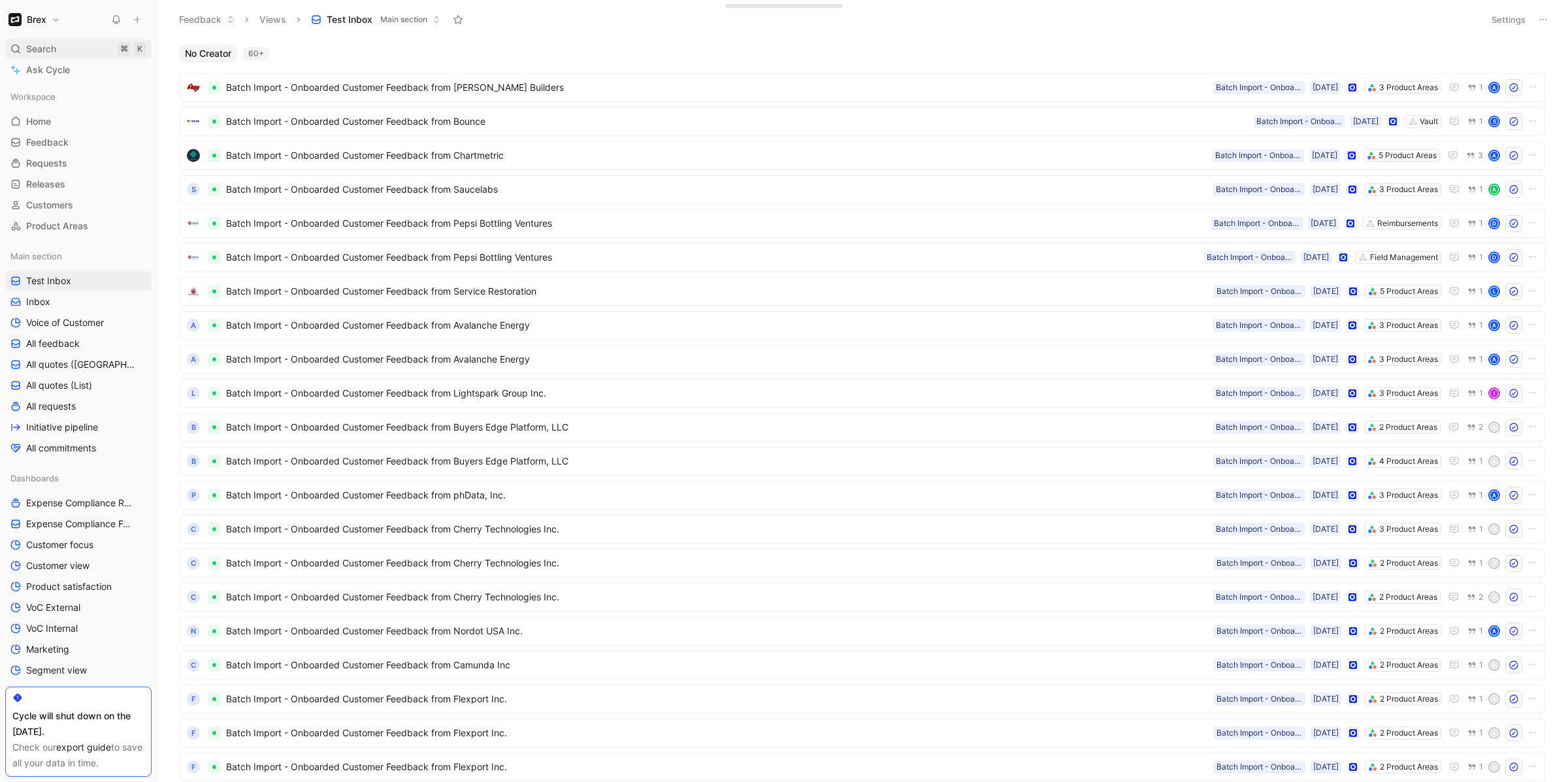
click at [34, 53] on span "Search" at bounding box center [41, 49] width 30 height 16
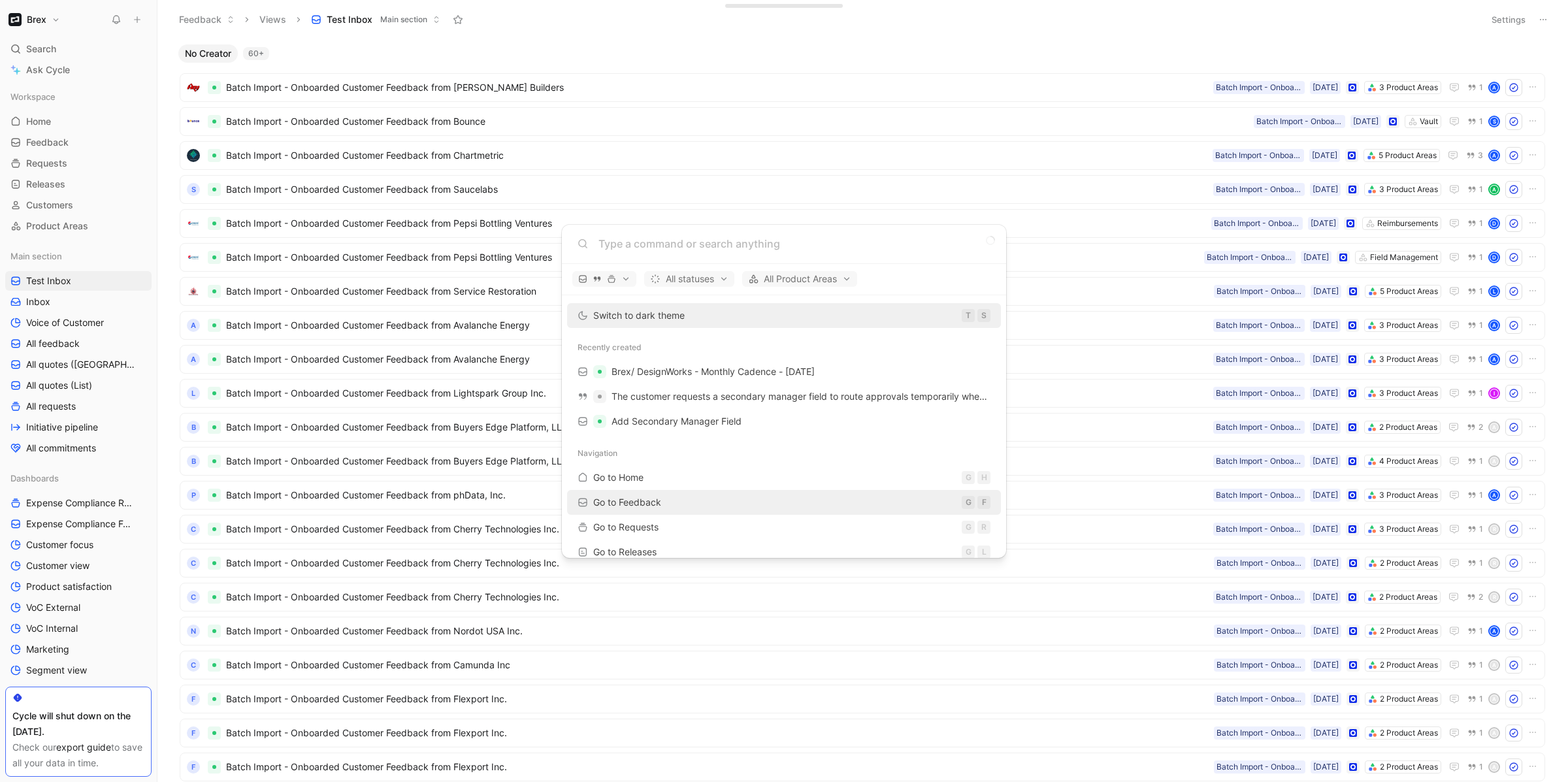
click at [631, 498] on span "Go to Feedback" at bounding box center [627, 502] width 68 height 12
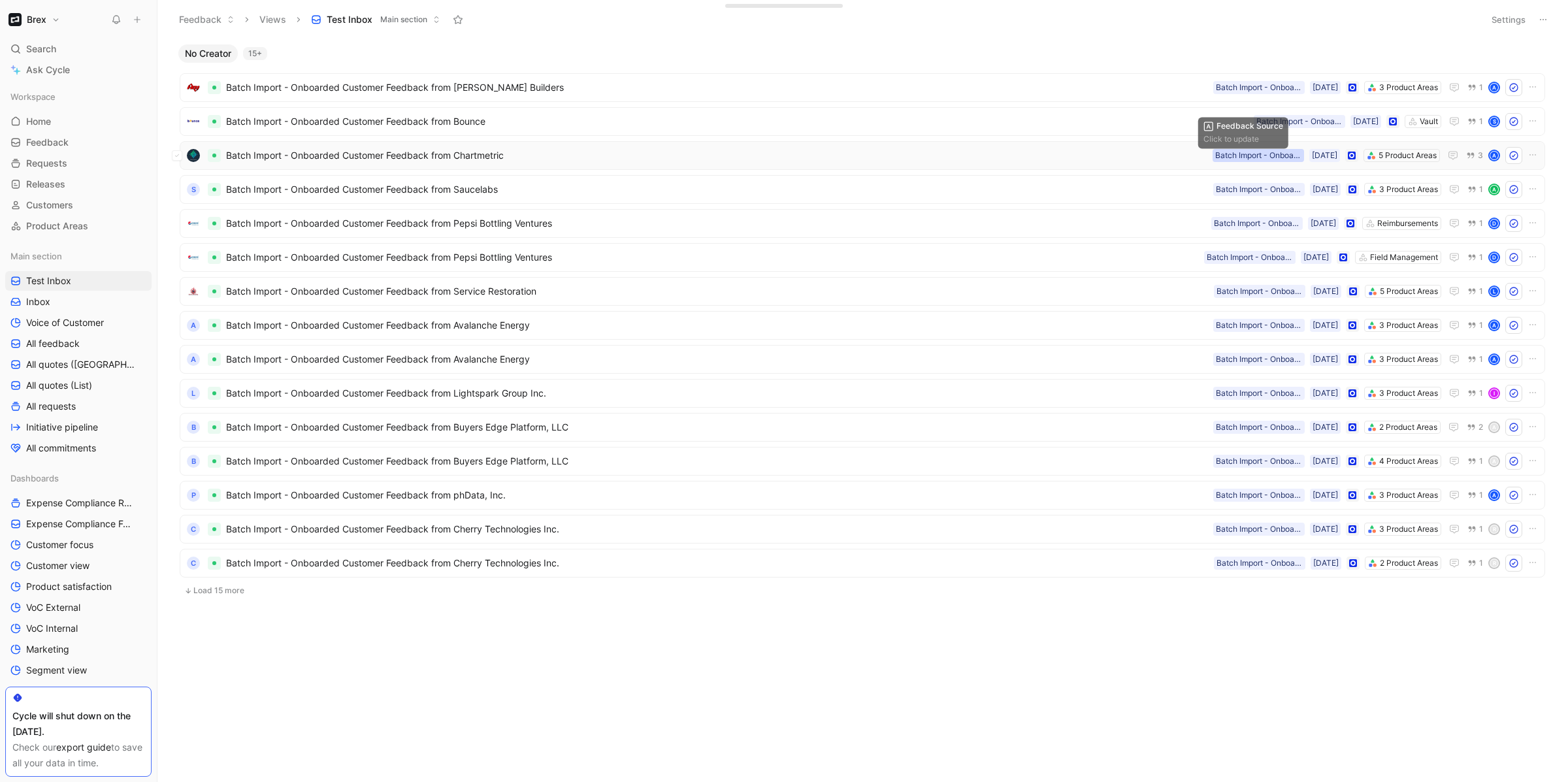
click at [1231, 156] on div "Batch Import - Onboarded Customer" at bounding box center [1257, 155] width 86 height 13
click at [1244, 209] on input "Batch Import - Onboarded Customer" at bounding box center [1262, 208] width 177 height 25
click at [1511, 21] on button "Settings" at bounding box center [1508, 20] width 45 height 19
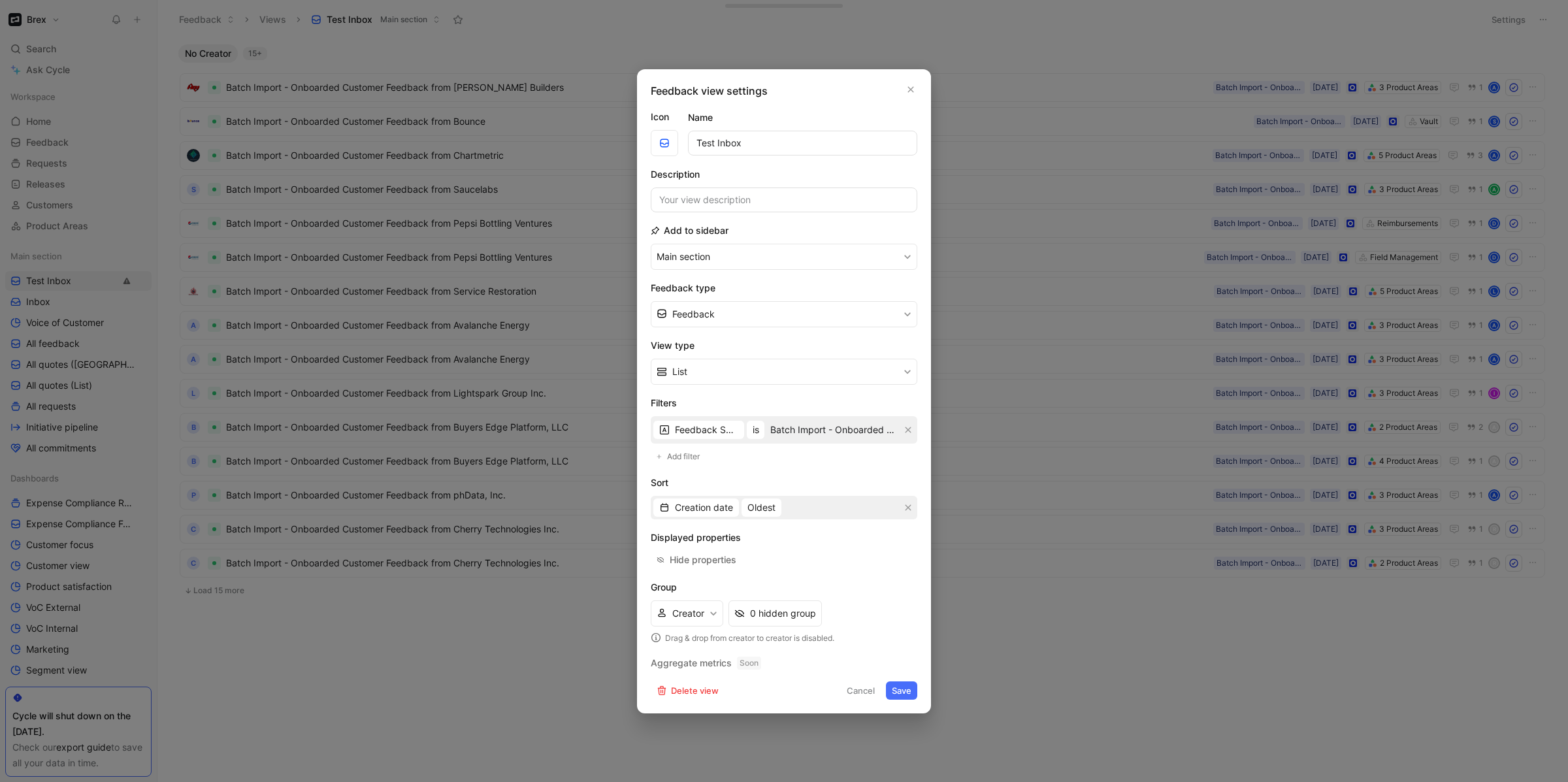
click at [808, 429] on input "Batch Import - Onboarded Customer" at bounding box center [833, 430] width 132 height 22
drag, startPoint x: 843, startPoint y: 427, endPoint x: 1002, endPoint y: 430, distance: 159.0
click at [1002, 430] on div "Feedback view settings Icon Name Test Inbox Description Add to sidebar Main sec…" at bounding box center [784, 391] width 1568 height 782
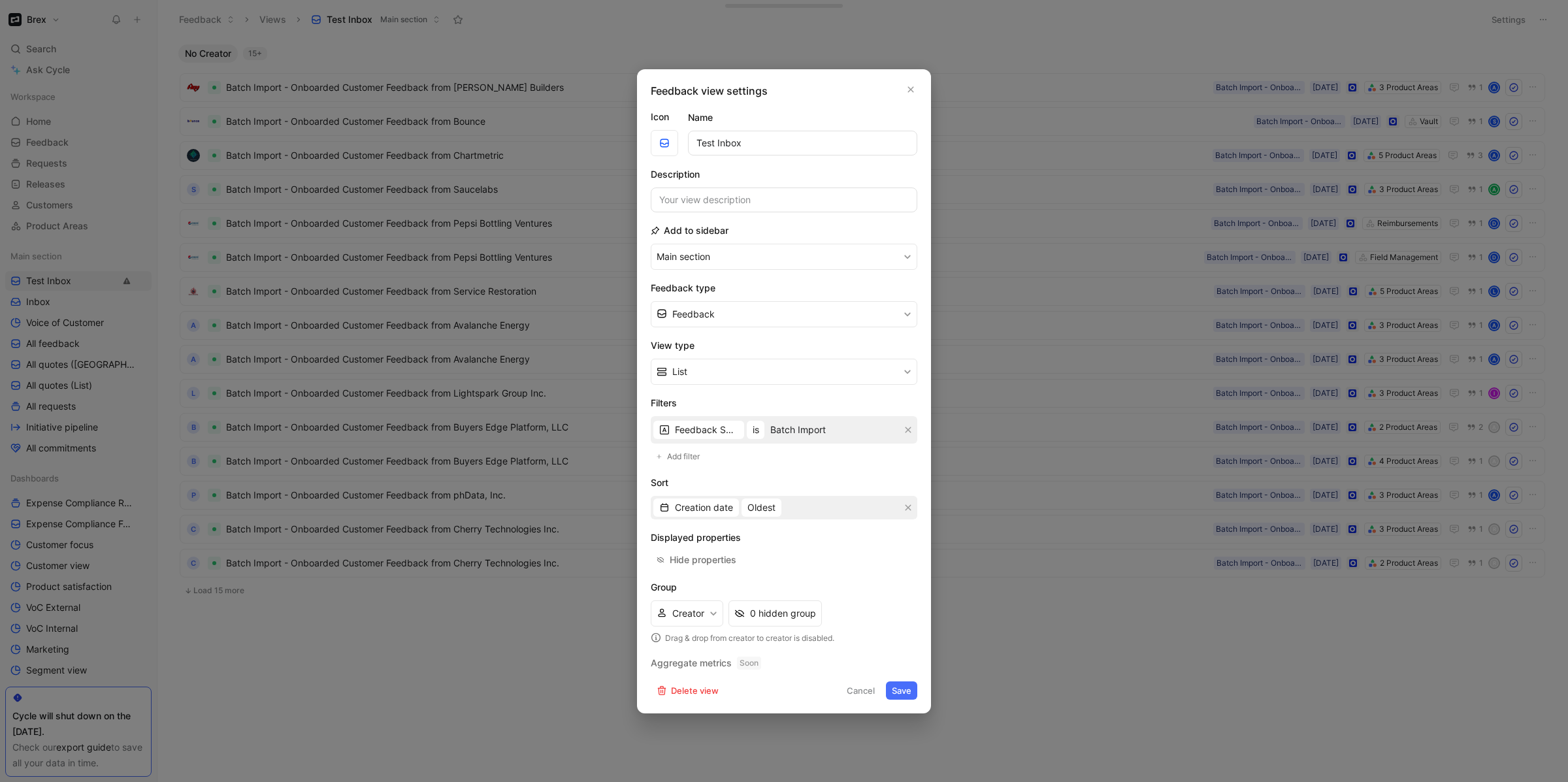
type input "Batch Import"
click at [902, 693] on button "Save" at bounding box center [901, 690] width 31 height 19
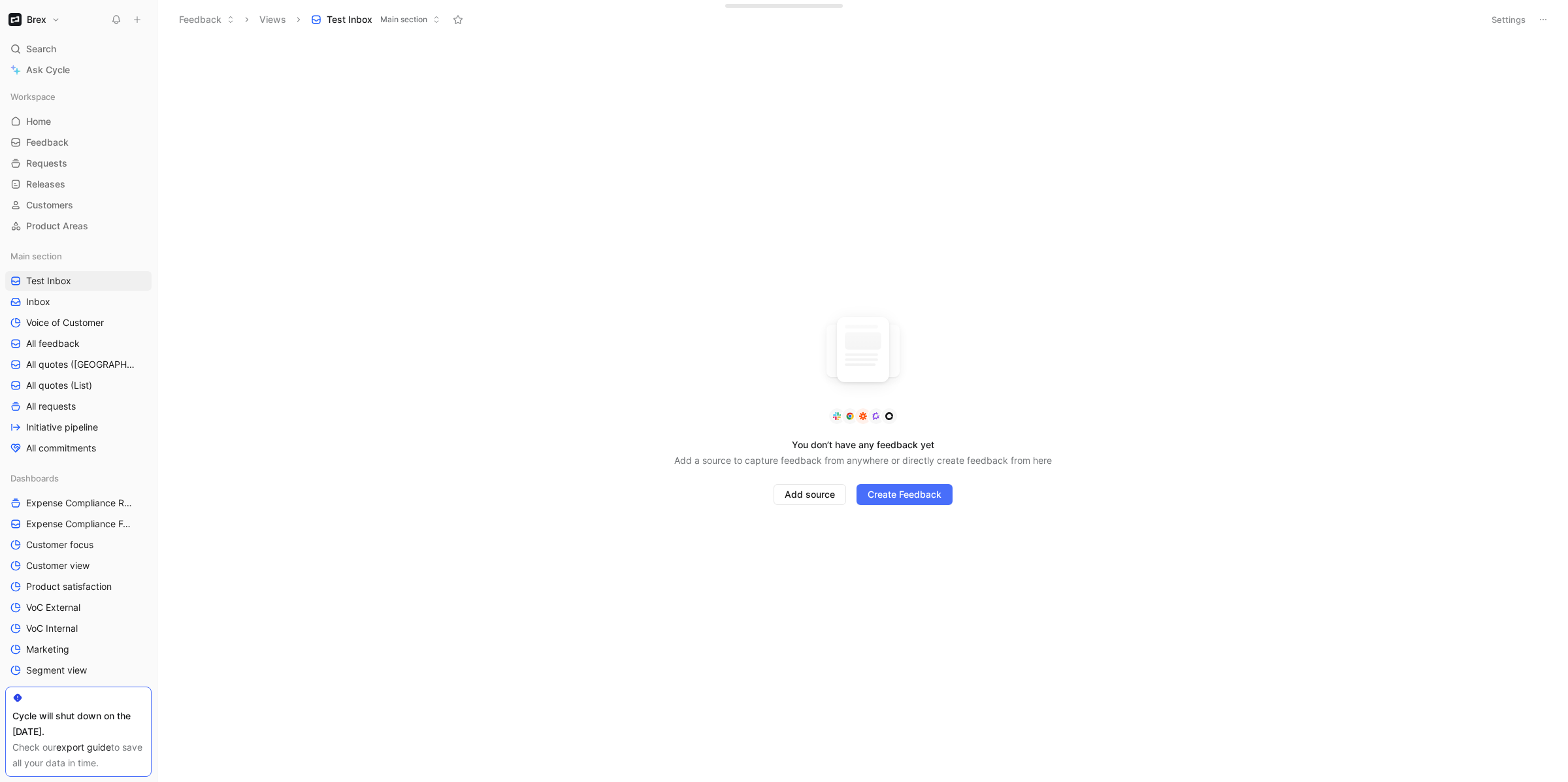
click at [1471, 24] on div "Feedback Views Test Inbox Main section" at bounding box center [823, 20] width 1304 height 22
click at [1507, 24] on button "Settings" at bounding box center [1508, 20] width 45 height 19
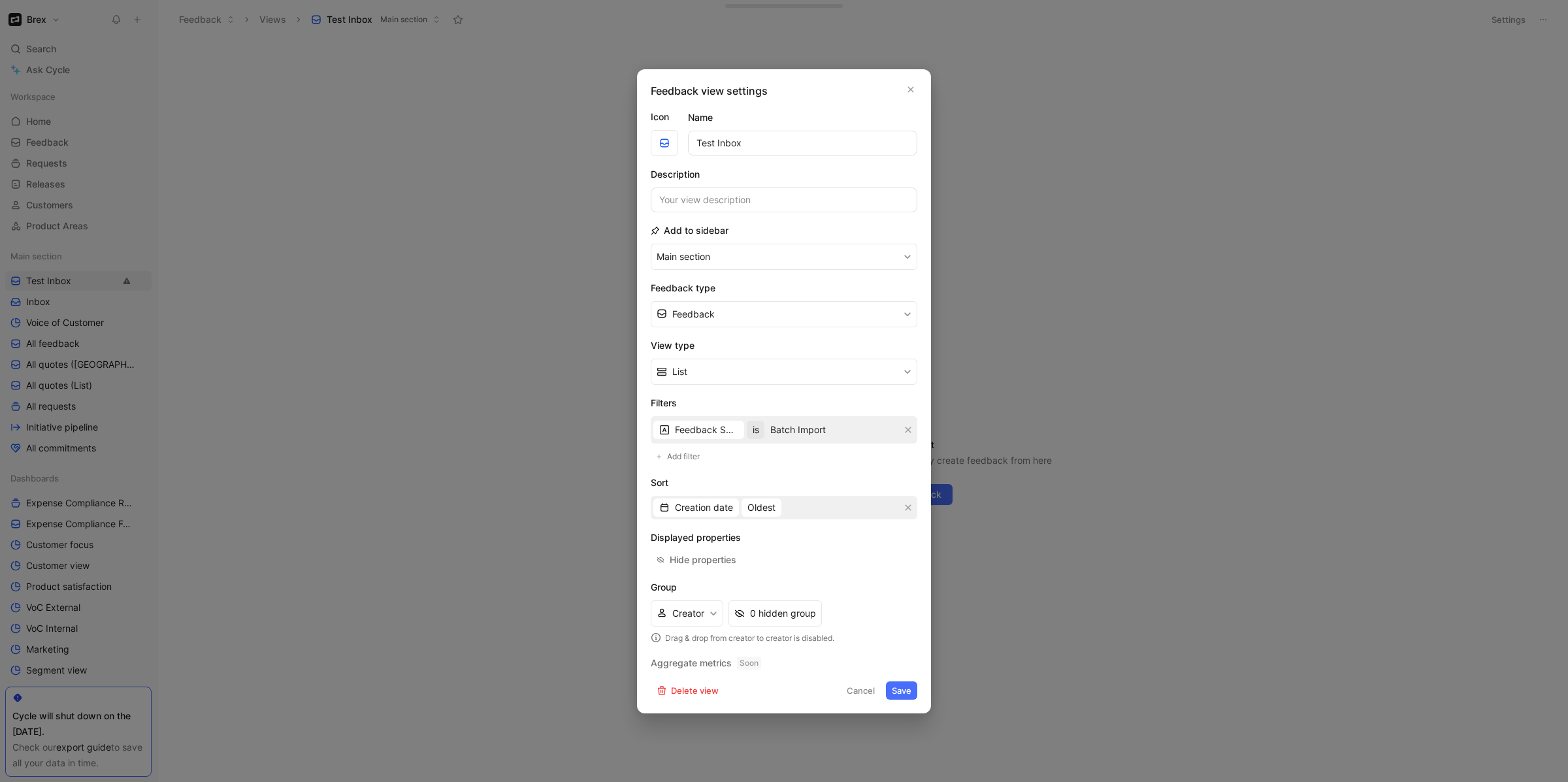
click at [758, 423] on span "is" at bounding box center [755, 430] width 6 height 16
click at [796, 535] on span "contains" at bounding box center [782, 534] width 36 height 12
click at [907, 691] on button "Save" at bounding box center [901, 690] width 31 height 19
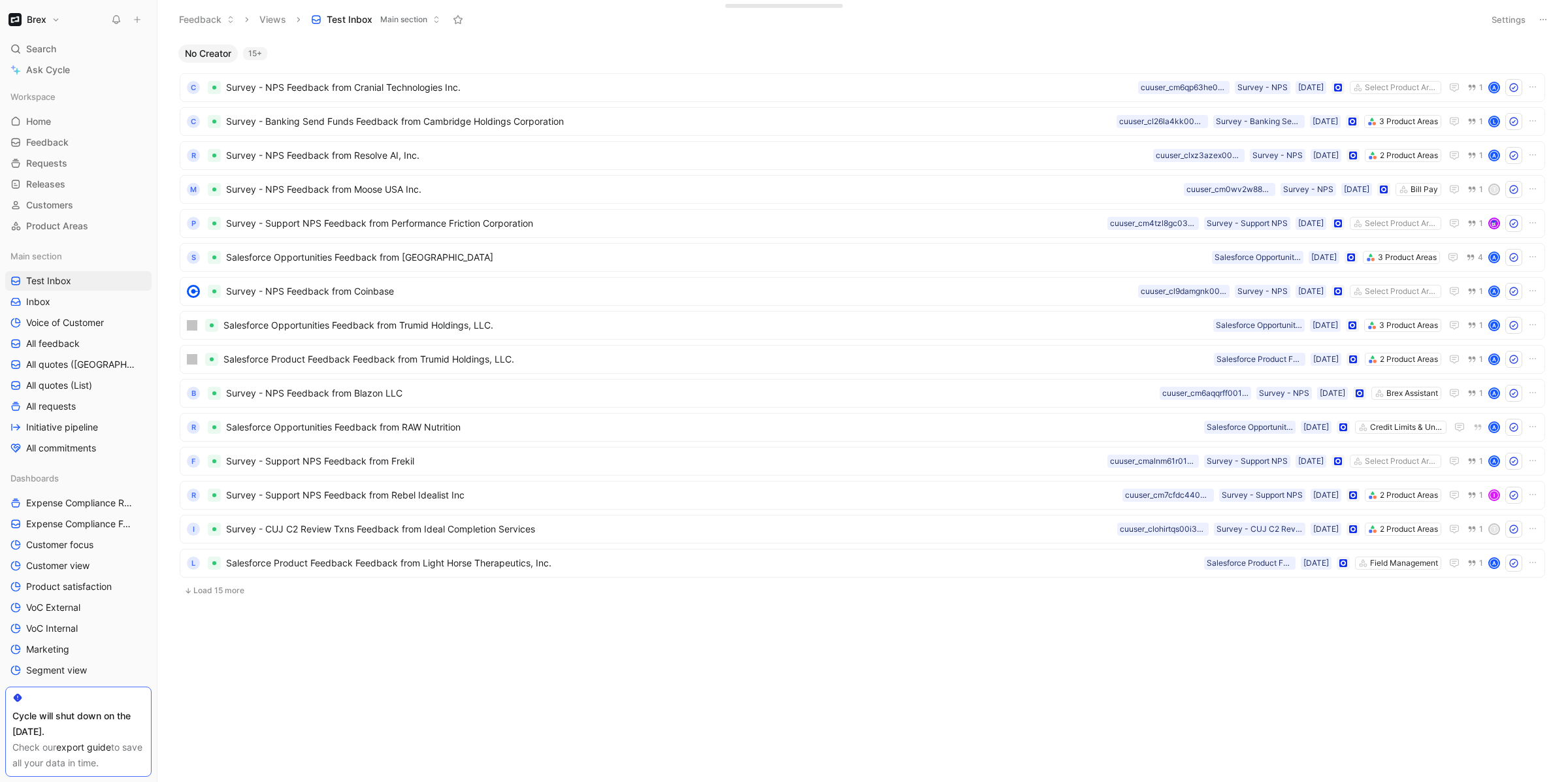
click at [1501, 28] on button "Settings" at bounding box center [1508, 20] width 45 height 19
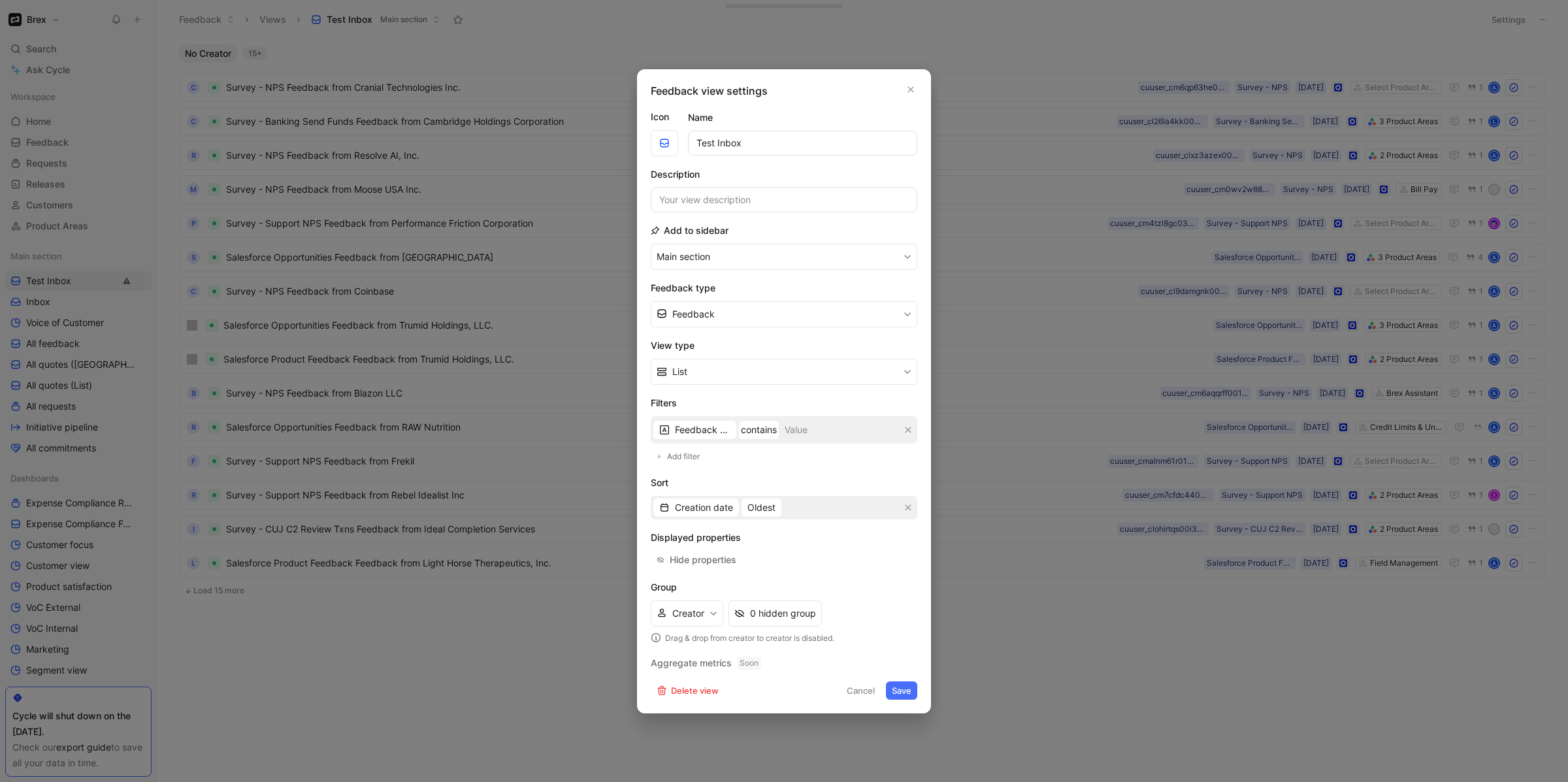
click at [831, 426] on input at bounding box center [840, 430] width 117 height 22
type input "Batch Import"
click at [915, 680] on form "Icon Name Test Inbox Description Add to sidebar Main section Feedback type Feed…" at bounding box center [784, 404] width 266 height 590
click at [905, 687] on button "Save" at bounding box center [901, 690] width 31 height 19
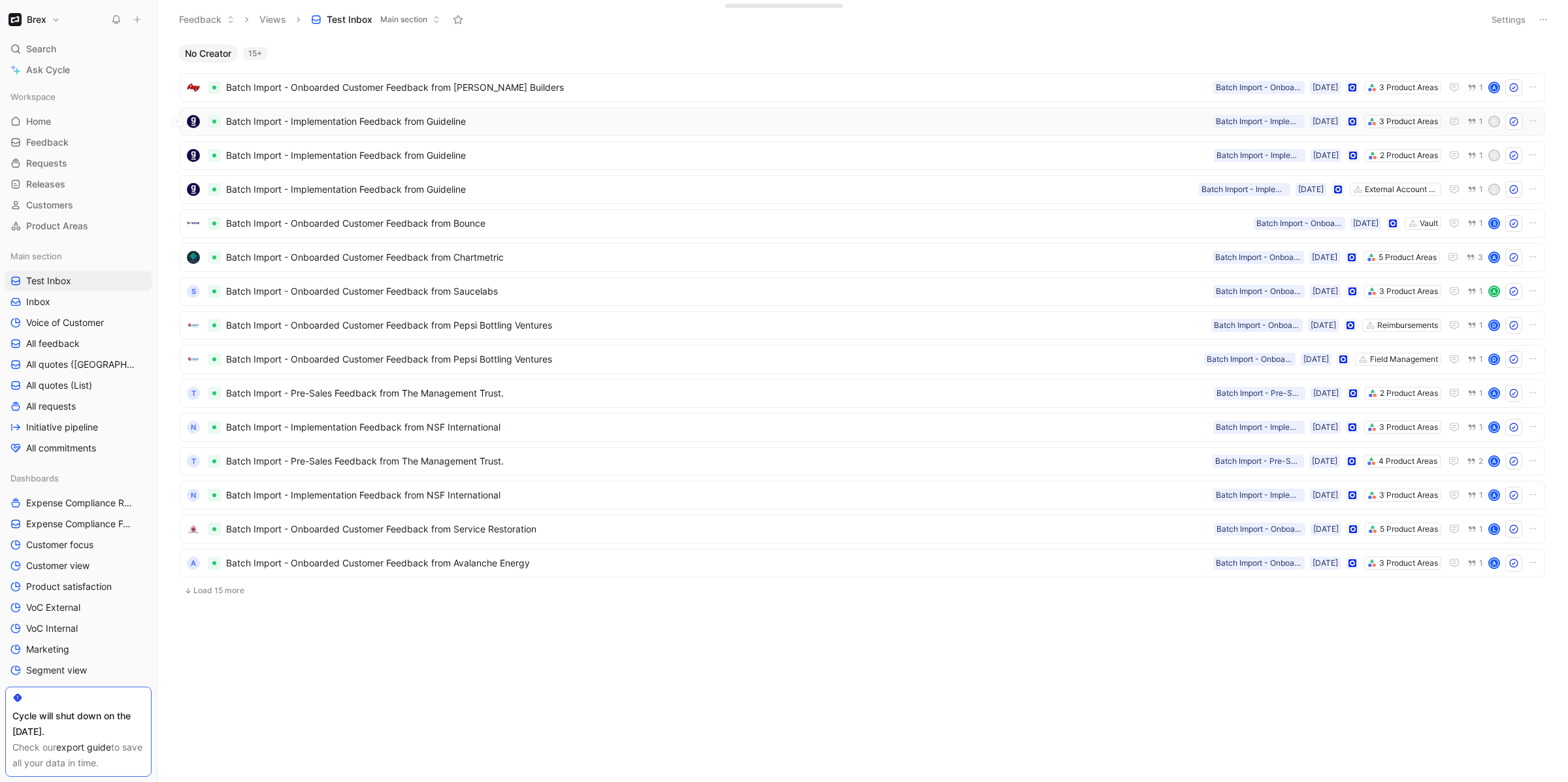
click at [352, 125] on span "Batch Import - Implementation Feedback from Guideline" at bounding box center [717, 122] width 982 height 16
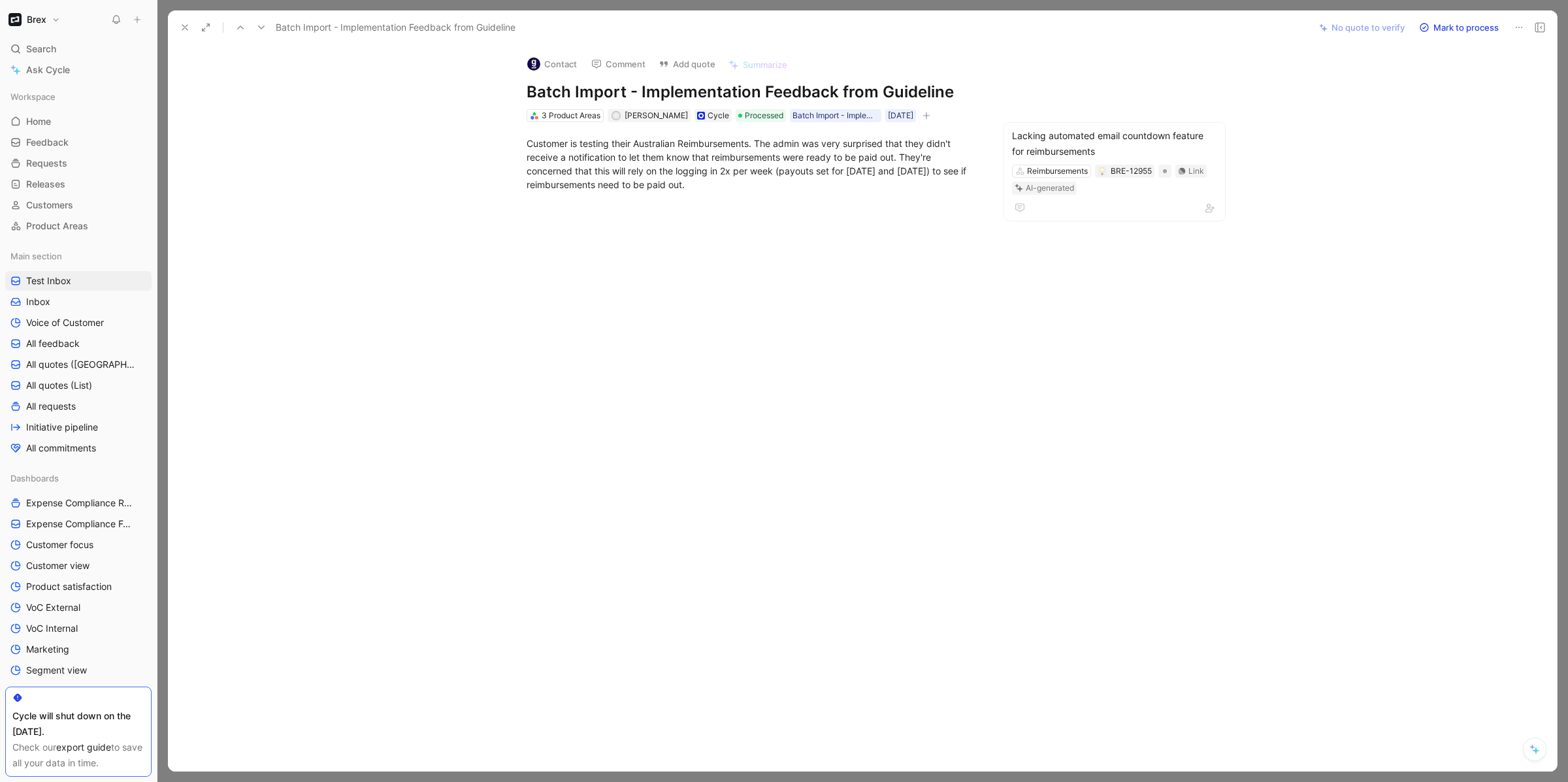
drag, startPoint x: 838, startPoint y: 92, endPoint x: 520, endPoint y: 90, distance: 318.0
click at [520, 90] on div "Contact Comment Add quote Summarize Batch Import - Implementation Feedback from…" at bounding box center [752, 84] width 502 height 78
copy h1 "Batch Import - Implementation Feedback"
click at [1516, 2] on div at bounding box center [862, 391] width 1410 height 782
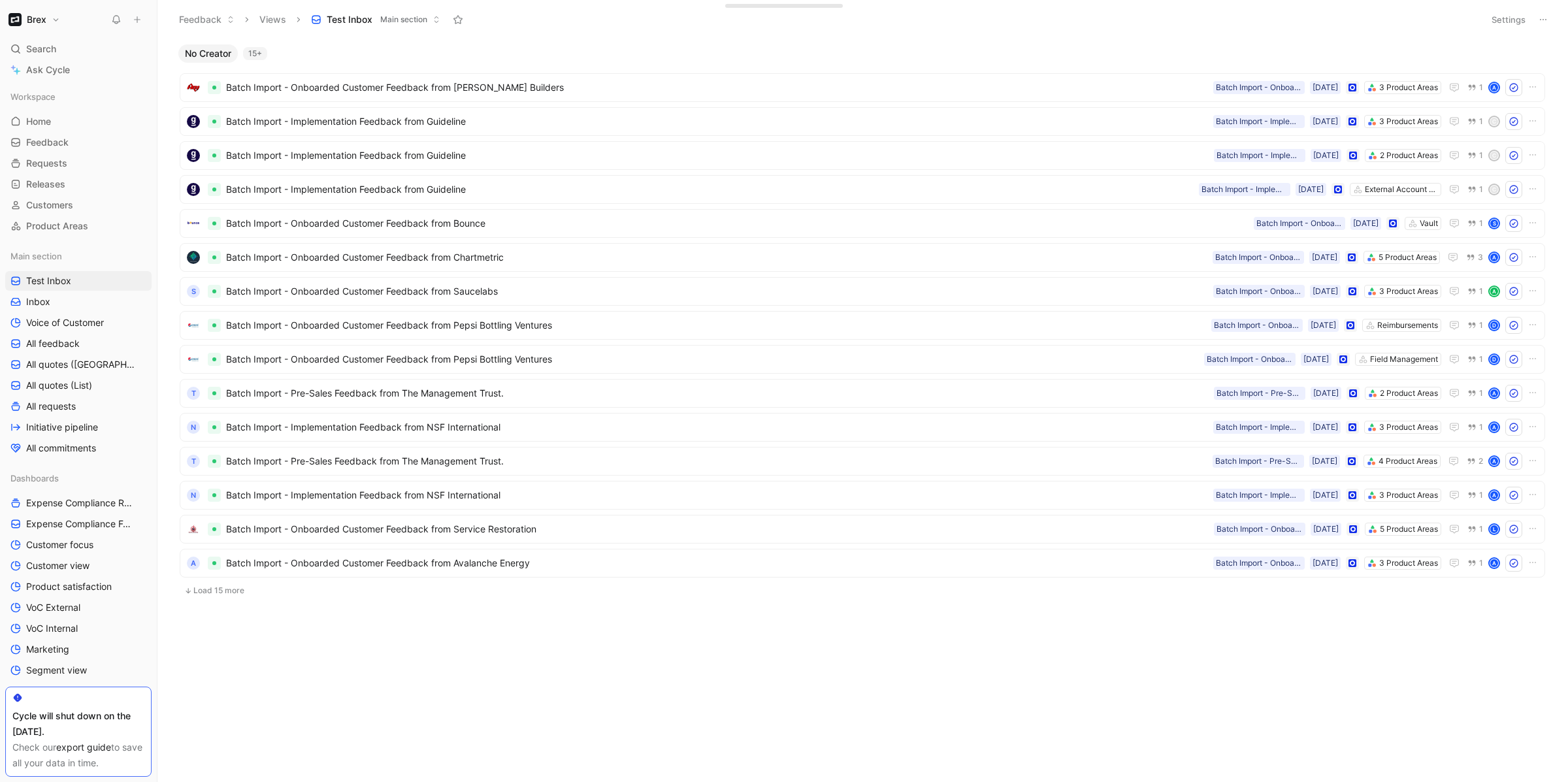
click at [1503, 18] on button "Settings" at bounding box center [1508, 20] width 45 height 19
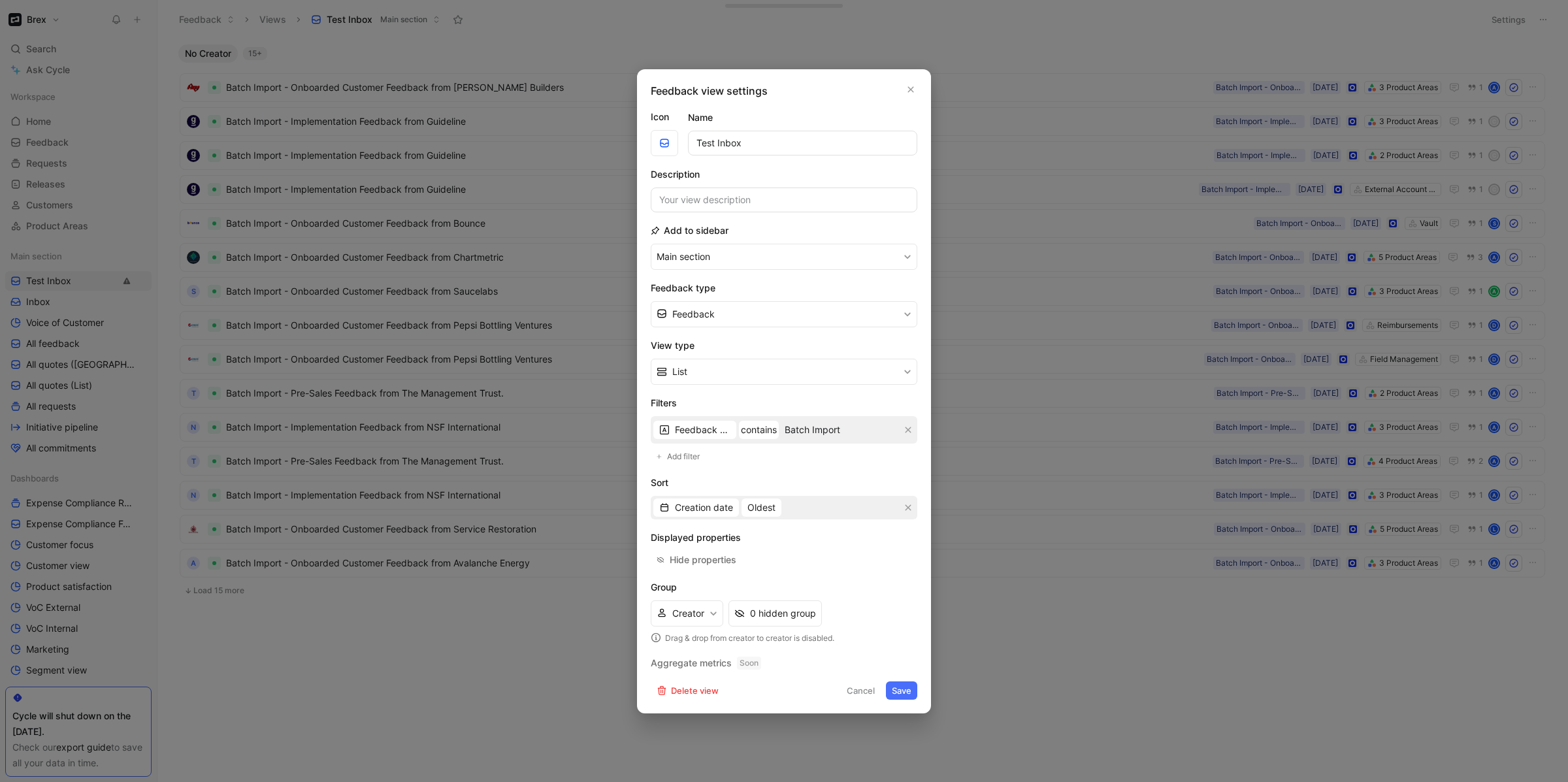
click at [855, 433] on input "Batch Import" at bounding box center [840, 430] width 117 height 22
type input "Batch Import - Implementation"
click at [900, 694] on button "Save" at bounding box center [901, 690] width 31 height 19
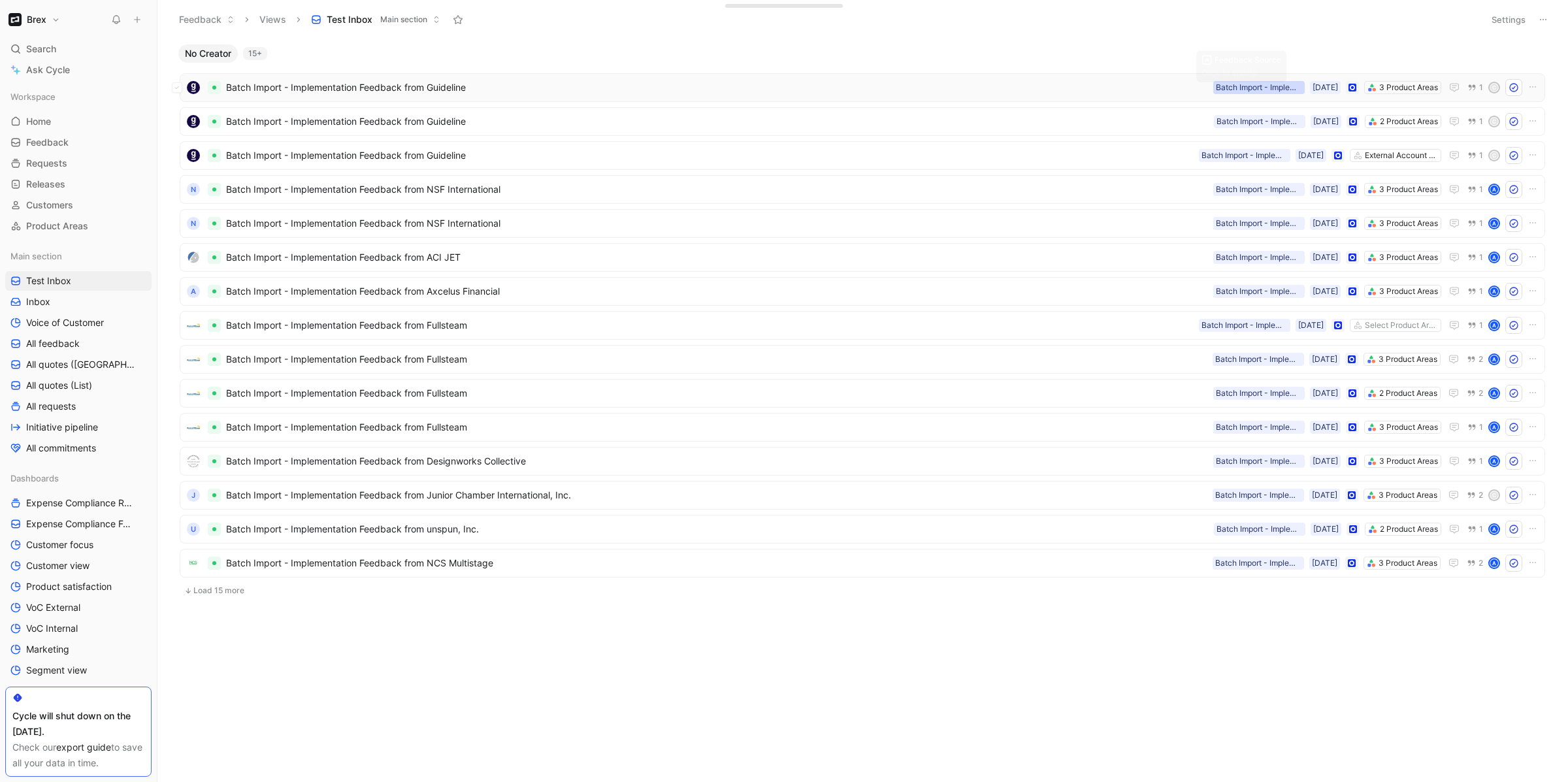
click at [1244, 88] on div "Batch Import - Implementation" at bounding box center [1258, 87] width 86 height 13
drag, startPoint x: 1217, startPoint y: 139, endPoint x: 1343, endPoint y: 144, distance: 126.1
click at [1343, 145] on body "Brex Search ⌘ K Ask Cycle Workspace Home G then H Feedback G then F Requests G …" at bounding box center [784, 391] width 1568 height 782
click at [1237, 139] on input "Batch Import - Implementation" at bounding box center [1260, 140] width 177 height 25
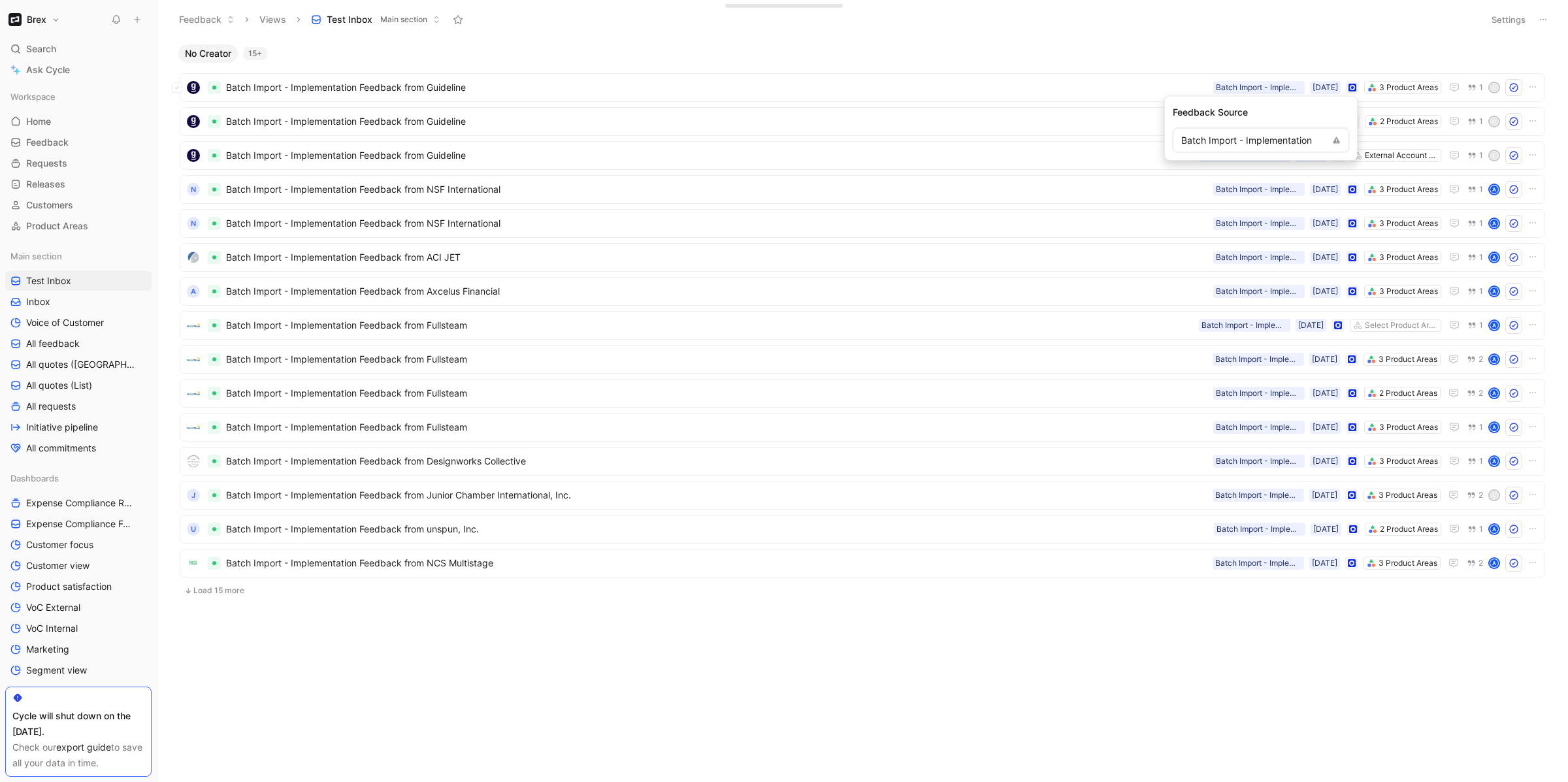
click at [1237, 139] on input "Batch Import - Implementation" at bounding box center [1260, 140] width 177 height 25
click at [44, 23] on h1 "Brex" at bounding box center [36, 19] width 20 height 12
click at [62, 139] on div "Workspace settings G then S" at bounding box center [89, 134] width 161 height 21
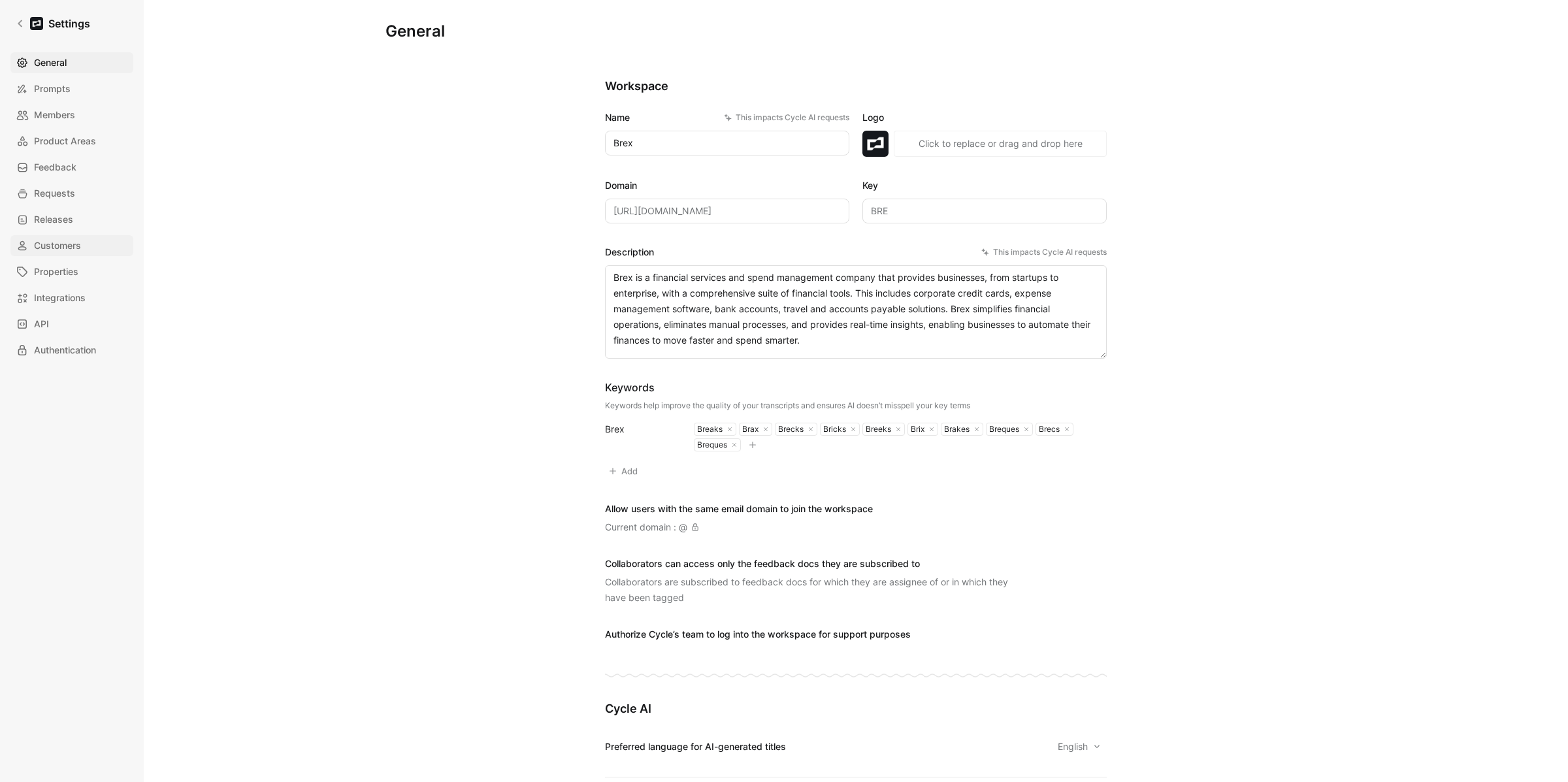
click at [49, 241] on span "Customers" at bounding box center [57, 246] width 47 height 16
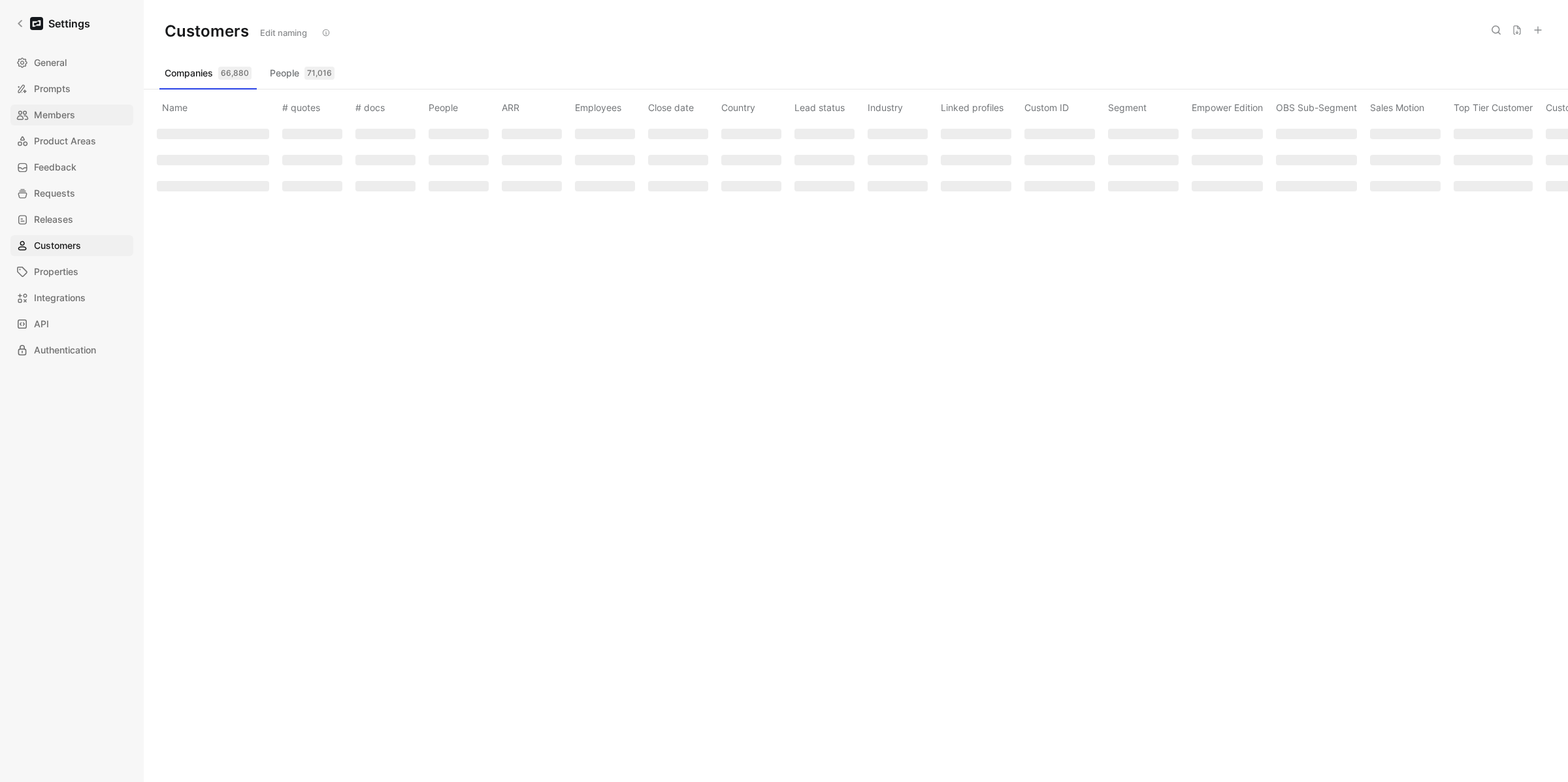
click at [54, 115] on span "Members" at bounding box center [54, 115] width 41 height 16
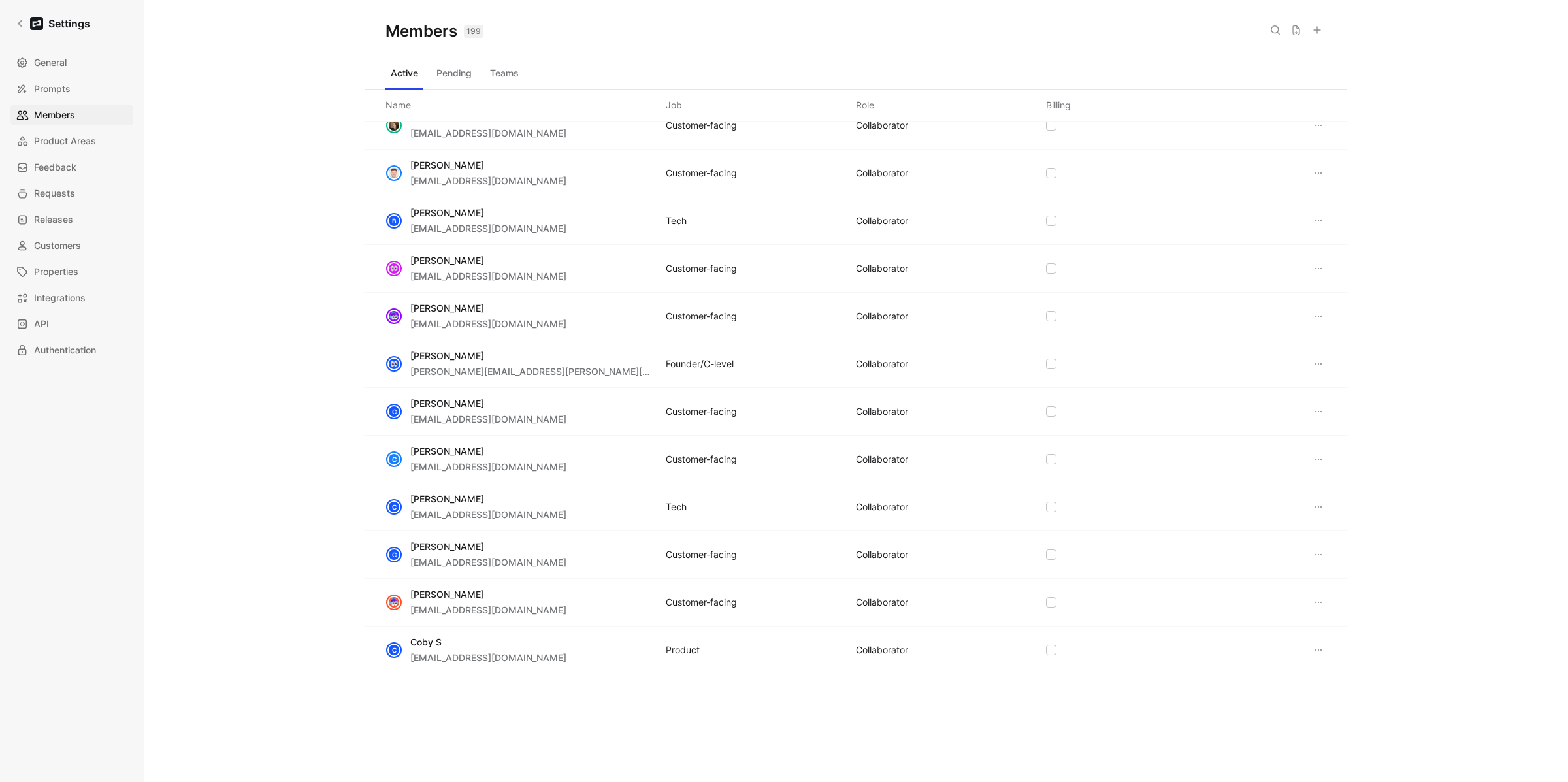
scroll to position [1412, 0]
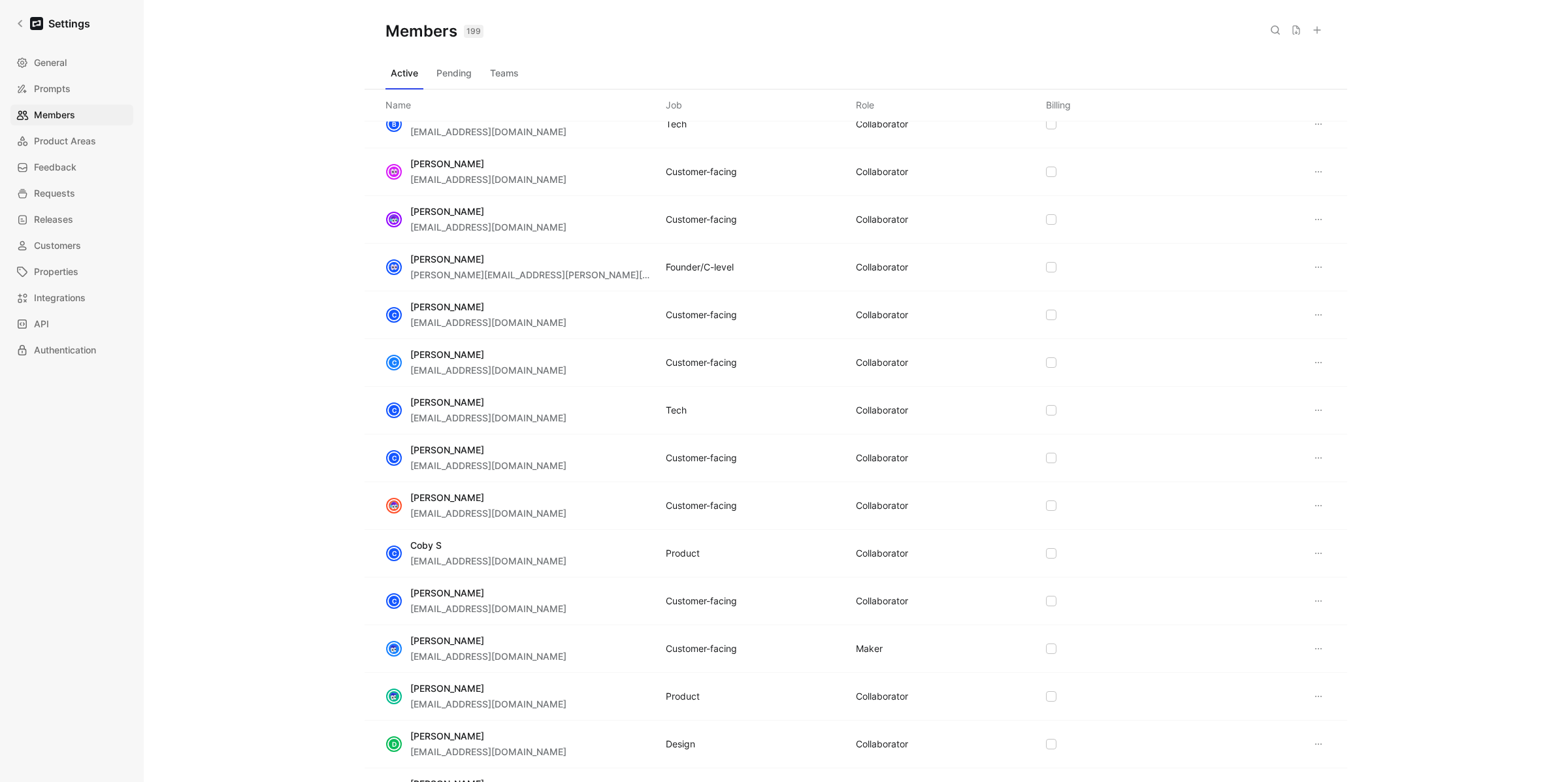
click at [1279, 36] on button at bounding box center [1275, 30] width 19 height 19
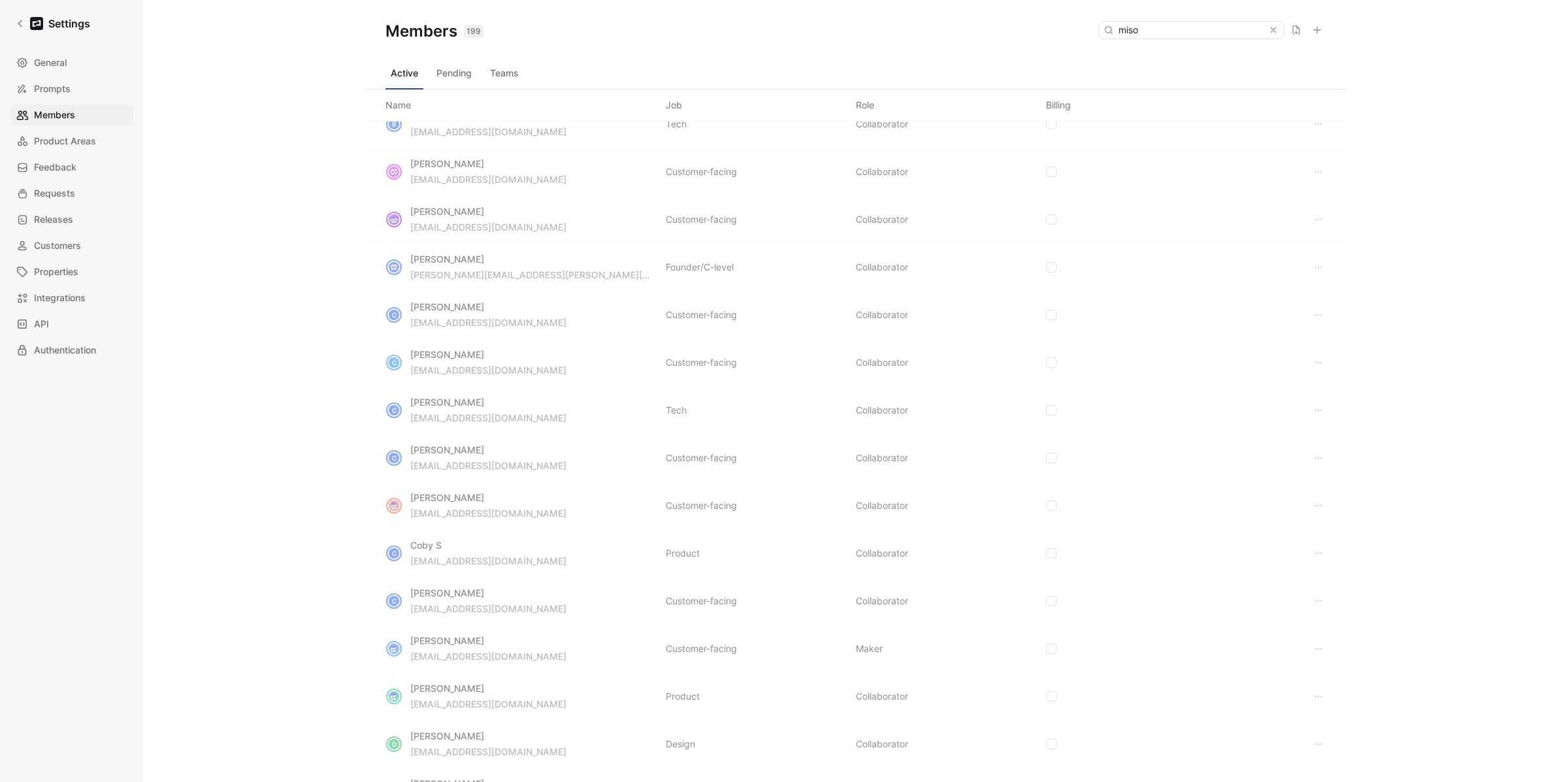
scroll to position [0, 0]
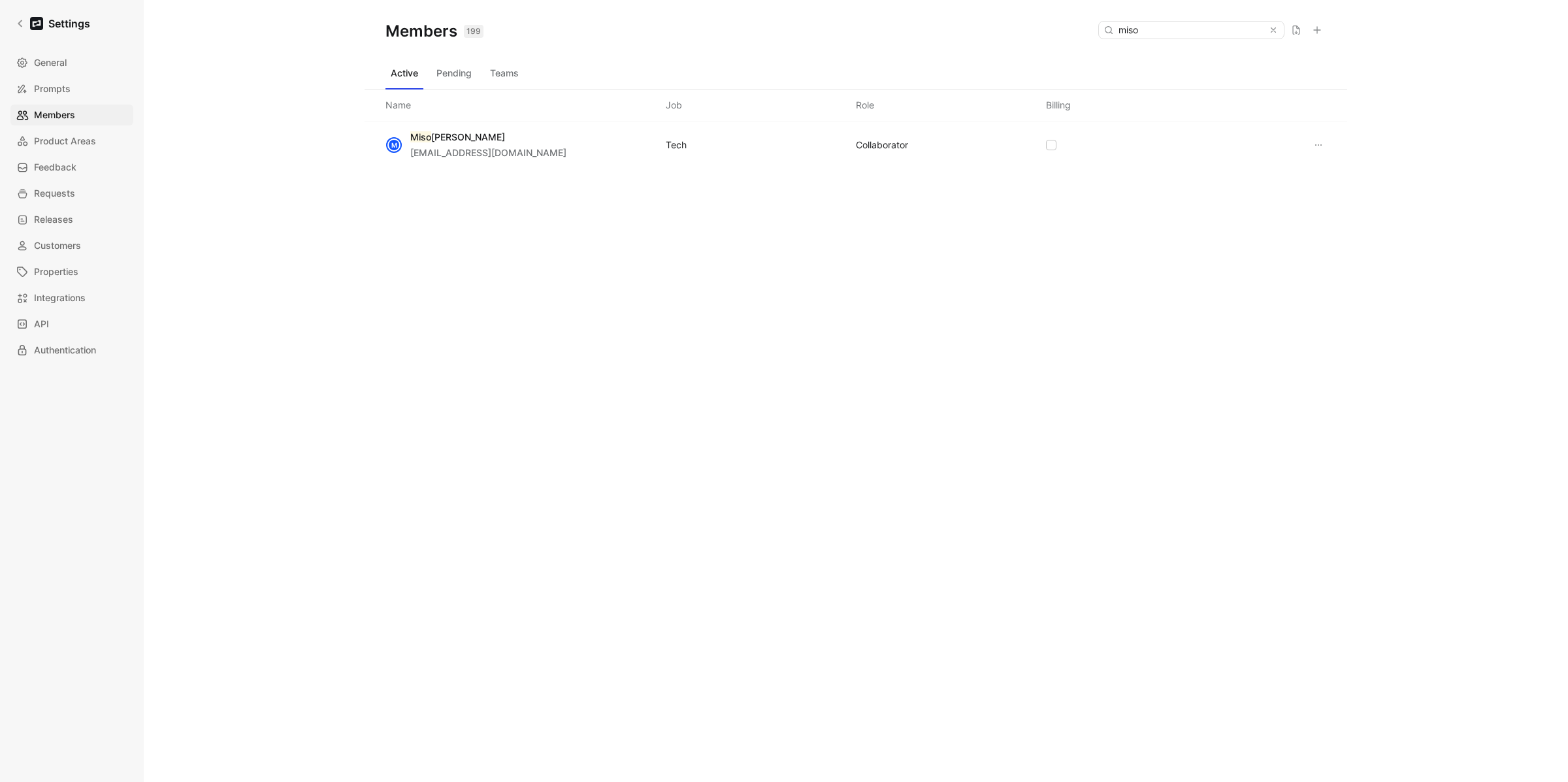
type input "miso"
click at [441, 138] on span "McGrath" at bounding box center [468, 137] width 74 height 12
click at [429, 138] on mark "Miso" at bounding box center [421, 137] width 21 height 12
click at [414, 158] on span "mjuhnn@brex.com" at bounding box center [488, 153] width 156 height 12
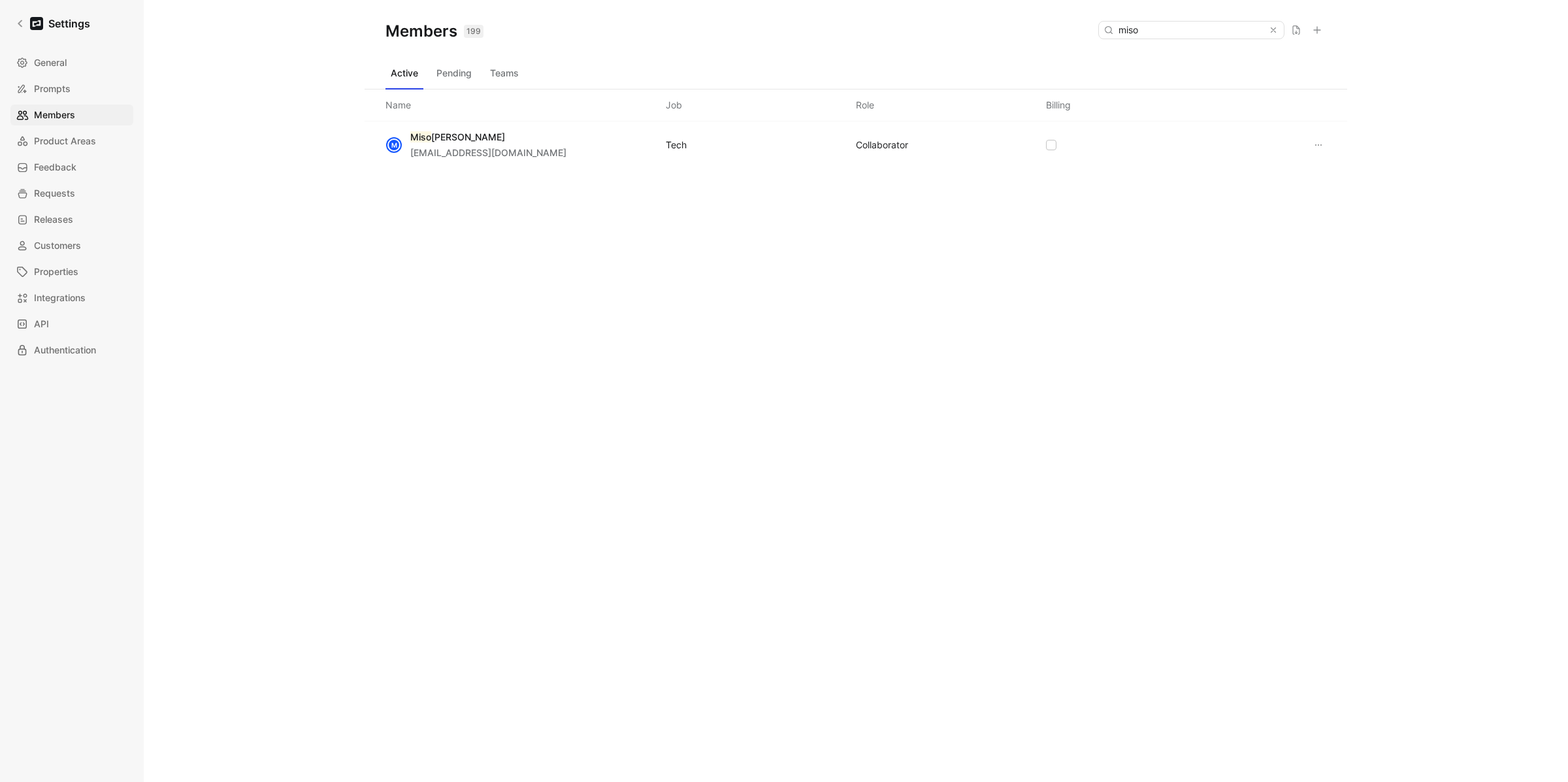
click at [400, 153] on div "M" at bounding box center [393, 145] width 17 height 17
click at [1311, 149] on button at bounding box center [1319, 145] width 16 height 16
click at [1345, 171] on span "Edit role" at bounding box center [1349, 170] width 35 height 12
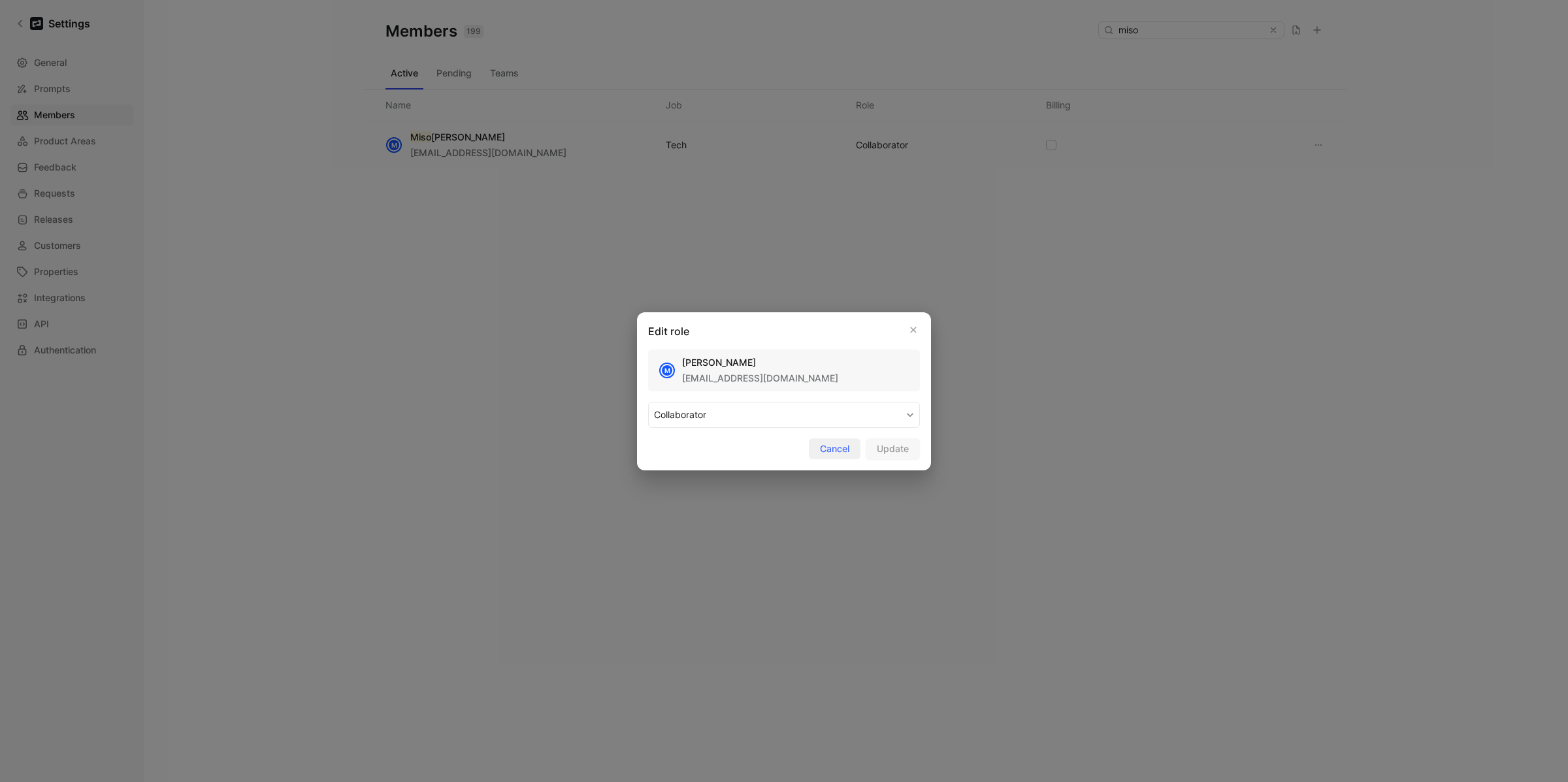
click at [842, 447] on span "Cancel" at bounding box center [834, 449] width 29 height 16
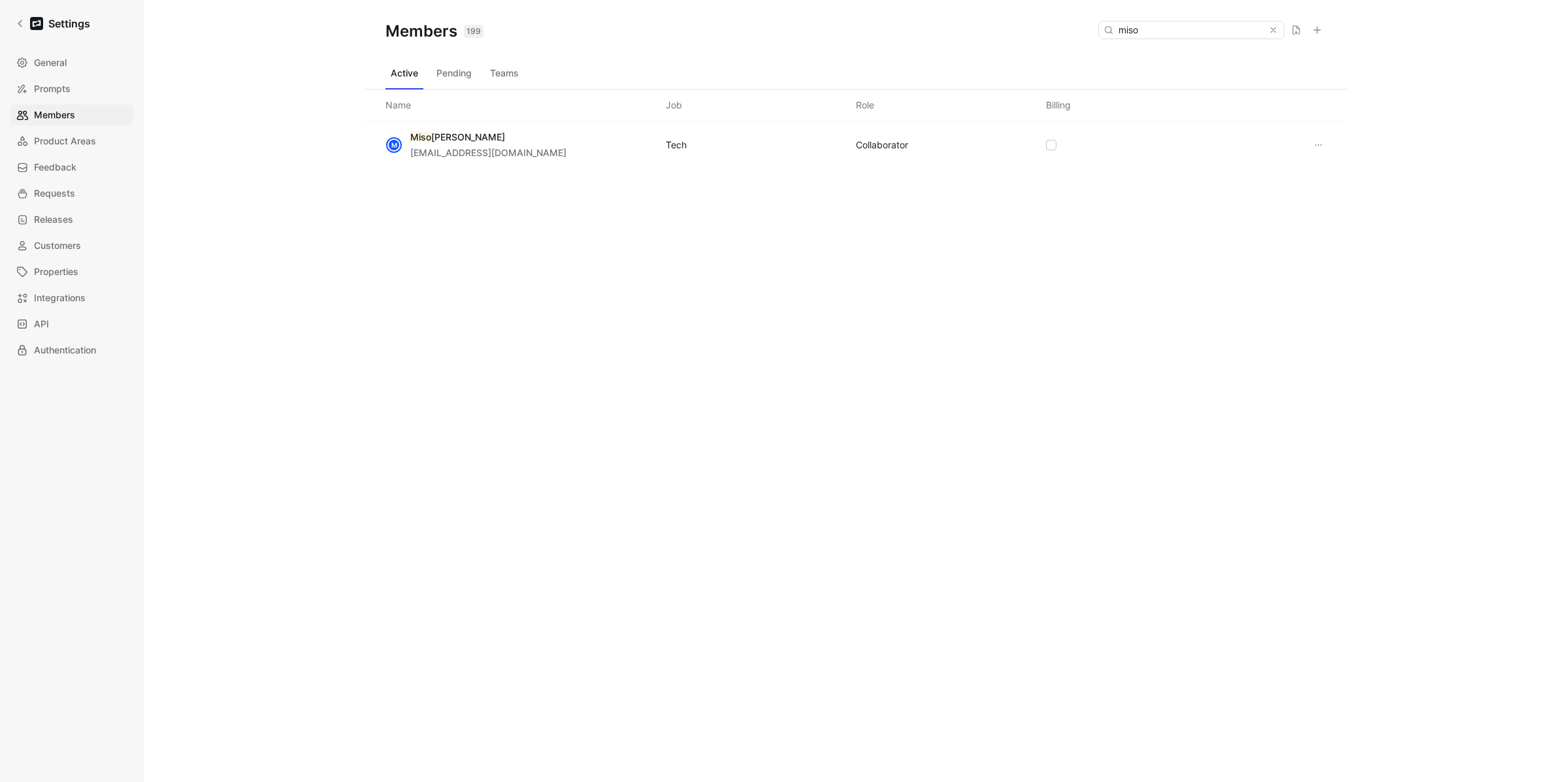
click at [1277, 35] on div at bounding box center [1276, 29] width 16 height 17
click at [1274, 30] on icon at bounding box center [1273, 30] width 9 height 9
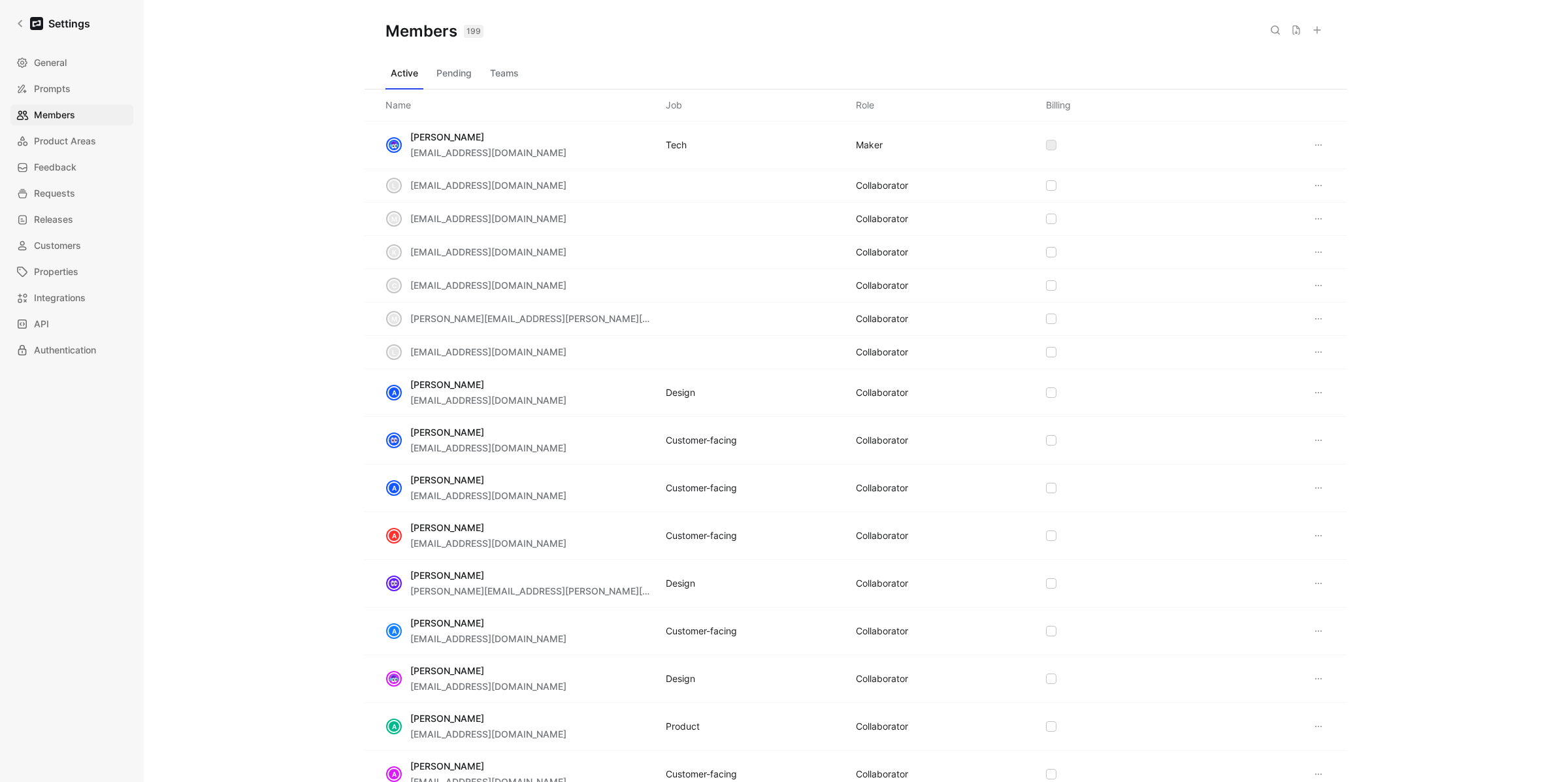
click at [1296, 31] on icon at bounding box center [1296, 30] width 11 height 11
click at [1412, 739] on div "CSV export is in progress, you'll receive an email very soon" at bounding box center [1423, 751] width 218 height 31
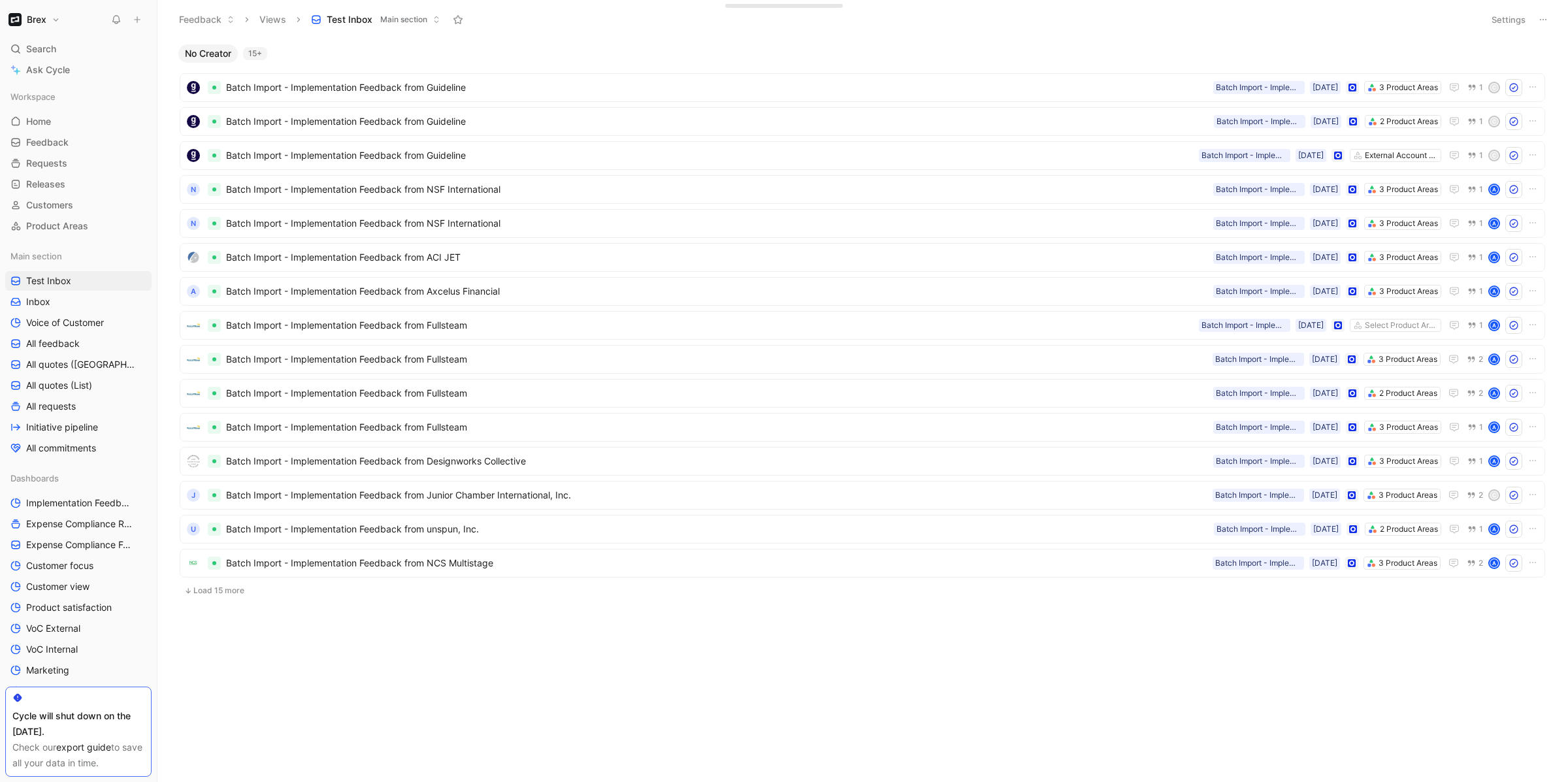
click at [1525, 55] on div "No Creator 15+" at bounding box center [862, 53] width 1378 height 19
click at [1536, 54] on icon "button" at bounding box center [1539, 53] width 11 height 11
click at [1541, 19] on icon at bounding box center [1543, 20] width 11 height 11
click at [1488, 19] on button "Settings" at bounding box center [1508, 20] width 45 height 19
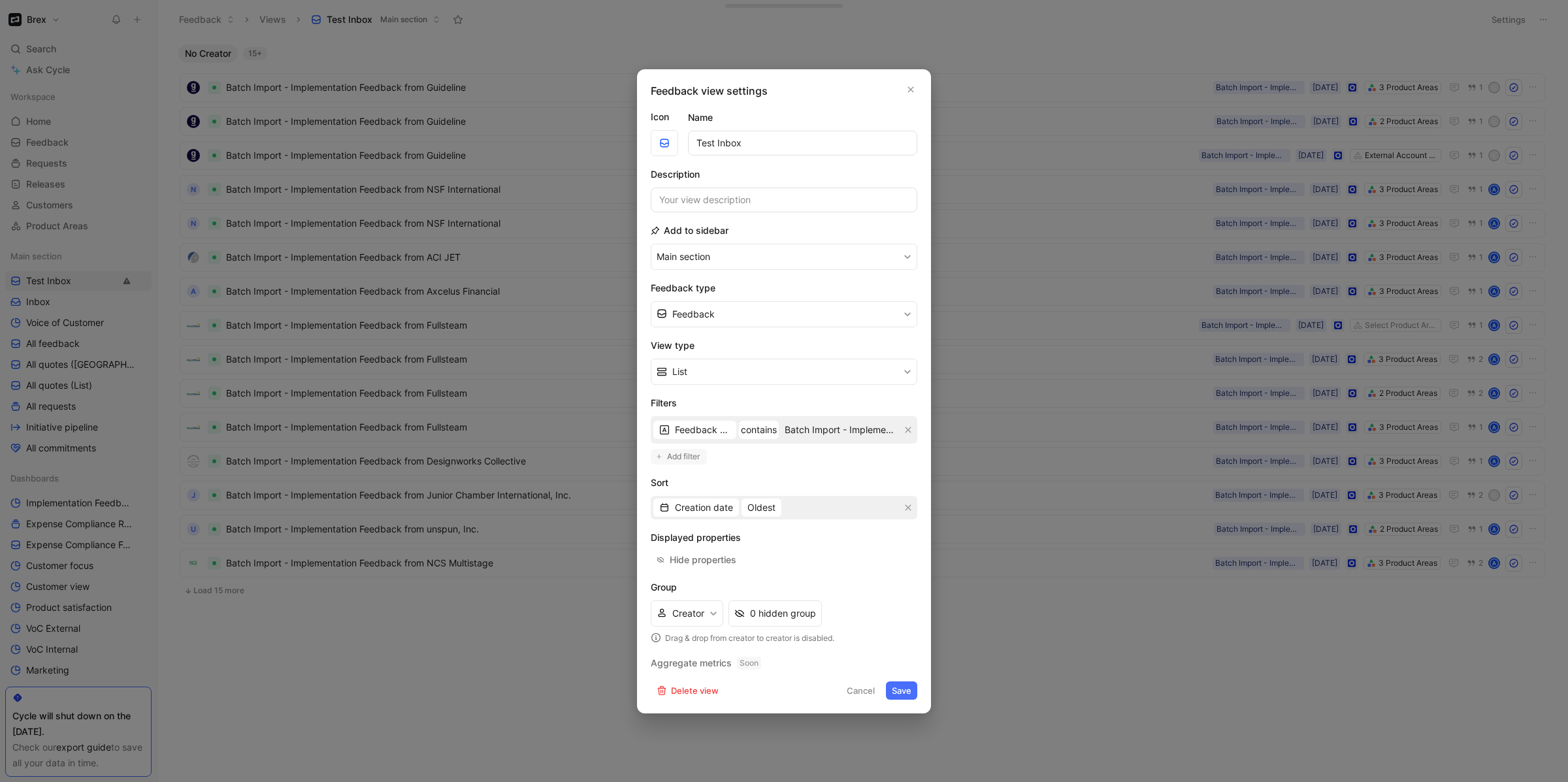
click at [673, 458] on span "Add filter" at bounding box center [684, 456] width 34 height 13
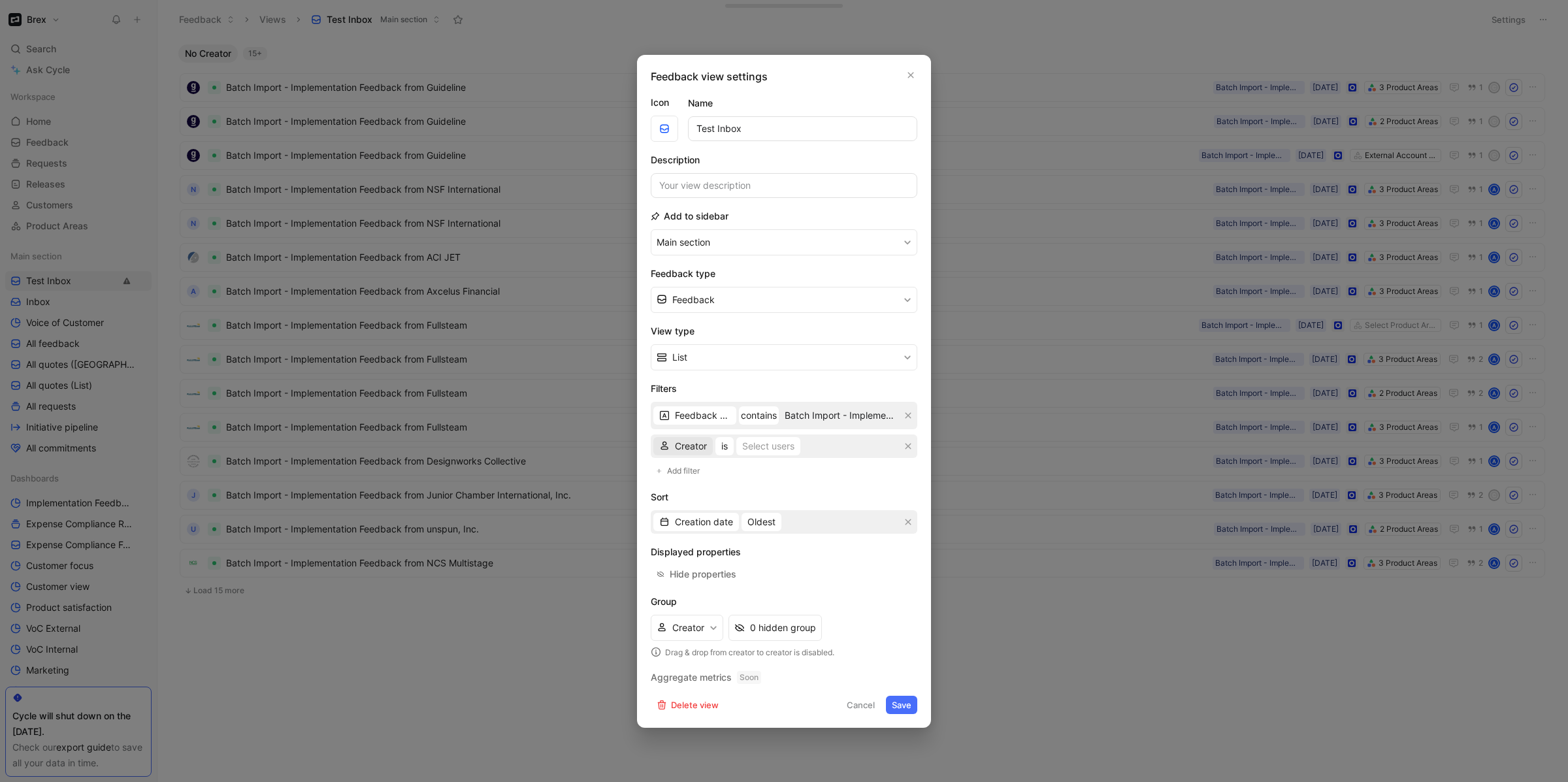
click at [677, 446] on span "Creator" at bounding box center [691, 446] width 32 height 16
click at [912, 441] on button "button" at bounding box center [907, 446] width 13 height 13
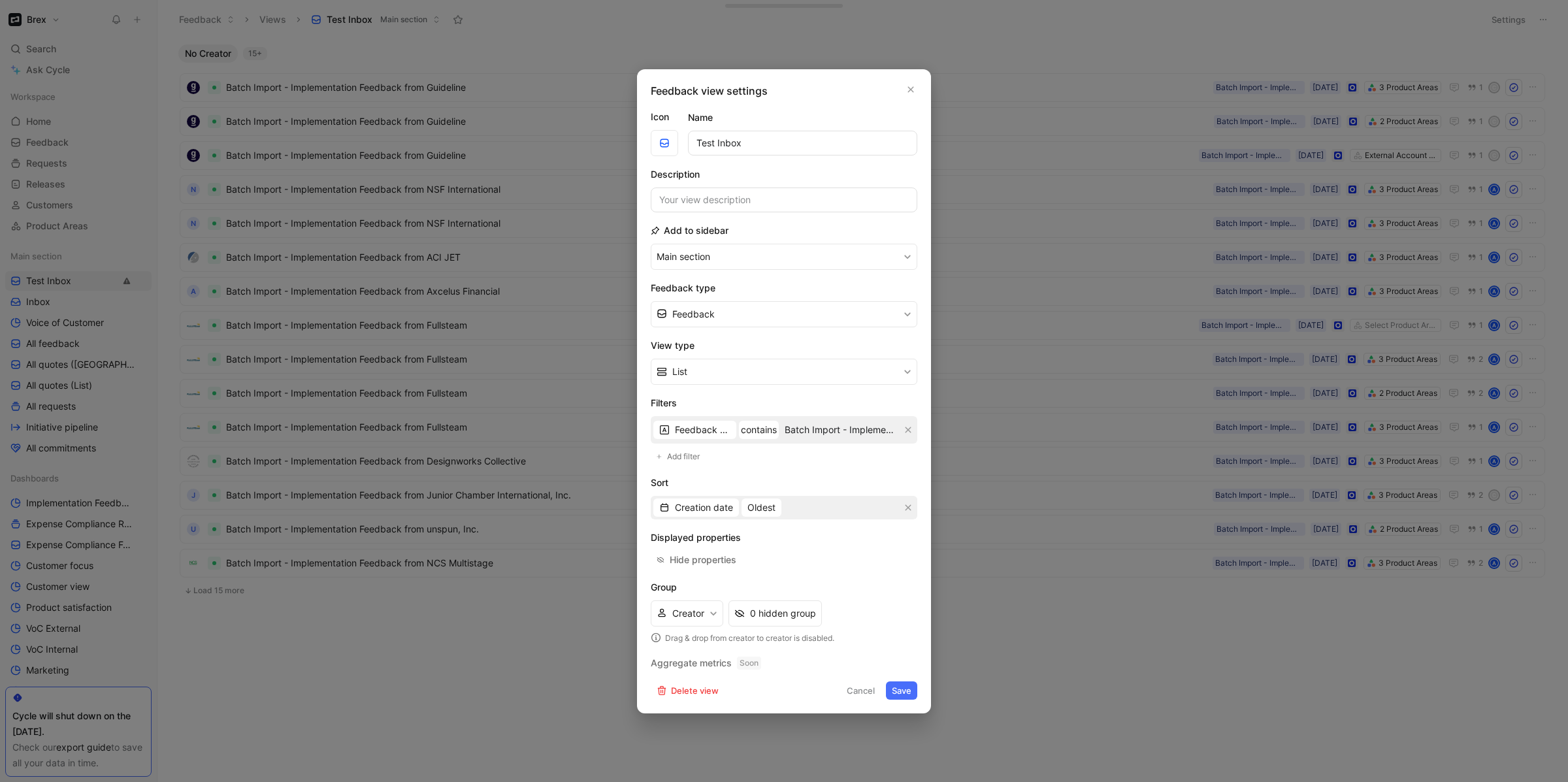
click at [875, 697] on button "Cancel" at bounding box center [860, 690] width 40 height 19
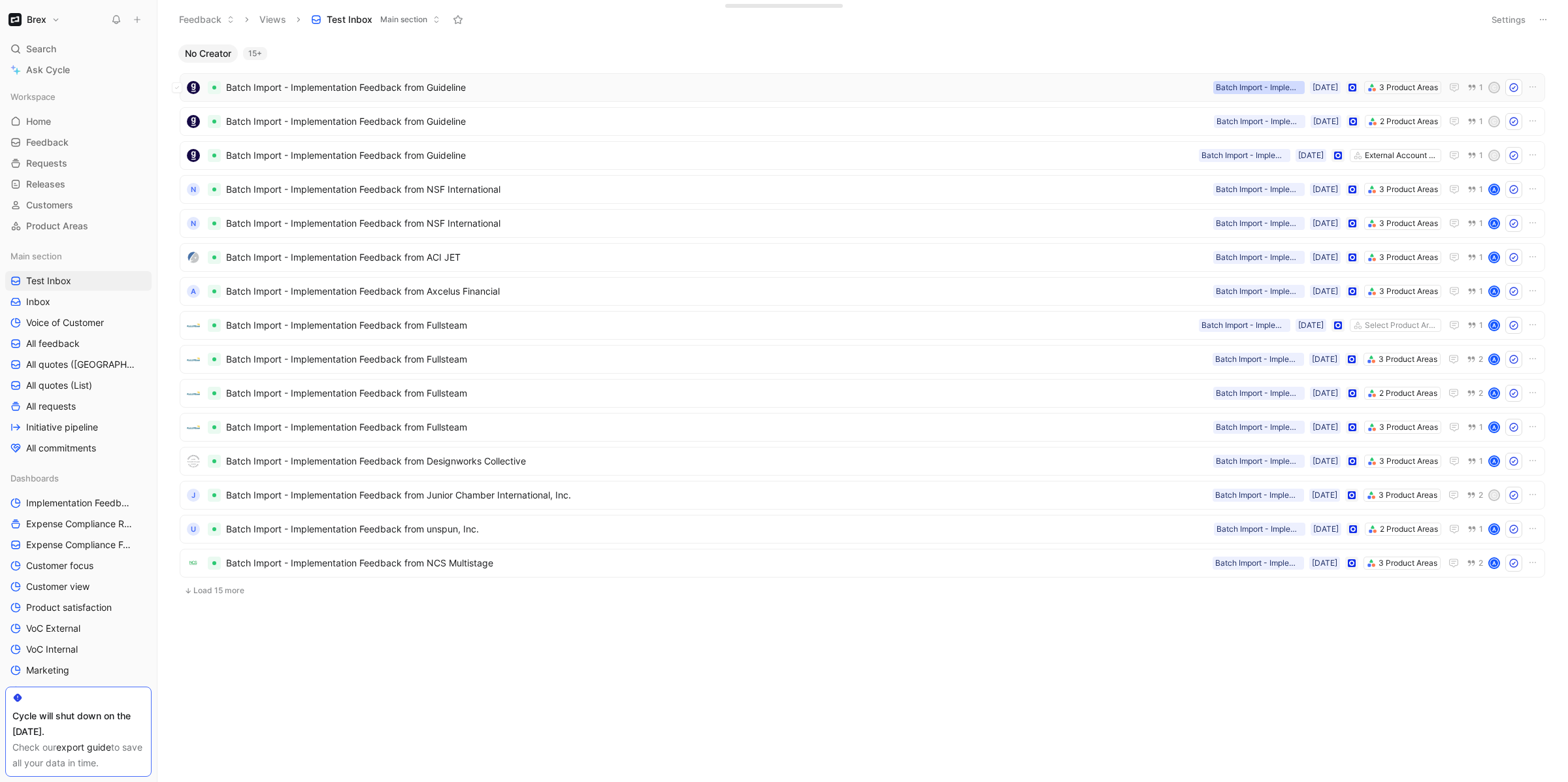
click at [1222, 92] on div "Batch Import - Implementation" at bounding box center [1258, 87] width 86 height 13
click at [1223, 135] on input "Batch Import - Implementation" at bounding box center [1260, 140] width 177 height 25
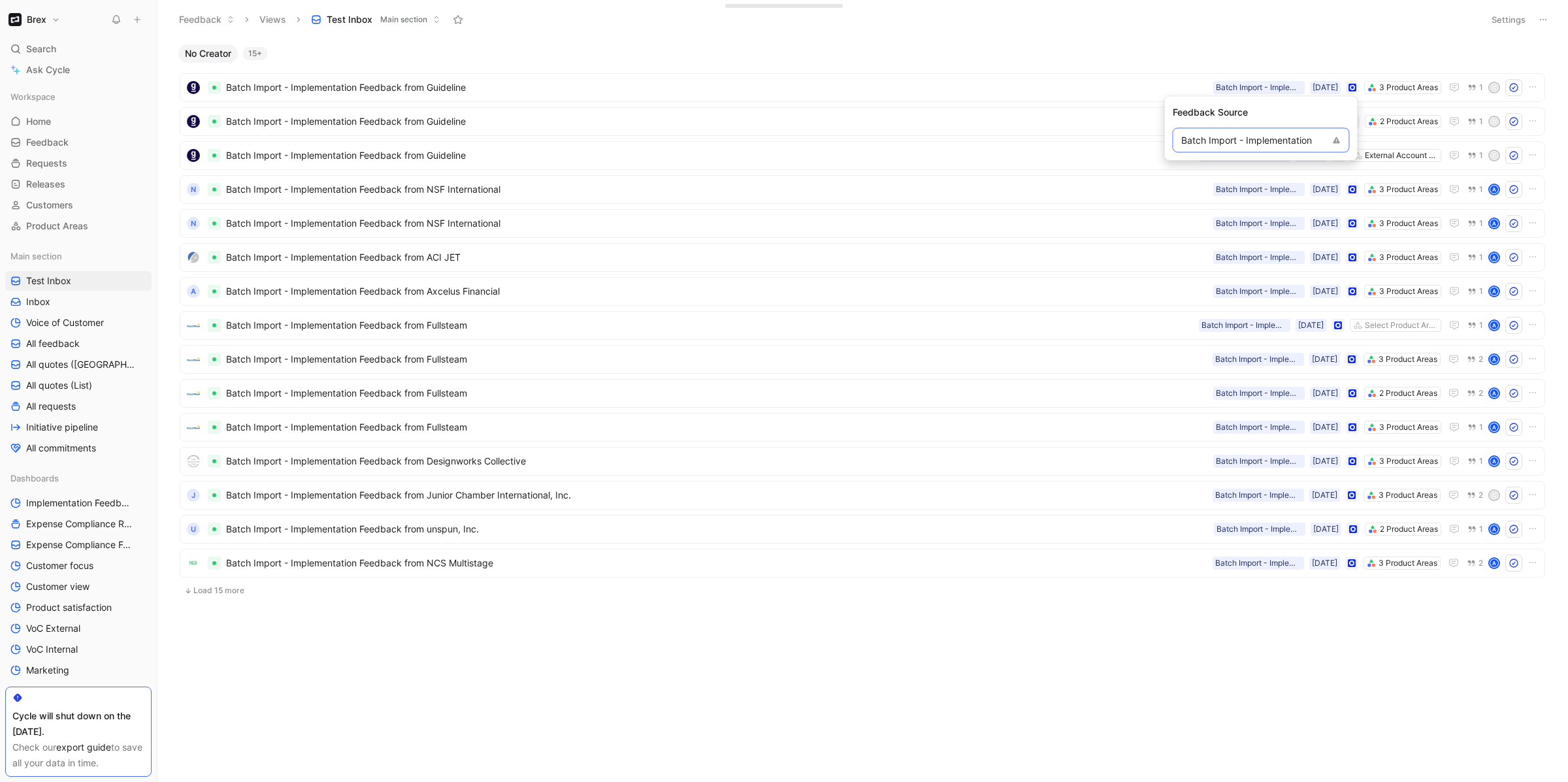
scroll to position [0, 0]
